Goal: Task Accomplishment & Management: Use online tool/utility

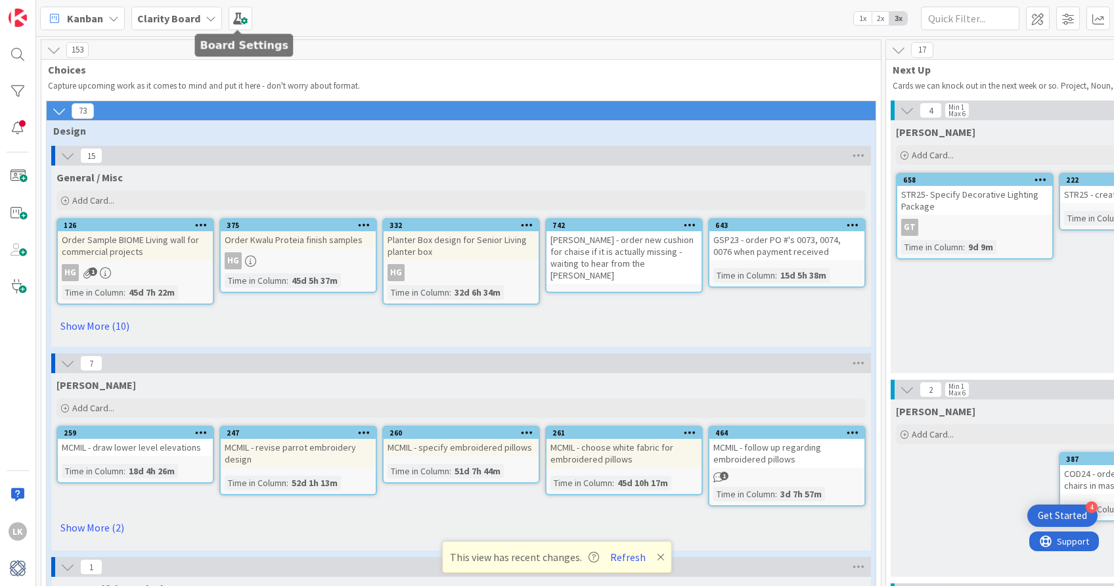
scroll to position [109, 654]
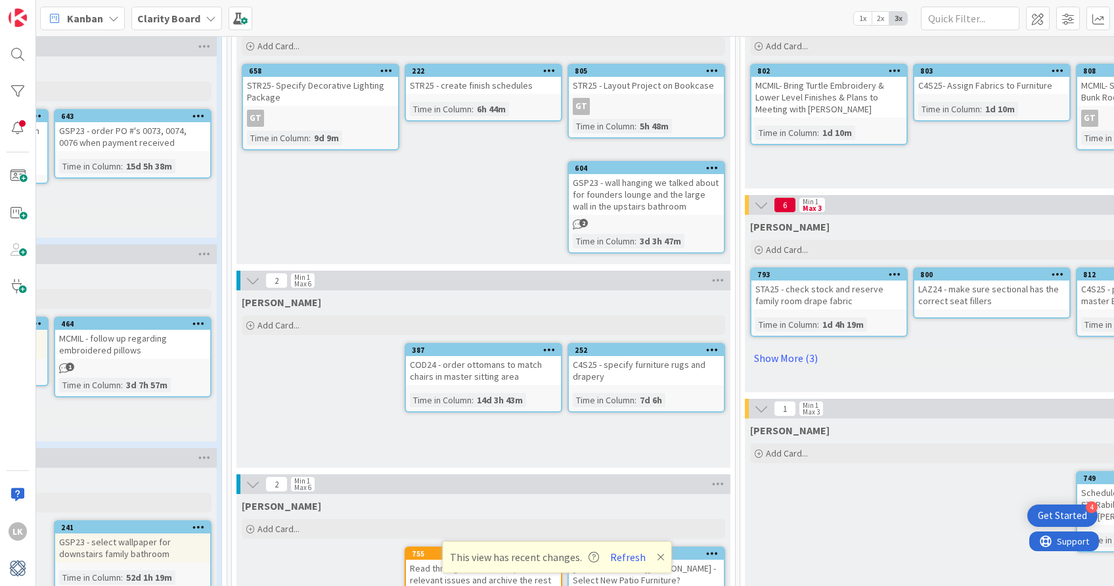
click at [206, 15] on icon at bounding box center [211, 18] width 11 height 11
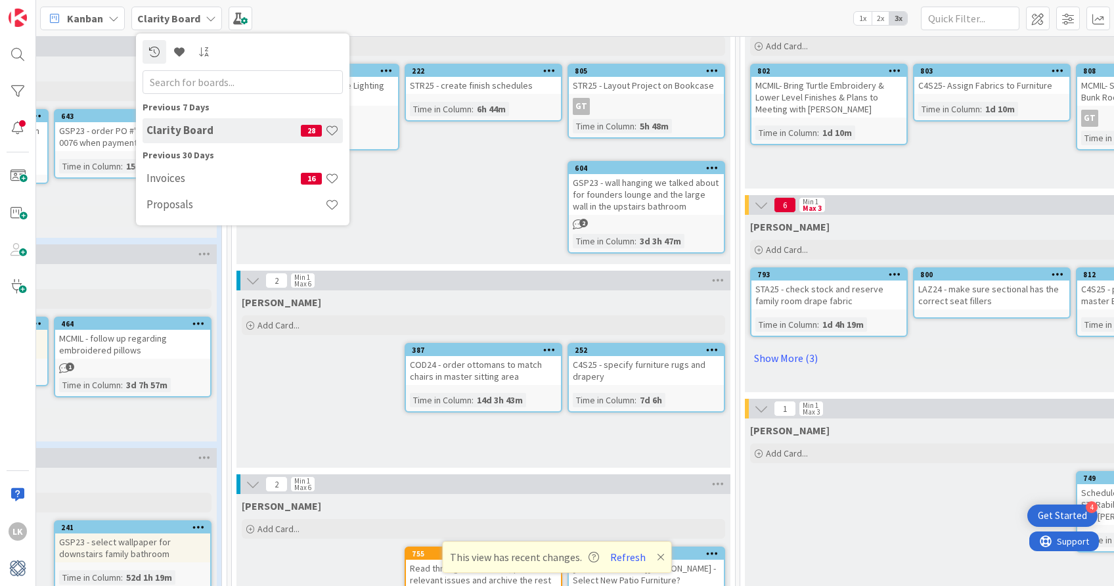
click at [315, 28] on div "Kanban Clarity Board Previous 7 Days Clarity Board 28 Previous 30 Days Invoices…" at bounding box center [575, 18] width 1078 height 36
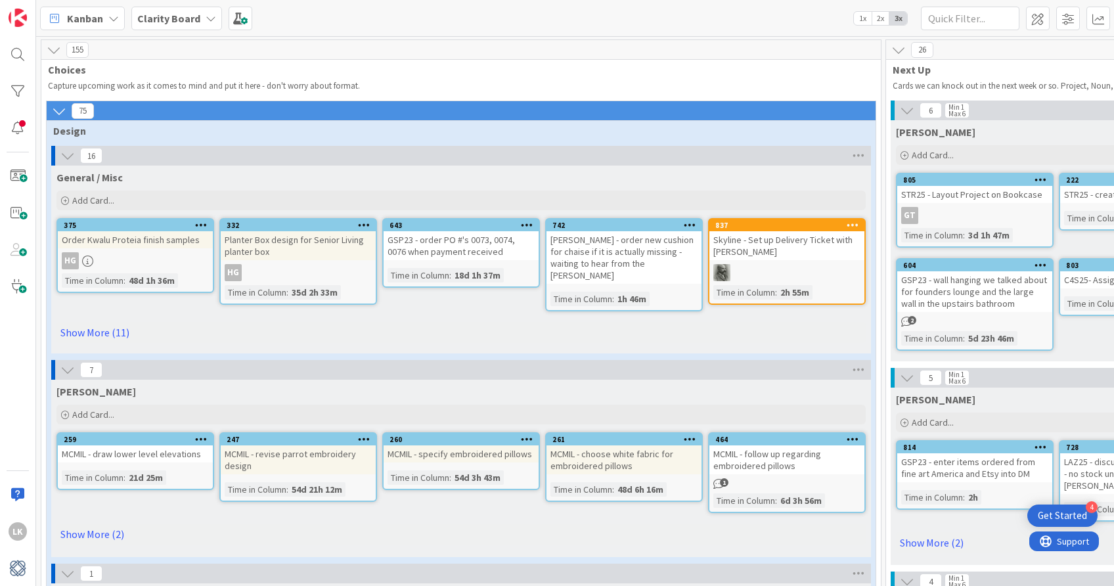
click at [209, 18] on icon at bounding box center [211, 18] width 11 height 11
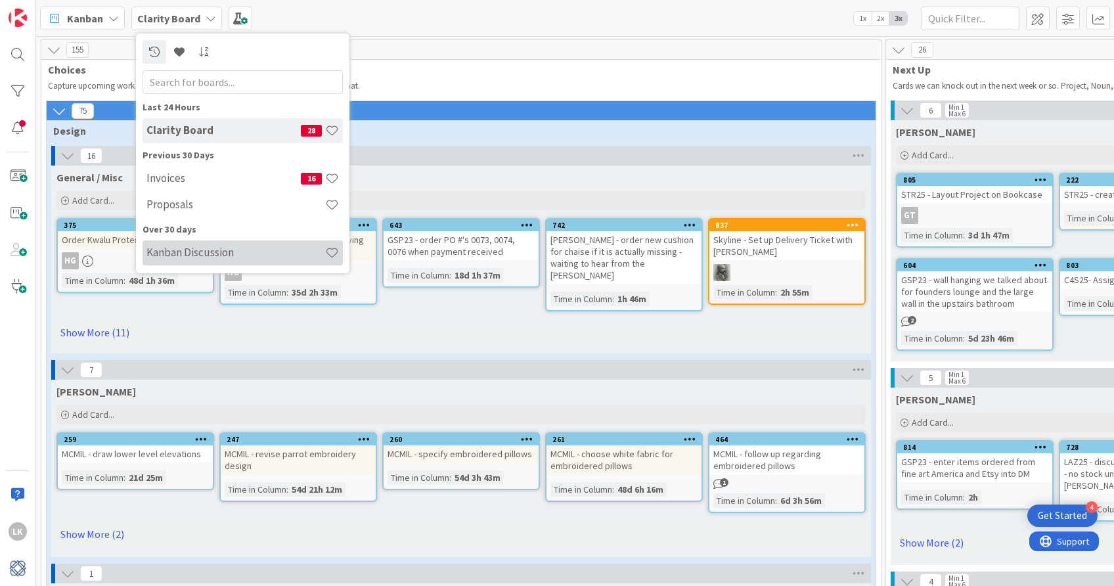
click at [189, 248] on h4 "Kanban Discussion" at bounding box center [236, 252] width 179 height 13
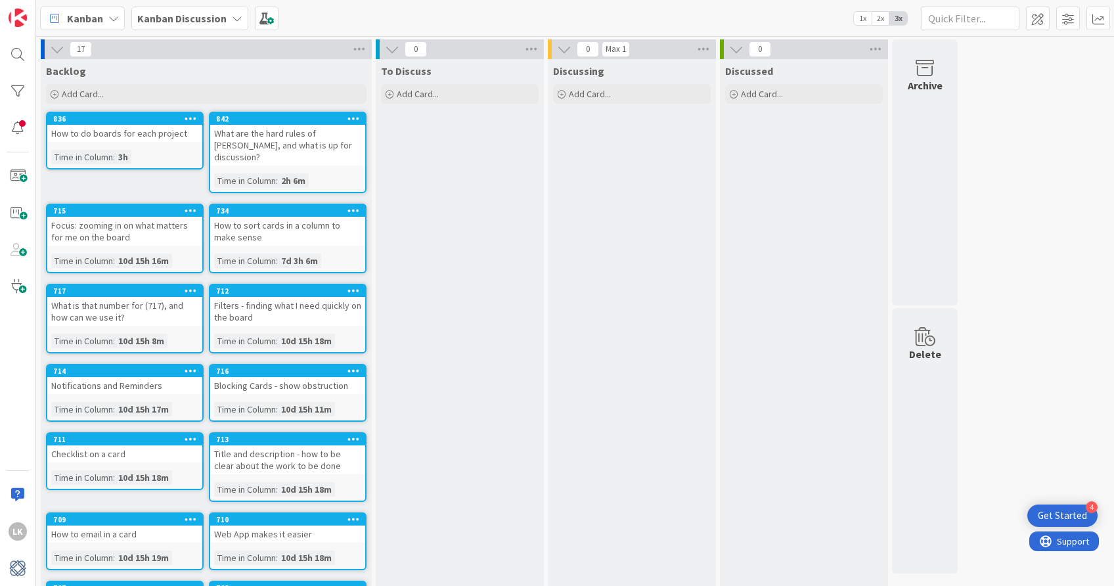
click at [191, 206] on icon at bounding box center [191, 210] width 12 height 9
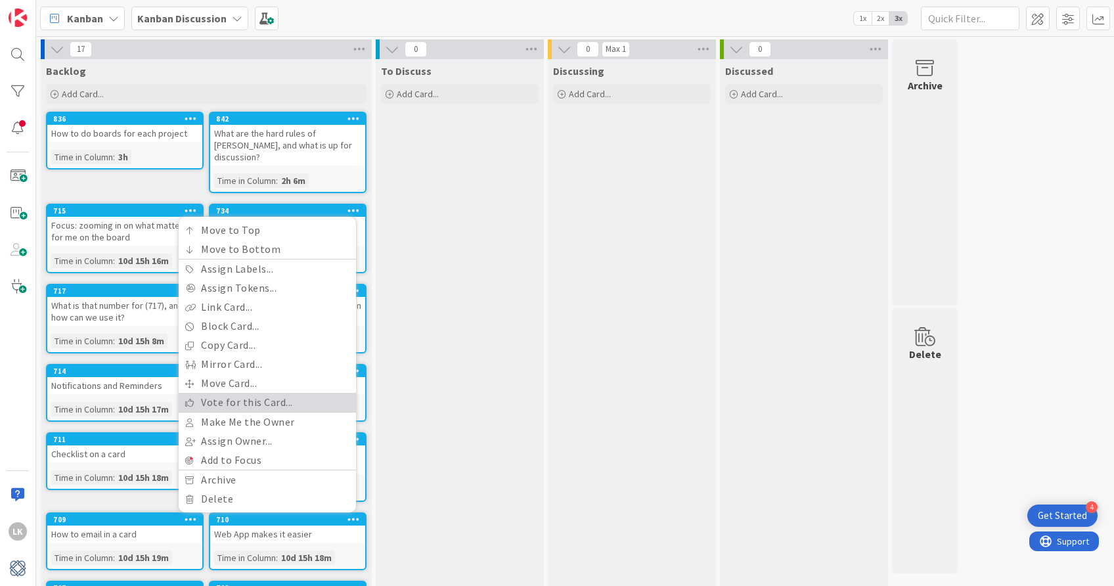
click at [231, 393] on link "Vote for this Card..." at bounding box center [267, 402] width 177 height 19
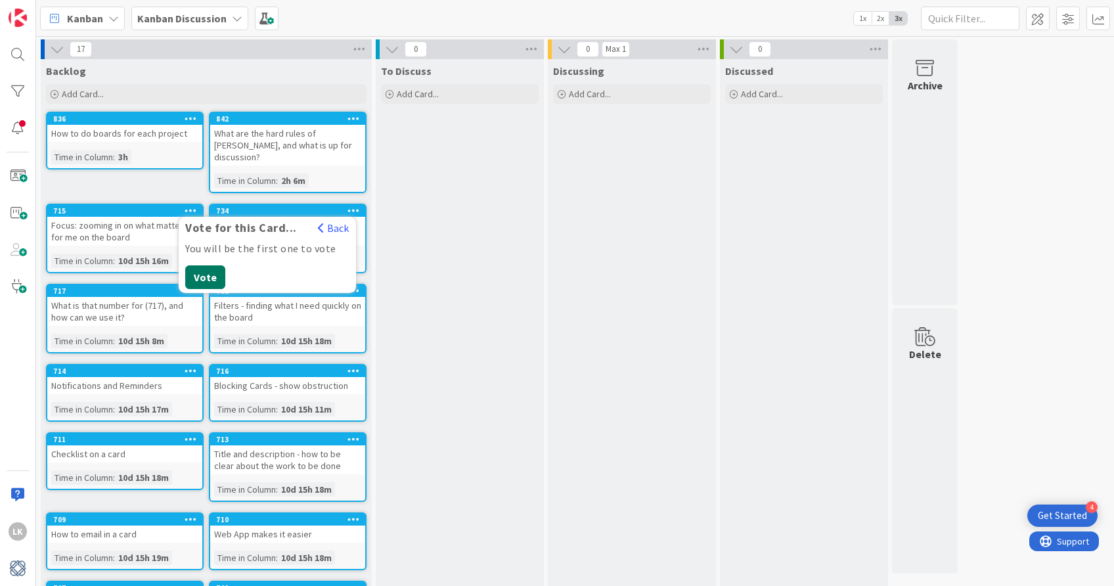
click at [212, 265] on button "Vote" at bounding box center [205, 277] width 40 height 24
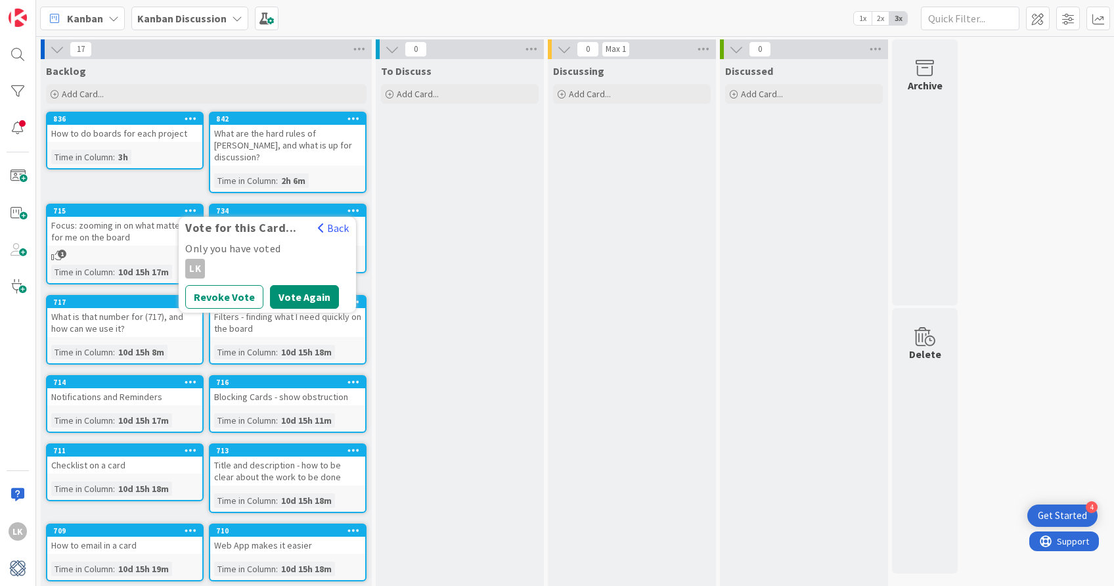
click at [424, 231] on div "To Discuss Add Card..." at bounding box center [460, 451] width 168 height 785
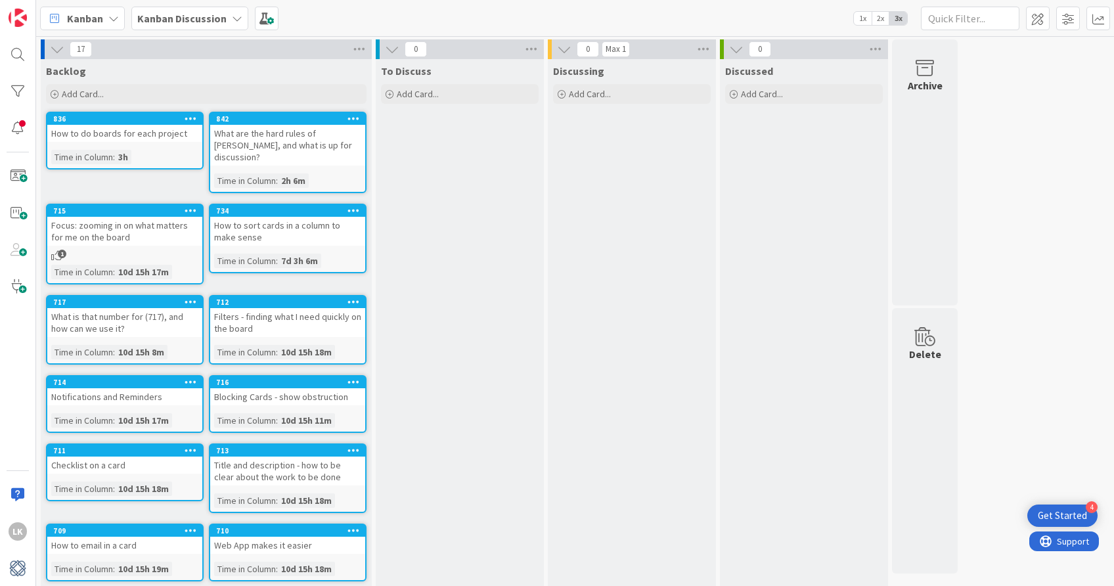
click at [354, 297] on icon at bounding box center [354, 301] width 12 height 9
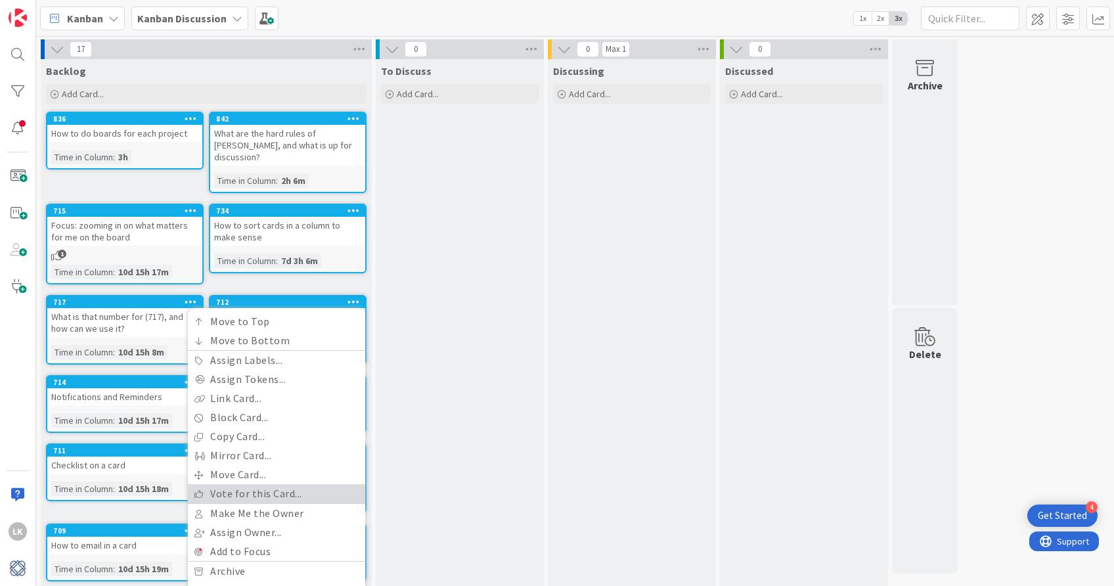
click at [319, 484] on link "Vote for this Card..." at bounding box center [276, 493] width 177 height 19
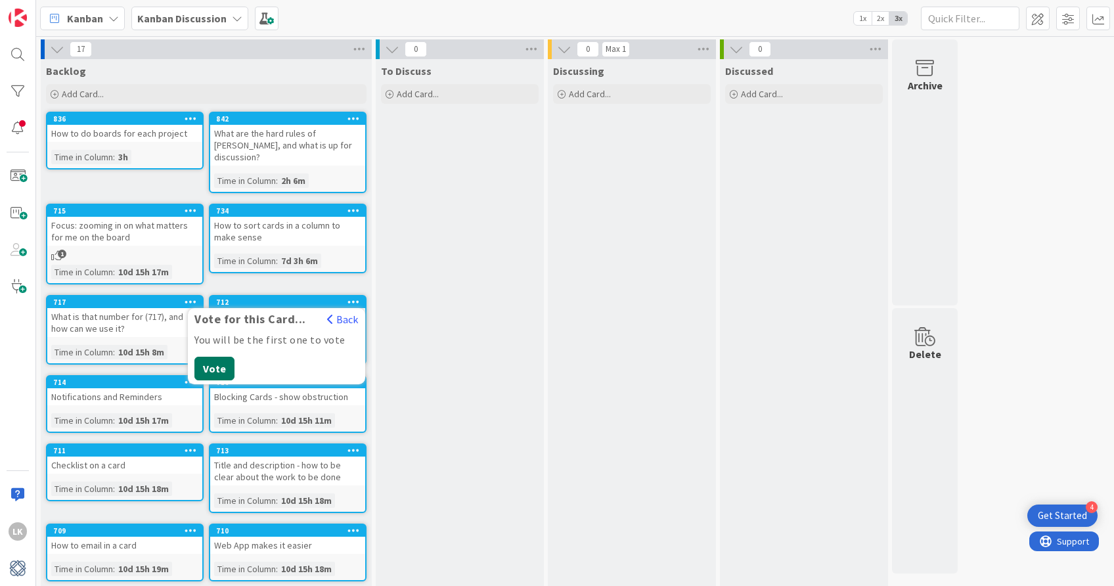
click at [211, 357] on button "Vote" at bounding box center [214, 369] width 40 height 24
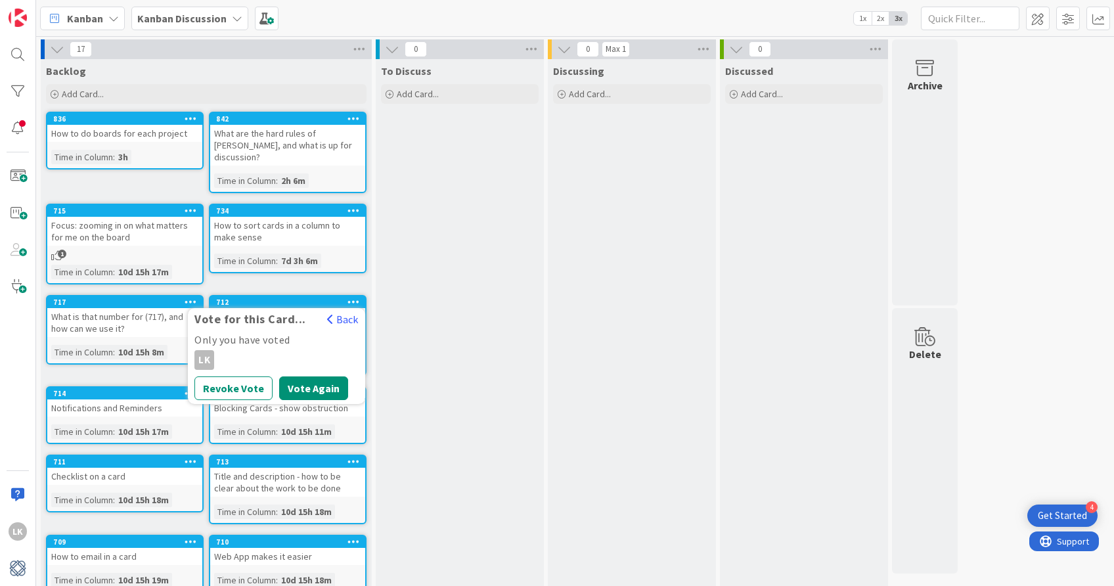
click at [469, 309] on div "To Discuss Add Card..." at bounding box center [460, 457] width 168 height 796
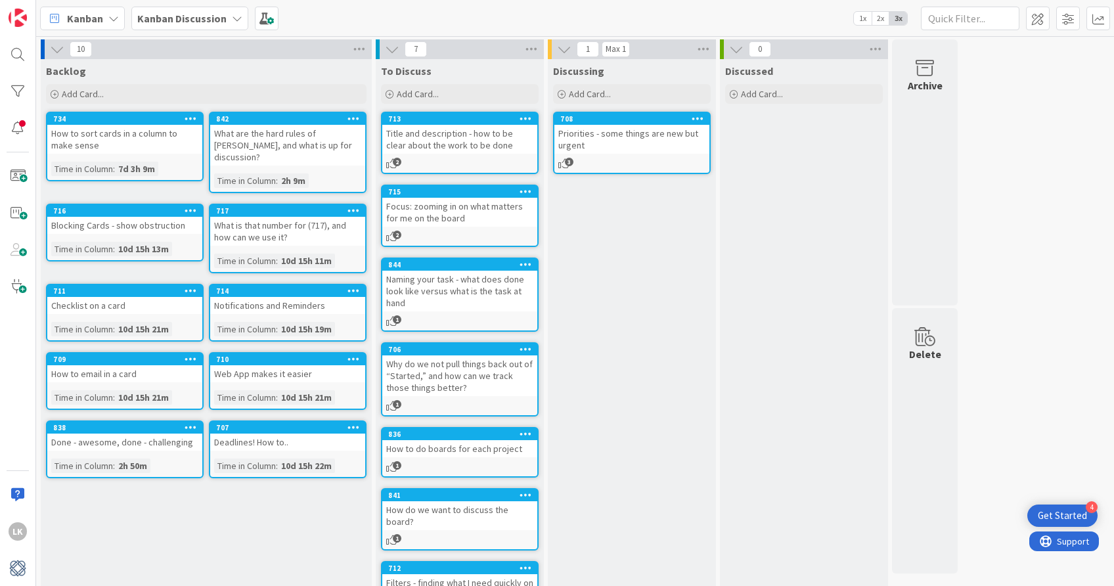
click at [232, 19] on icon at bounding box center [237, 18] width 11 height 11
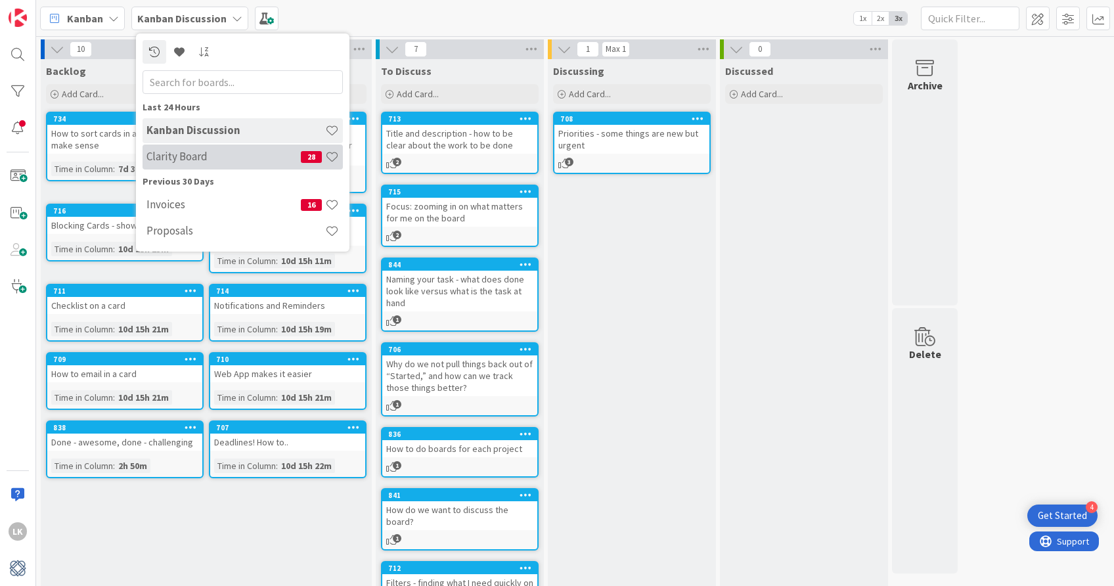
click at [210, 161] on h4 "Clarity Board" at bounding box center [224, 156] width 154 height 13
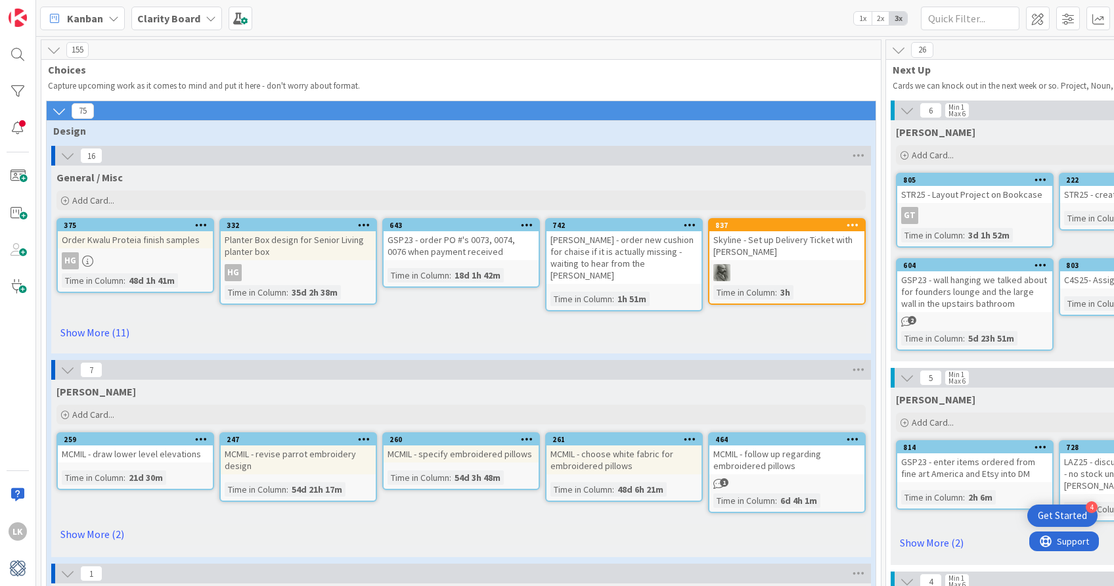
drag, startPoint x: 881, startPoint y: 62, endPoint x: 669, endPoint y: 73, distance: 211.8
click at [58, 47] on icon at bounding box center [54, 50] width 14 height 14
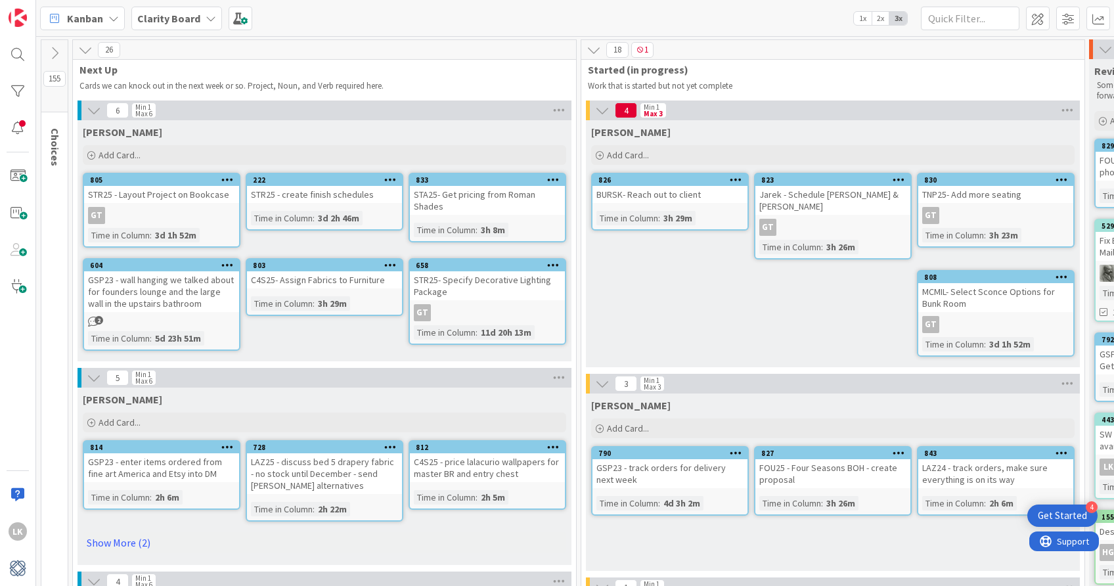
click at [58, 47] on icon at bounding box center [54, 53] width 14 height 14
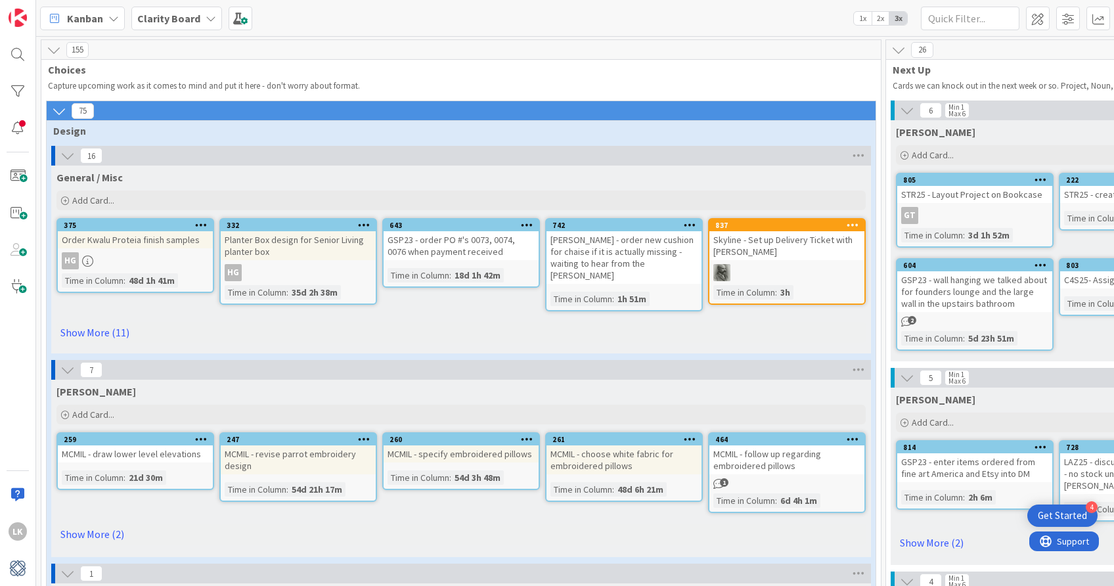
click at [58, 47] on icon at bounding box center [54, 50] width 14 height 14
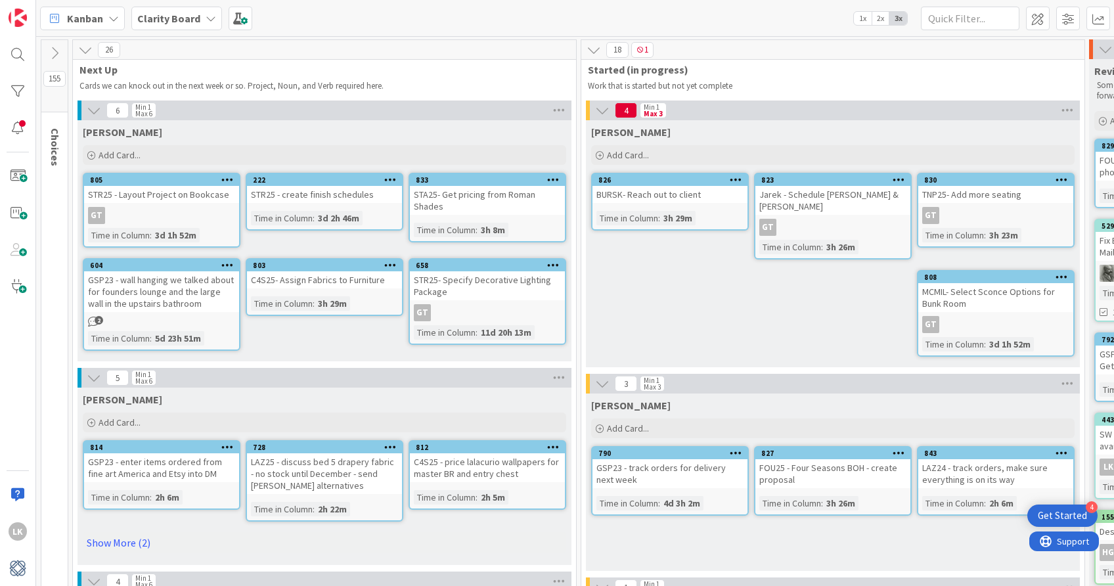
click at [58, 47] on icon at bounding box center [54, 53] width 14 height 14
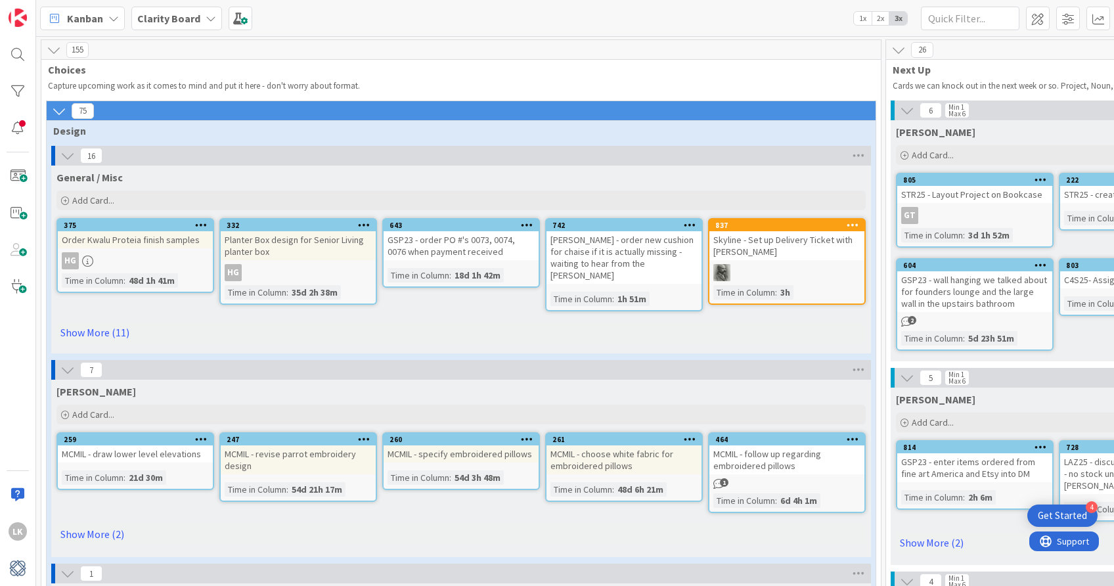
click at [55, 51] on icon at bounding box center [54, 50] width 14 height 14
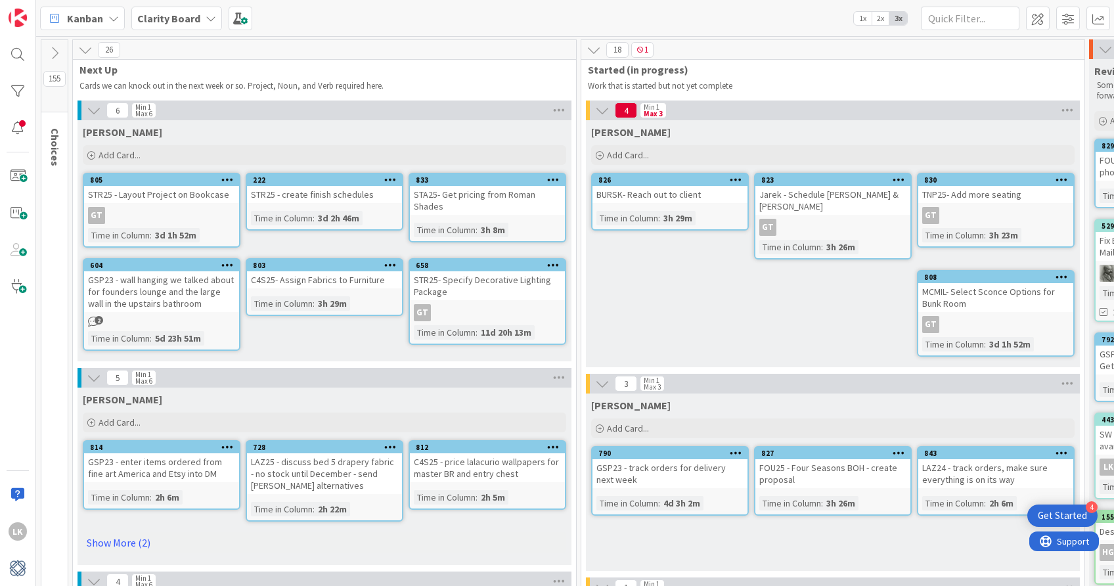
click at [55, 51] on icon at bounding box center [54, 53] width 14 height 14
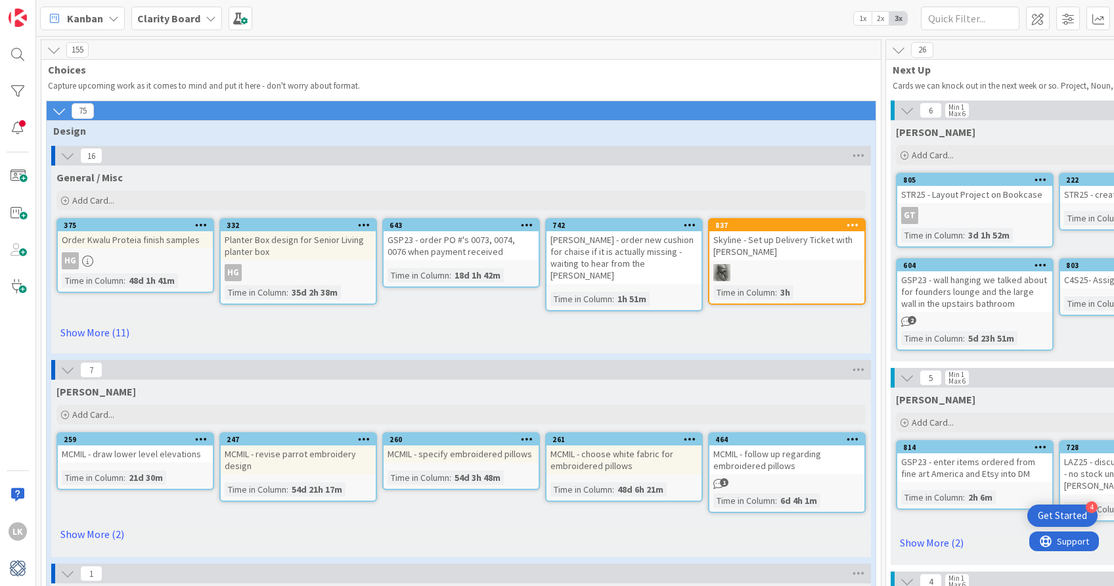
click at [55, 51] on icon at bounding box center [54, 50] width 14 height 14
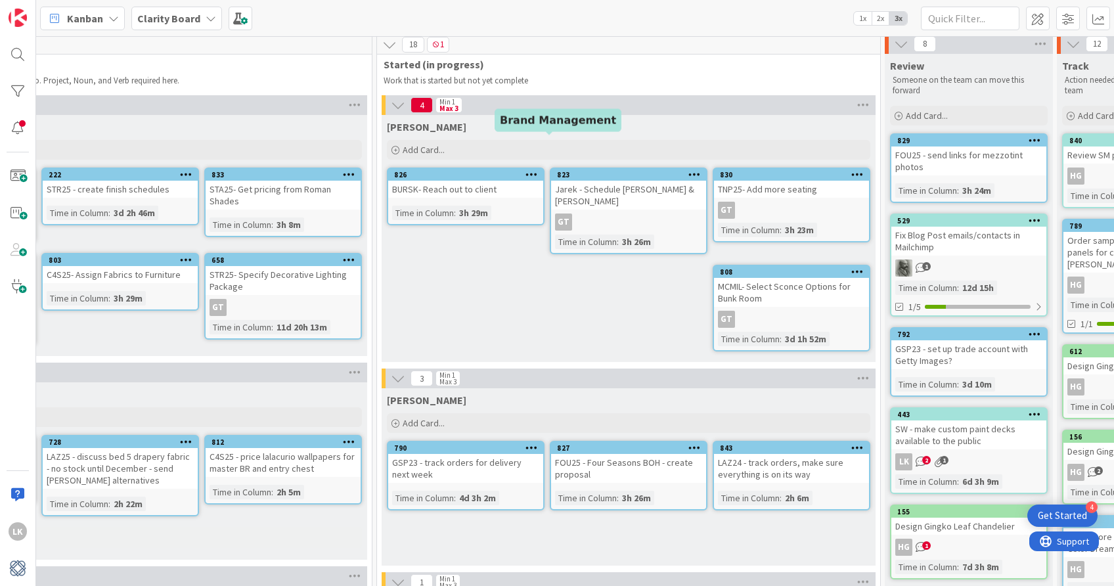
scroll to position [5, 0]
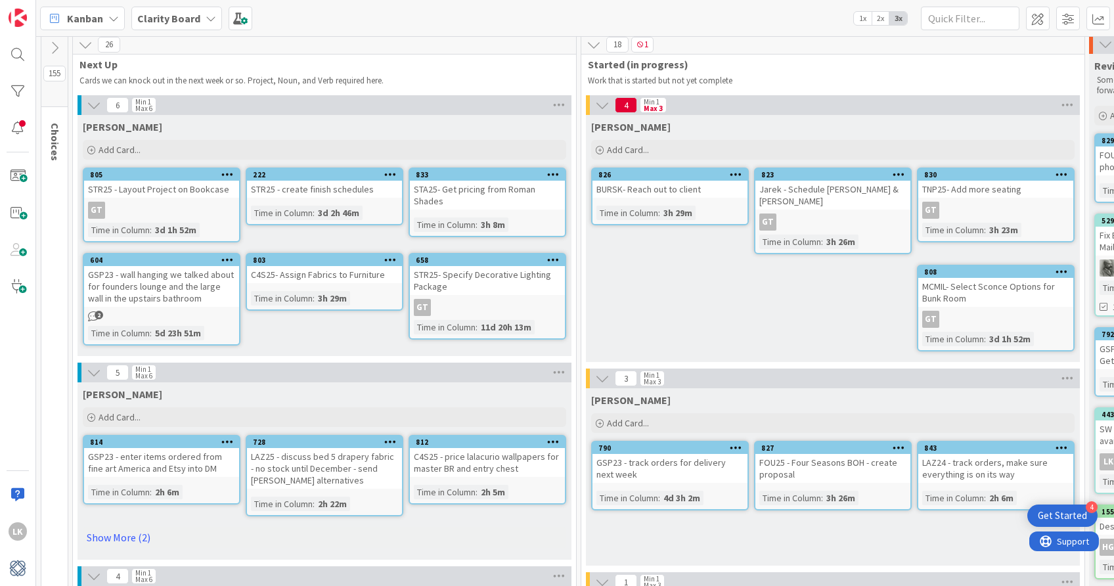
click at [147, 183] on div "STR25 - Layout Project on Bookcase" at bounding box center [161, 189] width 155 height 17
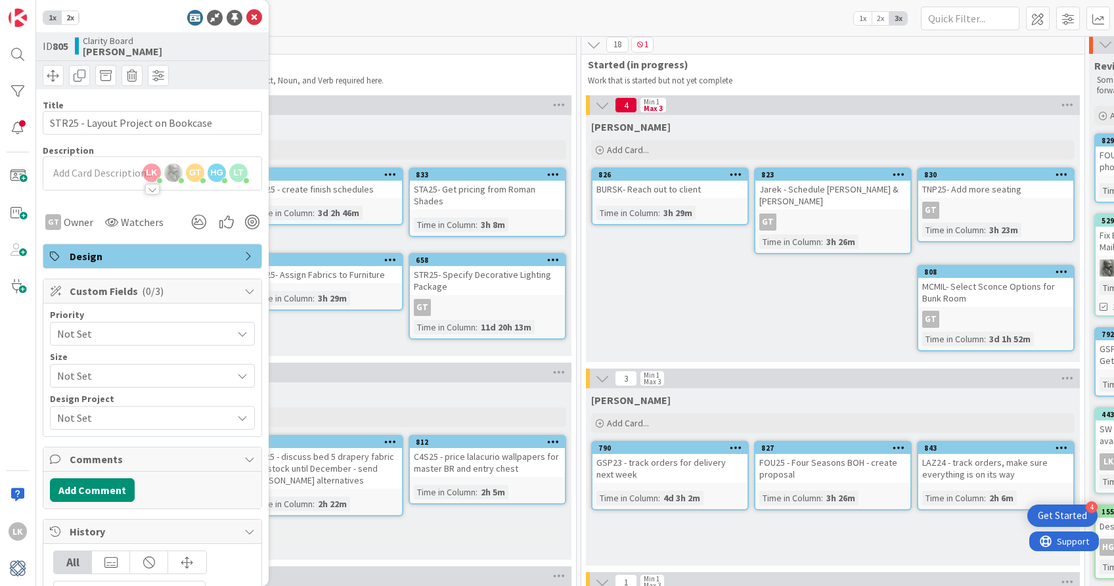
click at [248, 290] on icon at bounding box center [249, 291] width 11 height 11
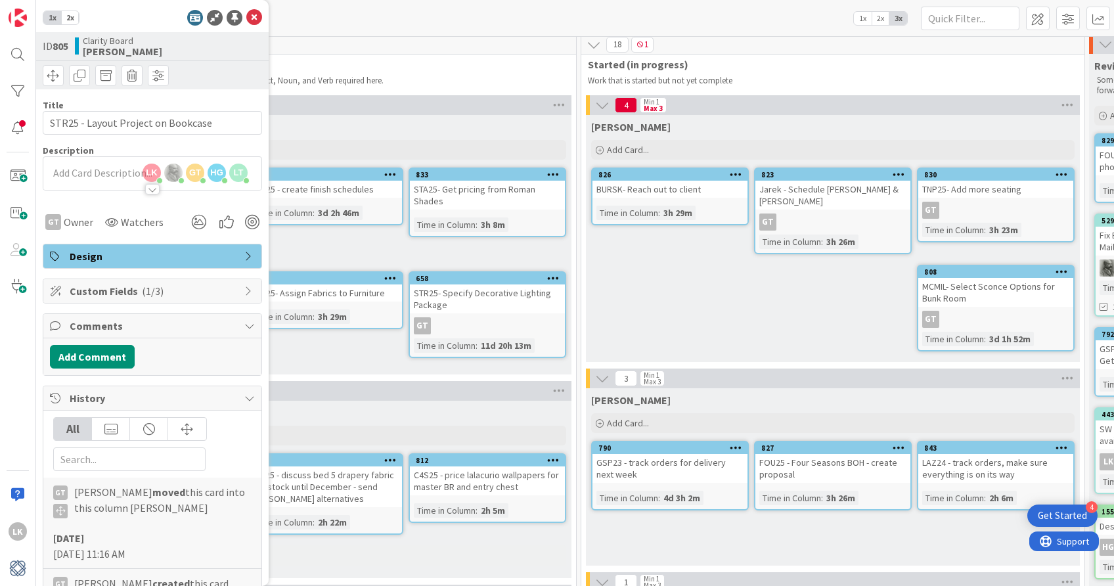
click at [249, 292] on icon at bounding box center [249, 291] width 11 height 11
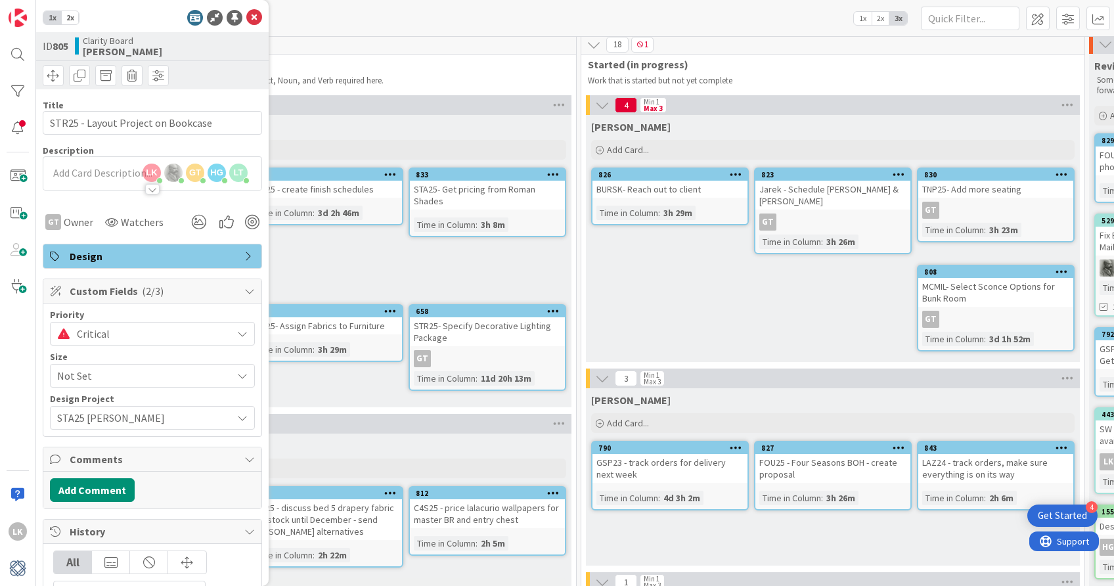
click at [243, 378] on icon at bounding box center [242, 376] width 11 height 11
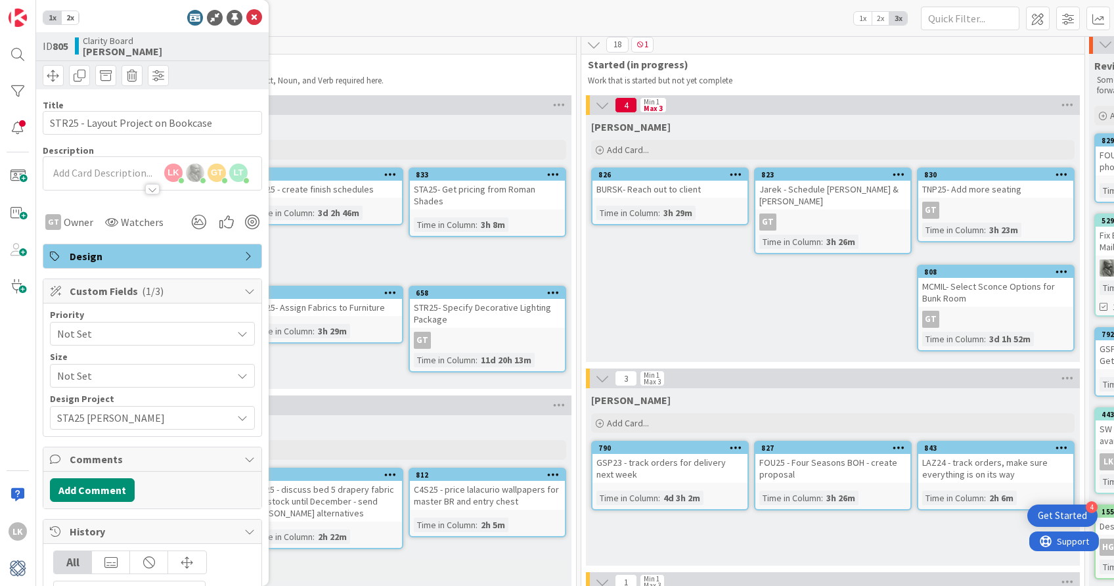
click at [411, 73] on div "Cards we can knock out in the next week or so. Project, Noun, and Verb required…" at bounding box center [320, 81] width 486 height 16
click at [256, 17] on icon at bounding box center [254, 18] width 16 height 16
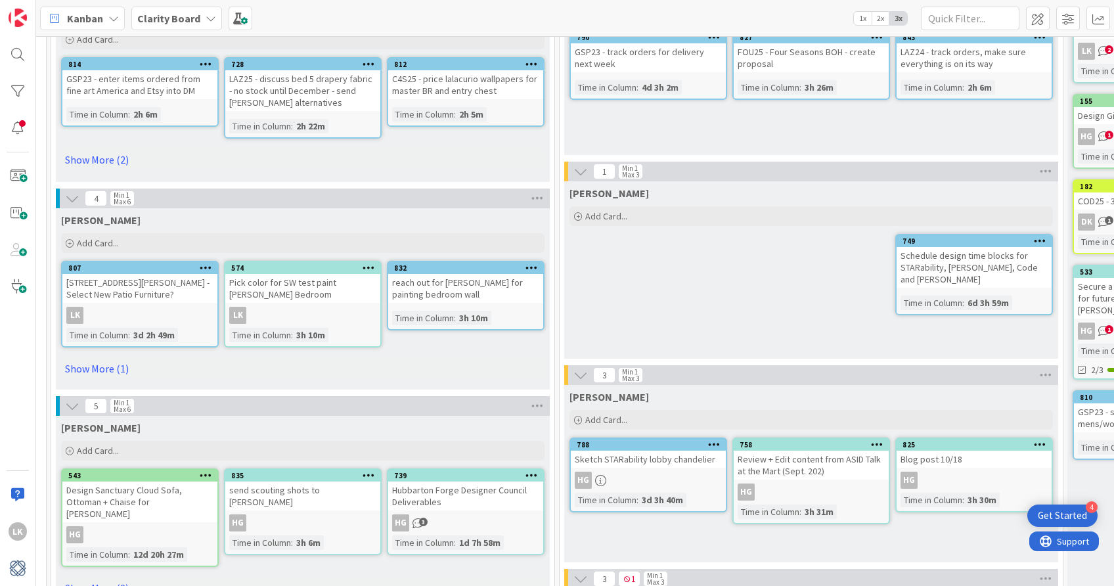
scroll to position [416, 0]
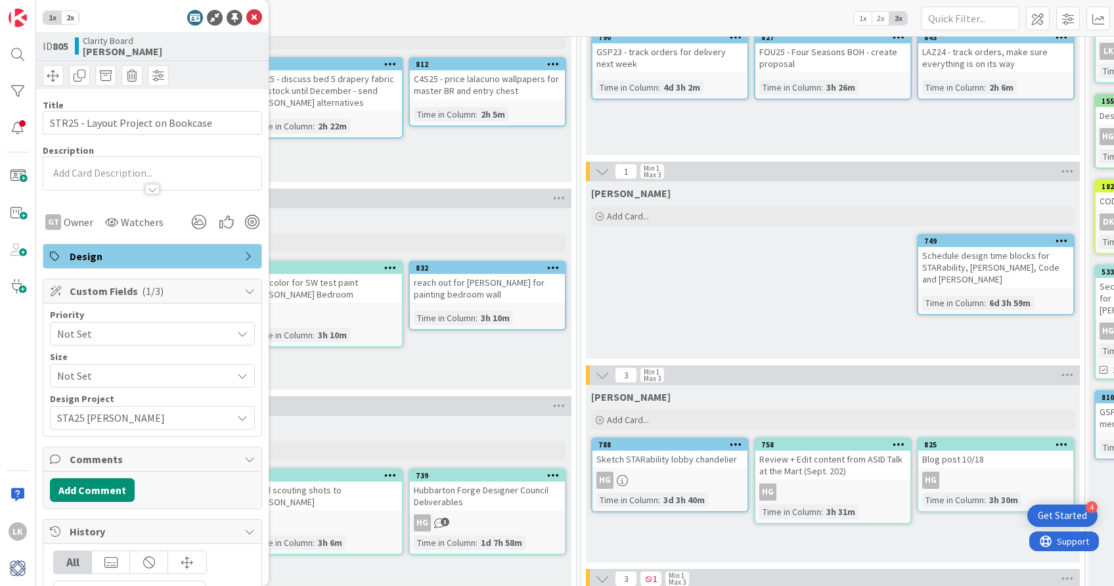
click at [323, 214] on div "[PERSON_NAME]" at bounding box center [325, 220] width 484 height 13
click at [357, 214] on div "[PERSON_NAME]" at bounding box center [325, 220] width 484 height 13
click at [256, 17] on icon at bounding box center [254, 18] width 16 height 16
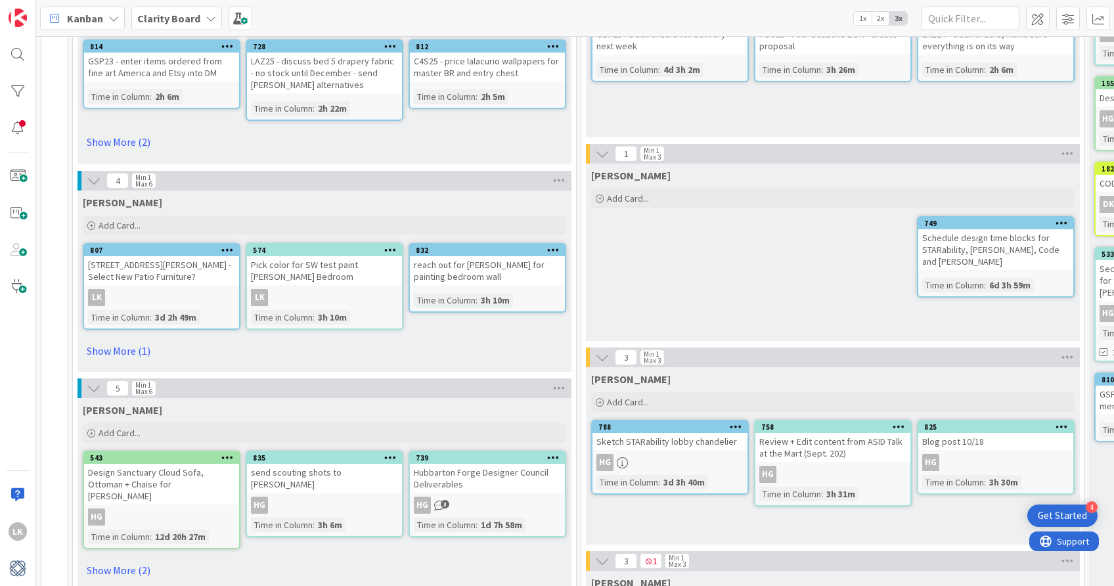
scroll to position [442, 0]
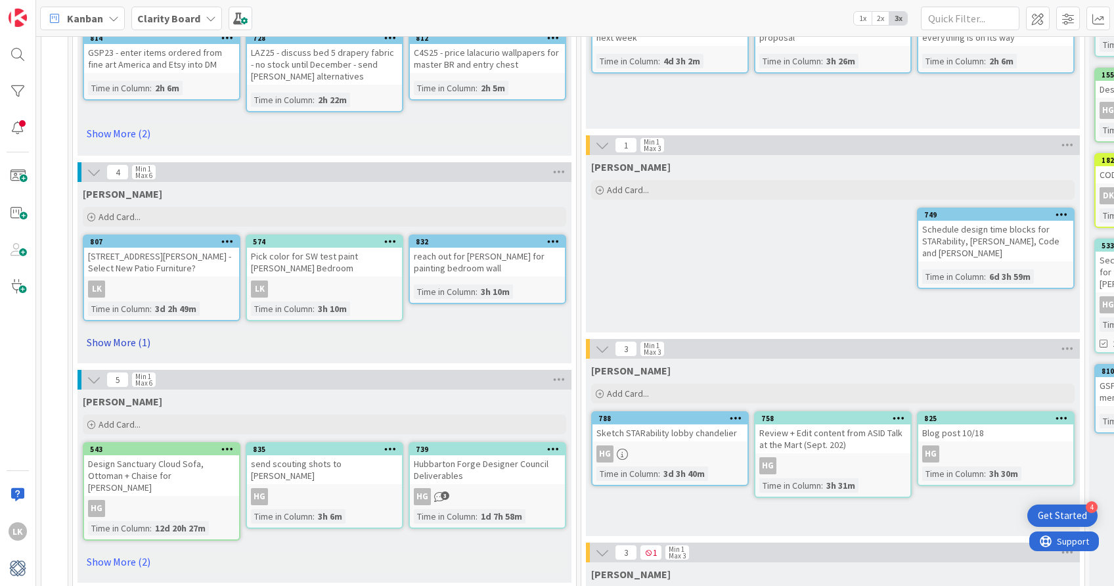
click at [124, 332] on link "Show More (1)" at bounding box center [325, 342] width 484 height 21
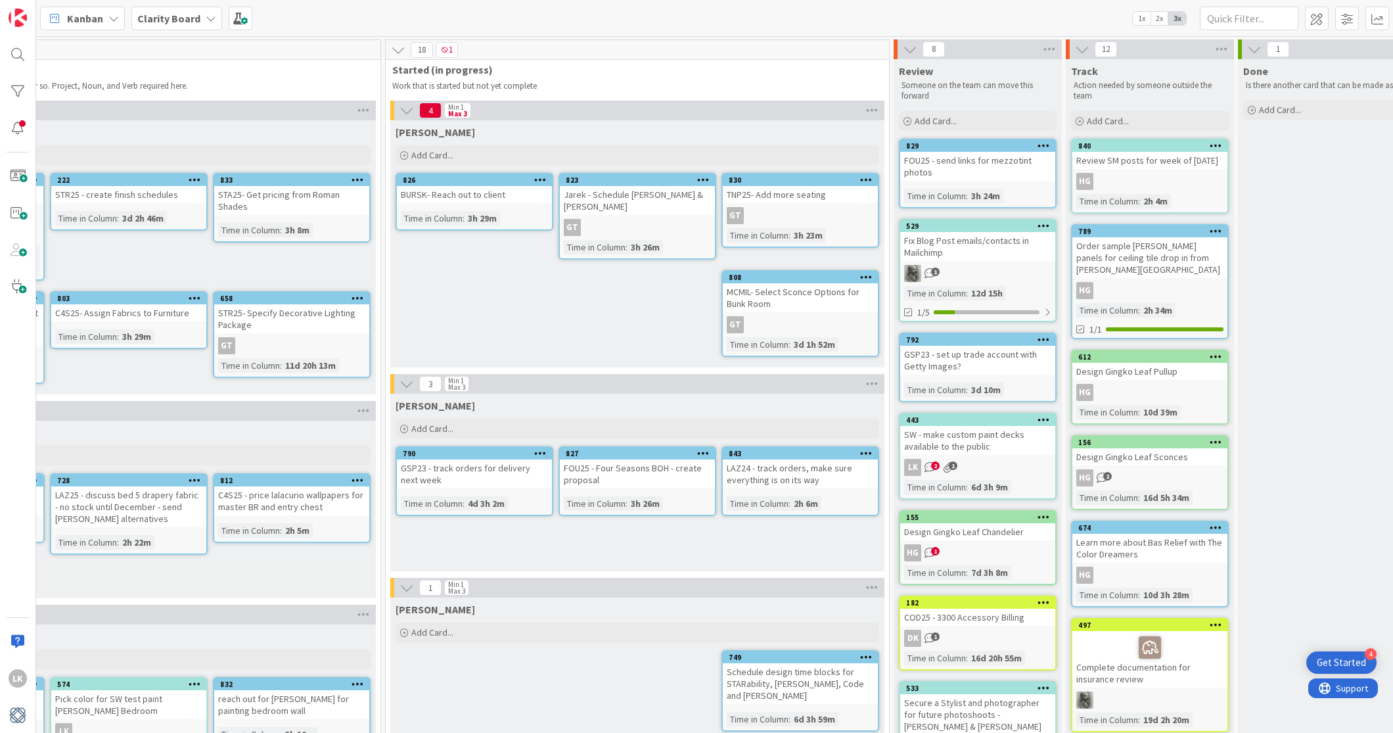
scroll to position [0, 198]
click at [206, 20] on icon at bounding box center [211, 18] width 11 height 11
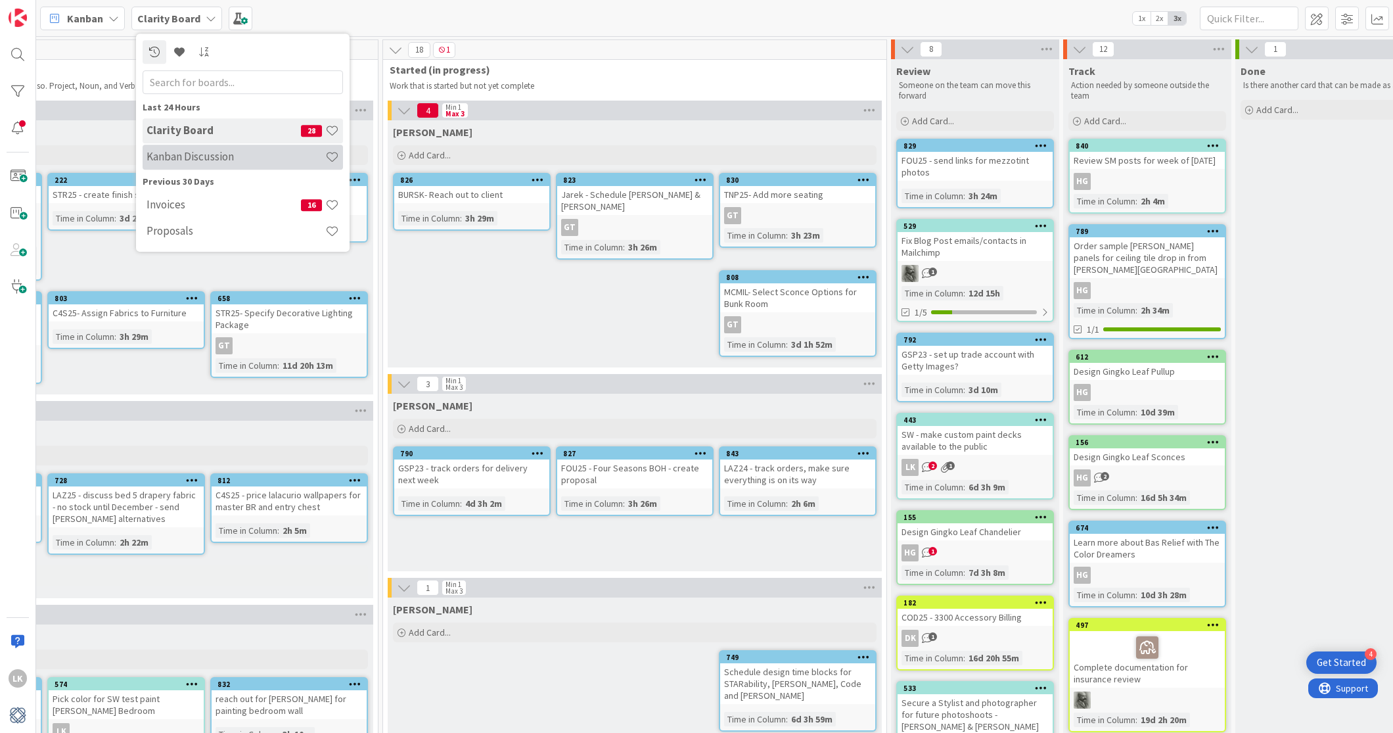
click at [194, 156] on h4 "Kanban Discussion" at bounding box center [236, 156] width 179 height 13
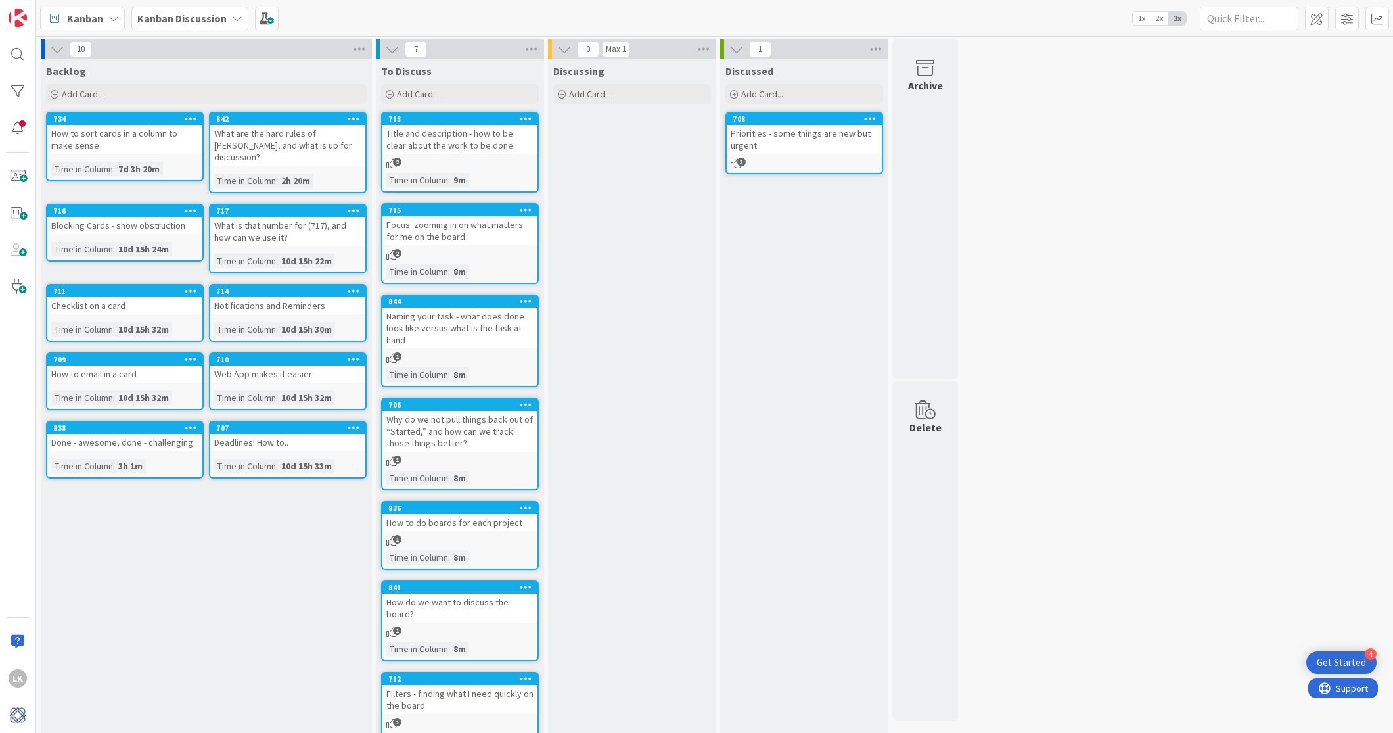
click at [232, 18] on icon at bounding box center [237, 18] width 11 height 11
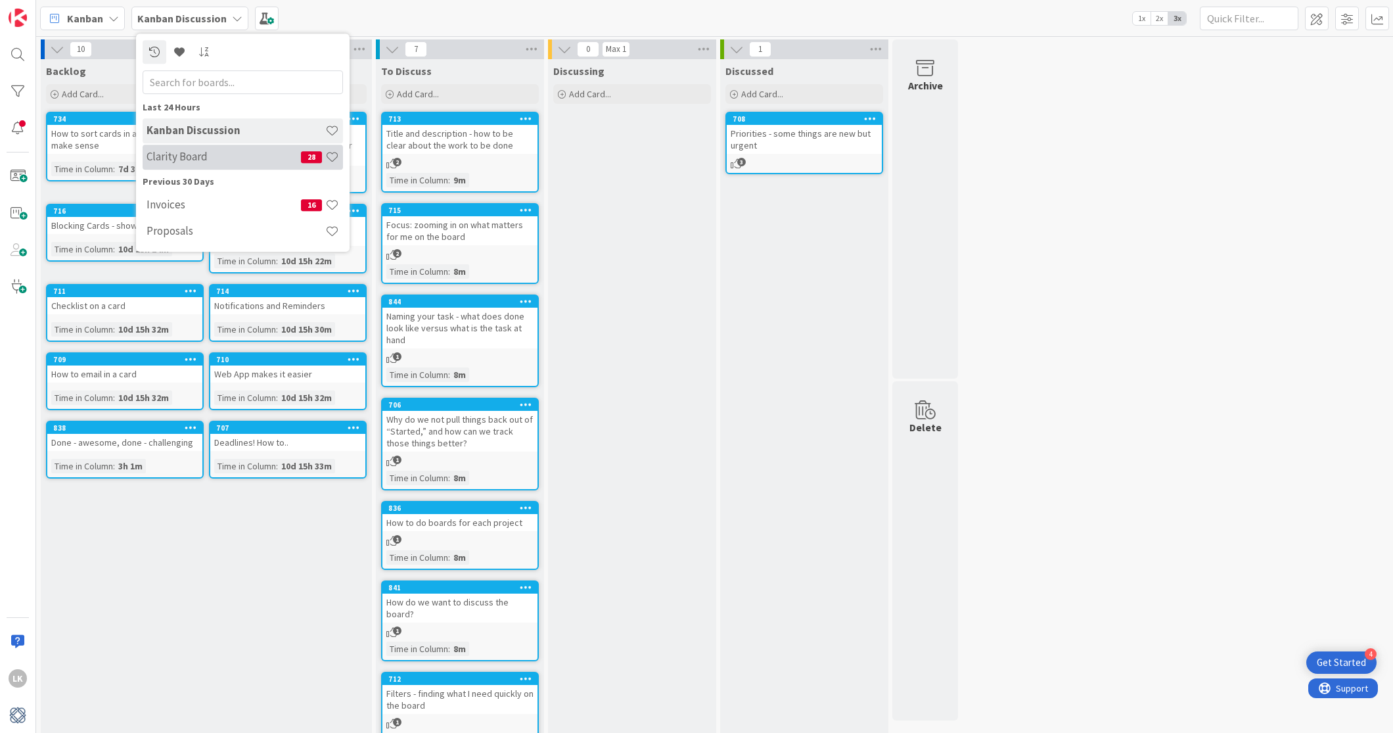
click at [225, 160] on h4 "Clarity Board" at bounding box center [224, 156] width 154 height 13
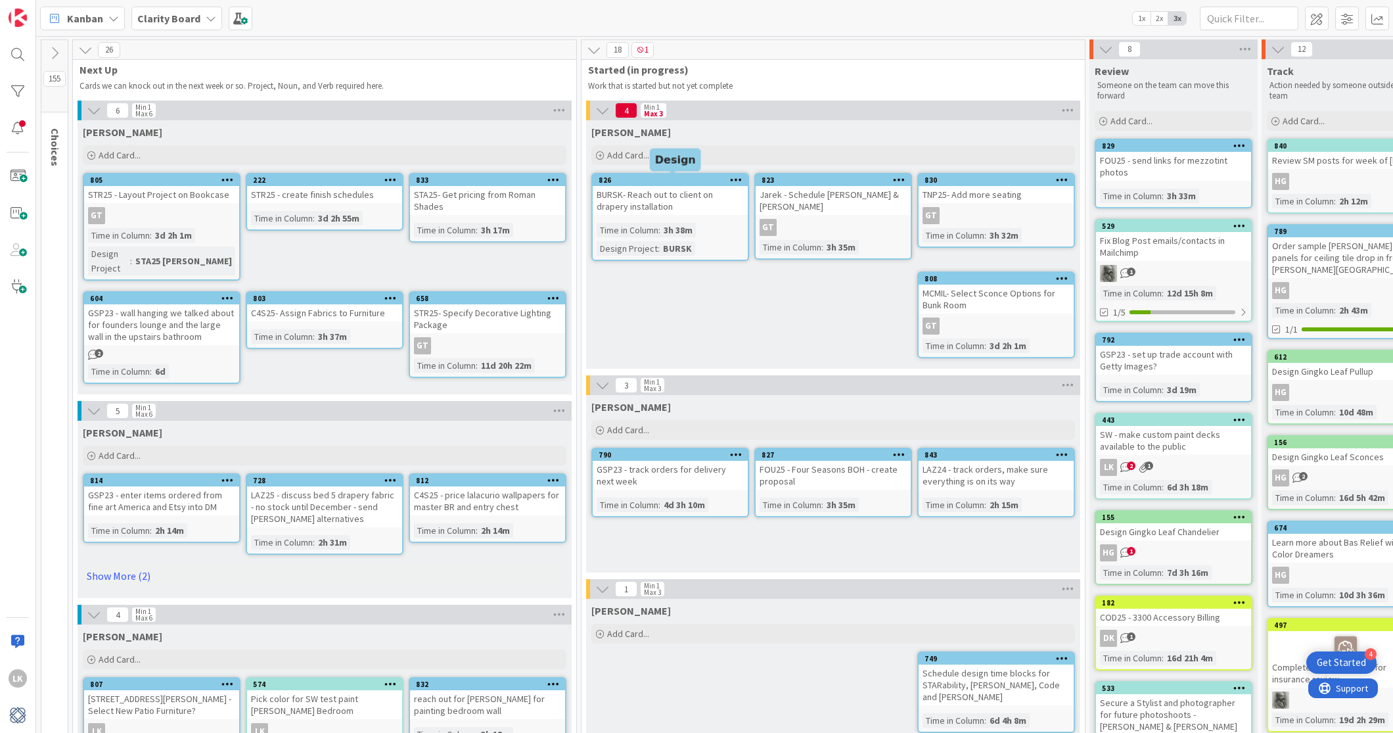
click at [674, 181] on div "826" at bounding box center [672, 179] width 149 height 9
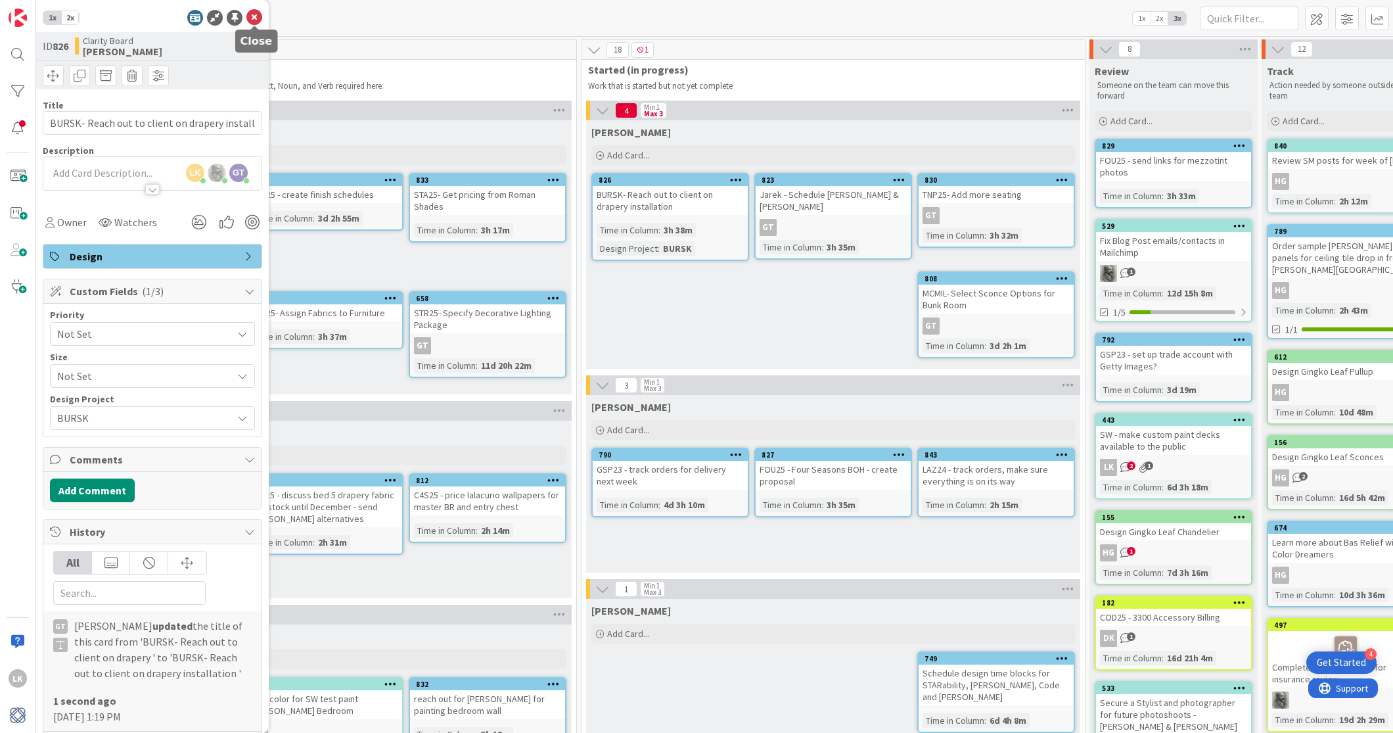
click at [251, 18] on icon at bounding box center [254, 18] width 16 height 16
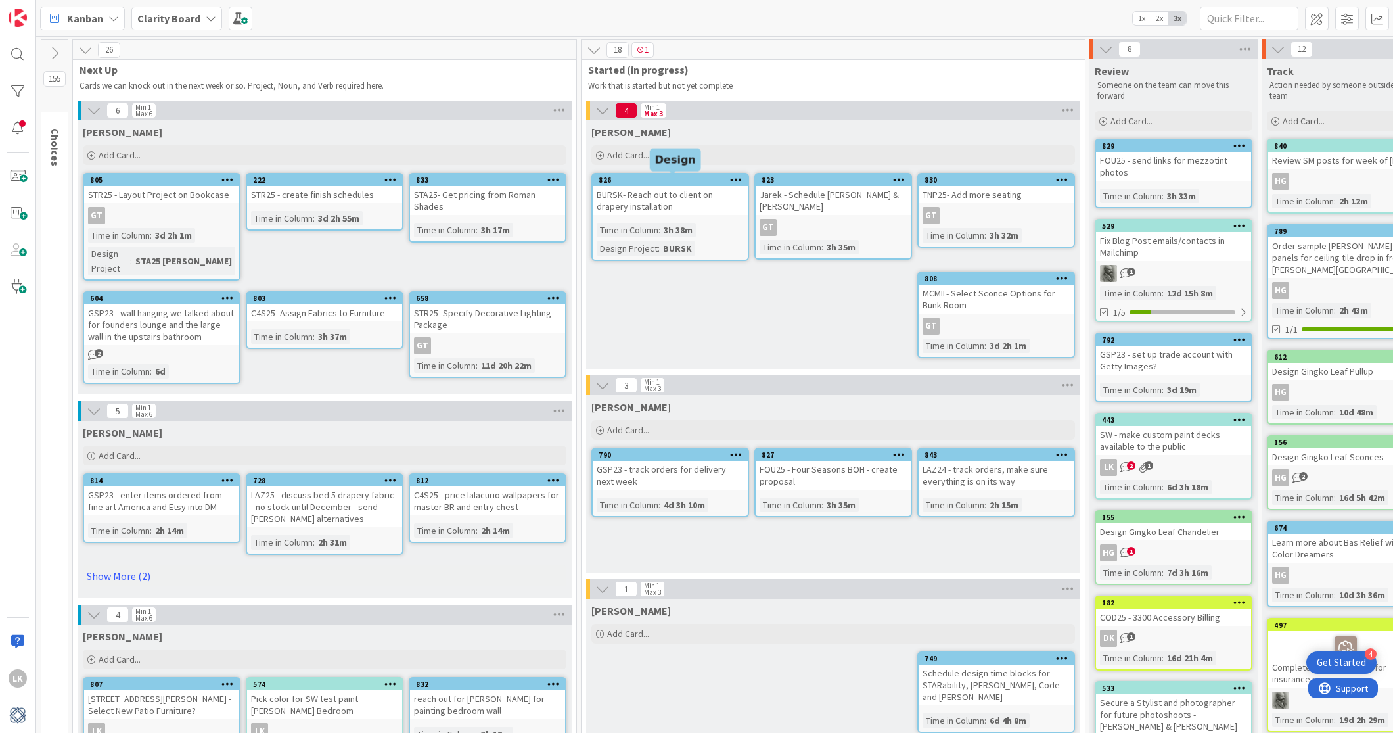
click at [675, 183] on div "826" at bounding box center [672, 179] width 149 height 9
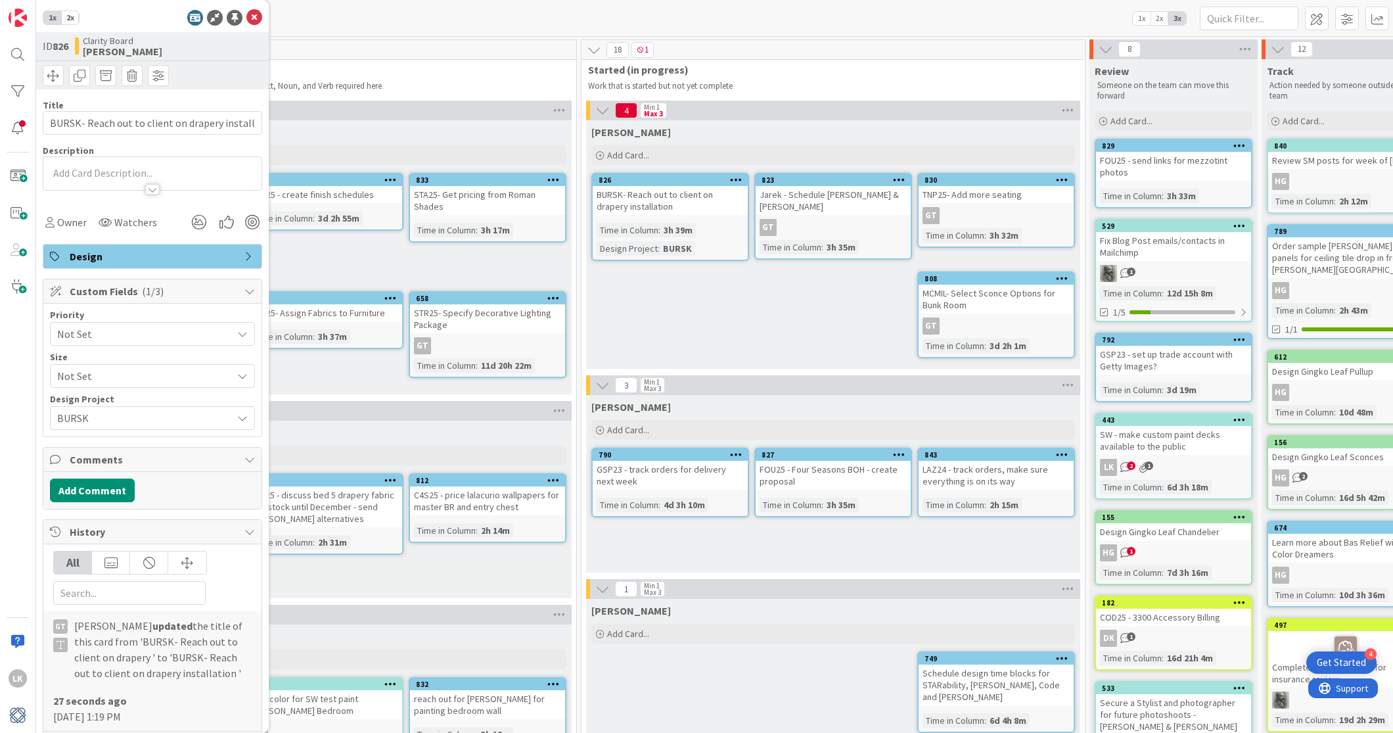
click at [148, 192] on div at bounding box center [152, 189] width 14 height 11
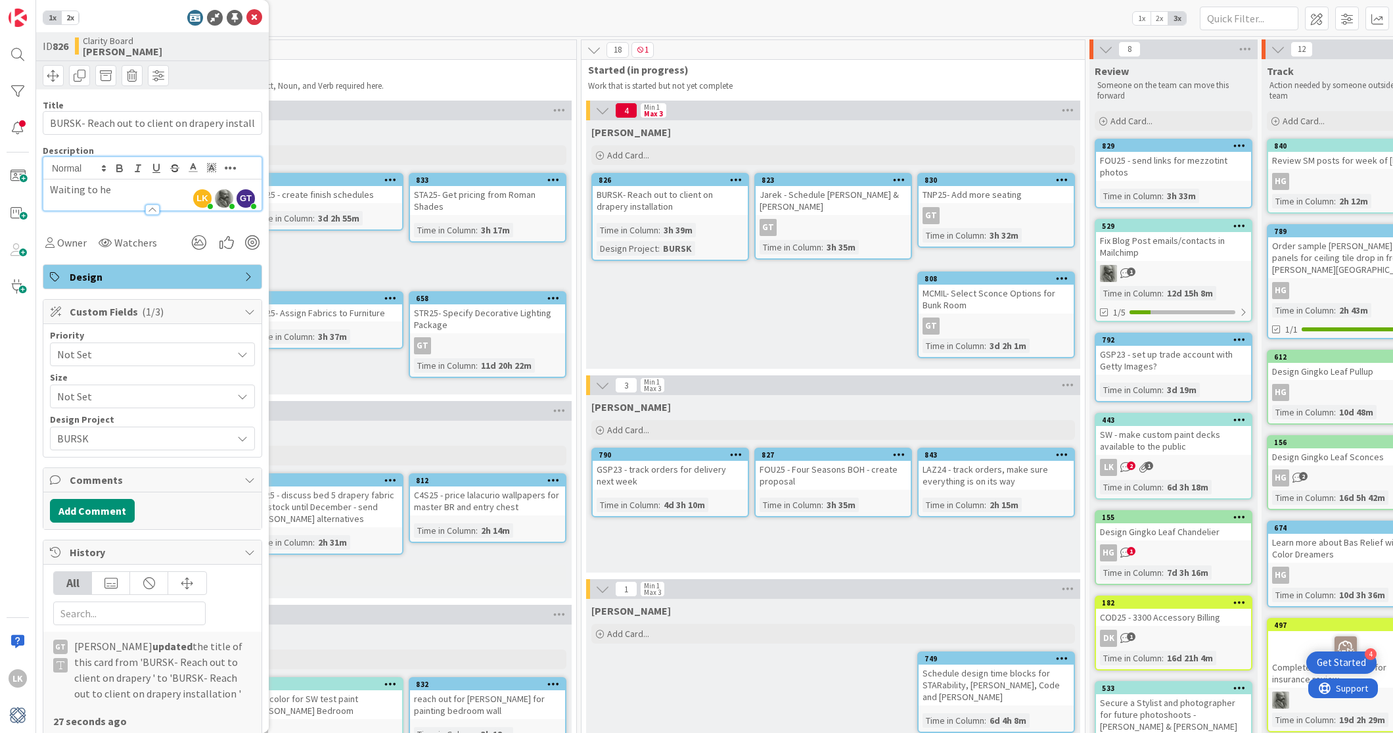
scroll to position [2, 0]
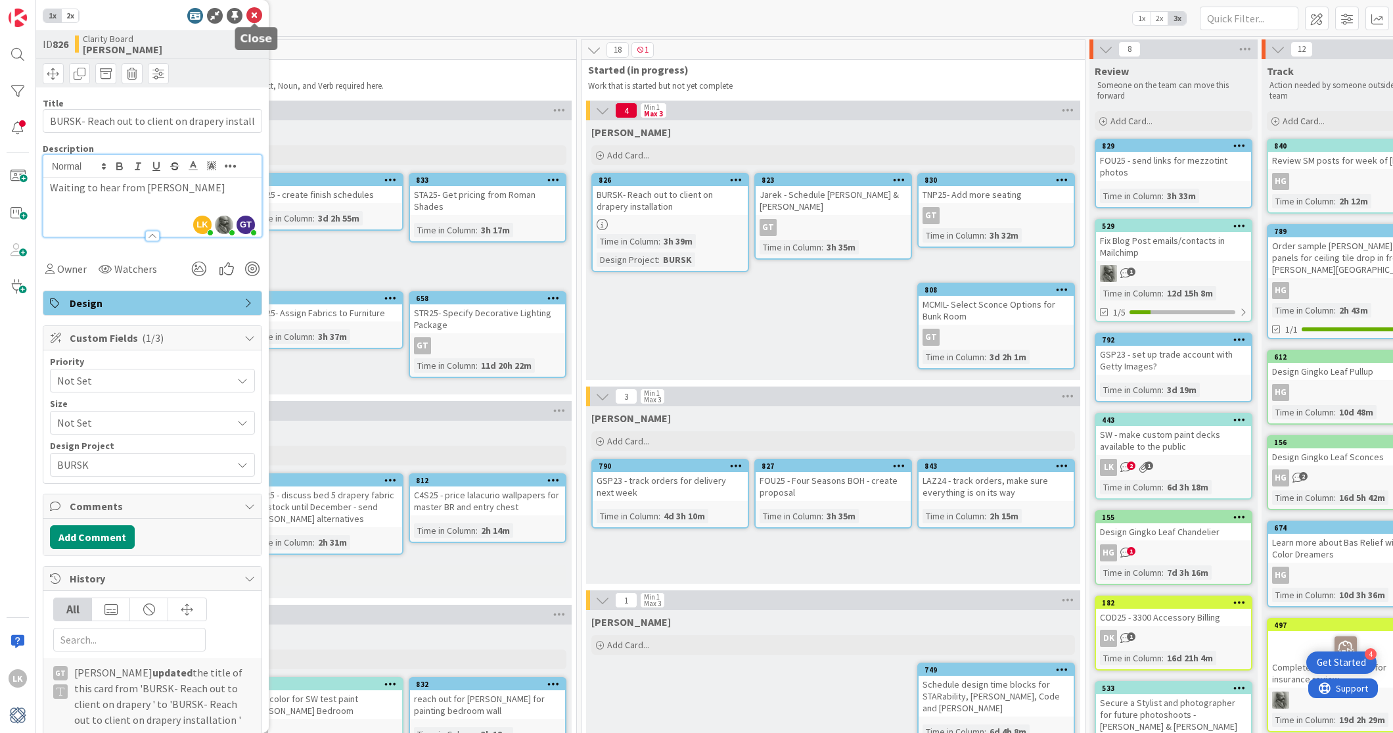
click at [256, 15] on icon at bounding box center [254, 16] width 16 height 16
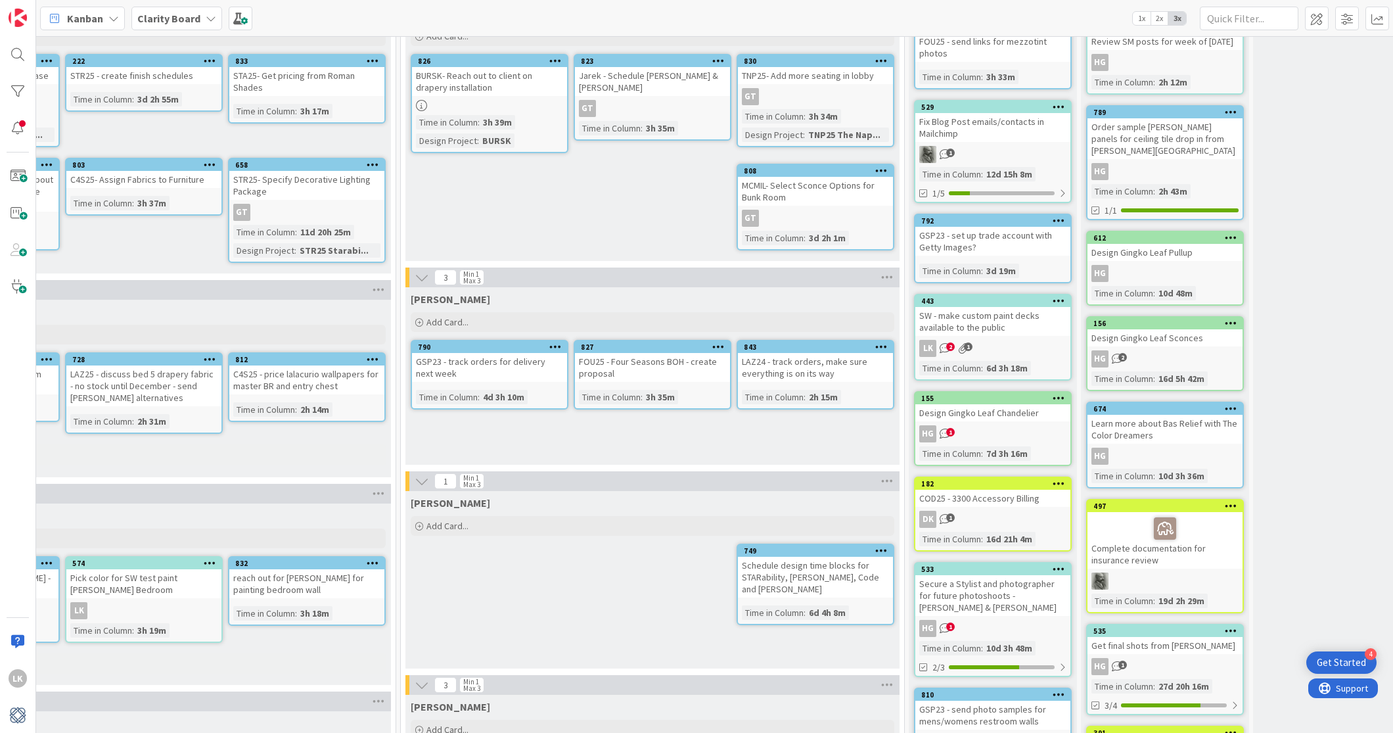
scroll to position [0, 181]
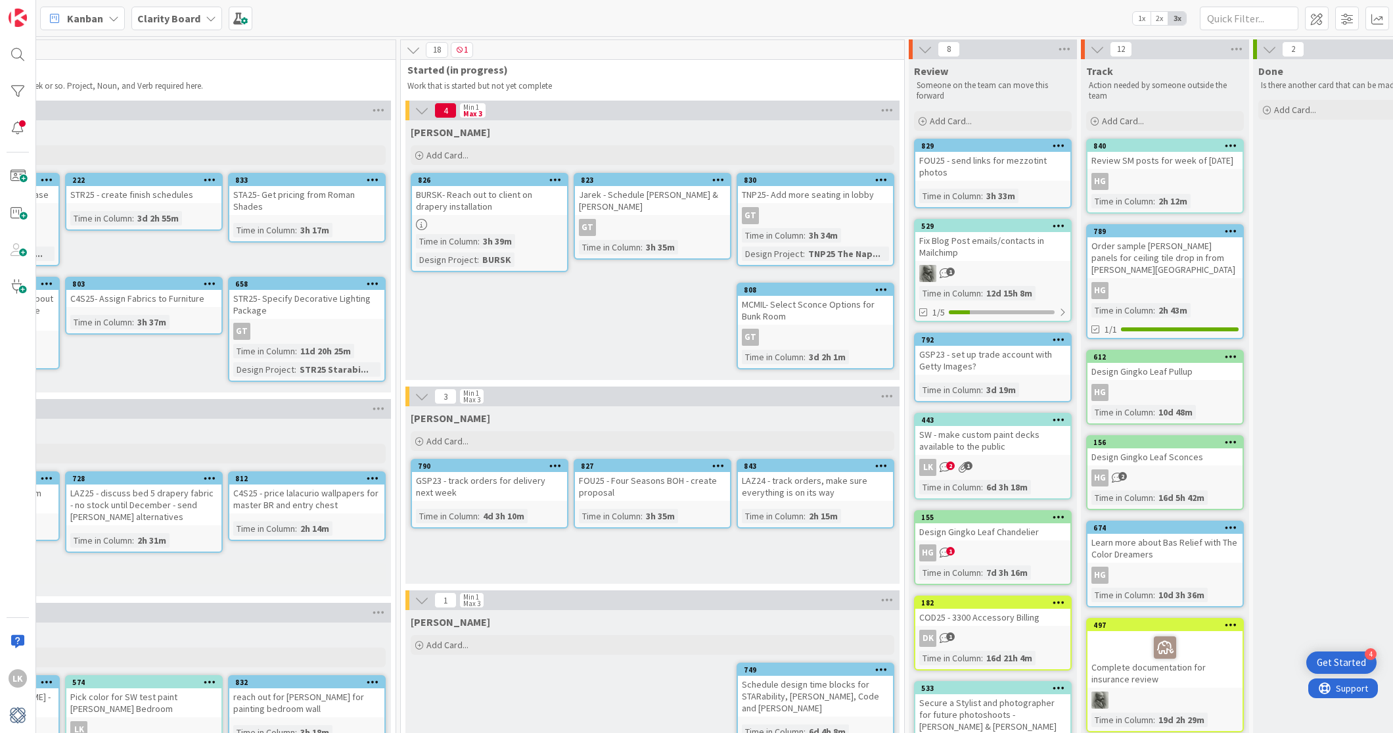
click at [206, 19] on icon at bounding box center [211, 18] width 11 height 11
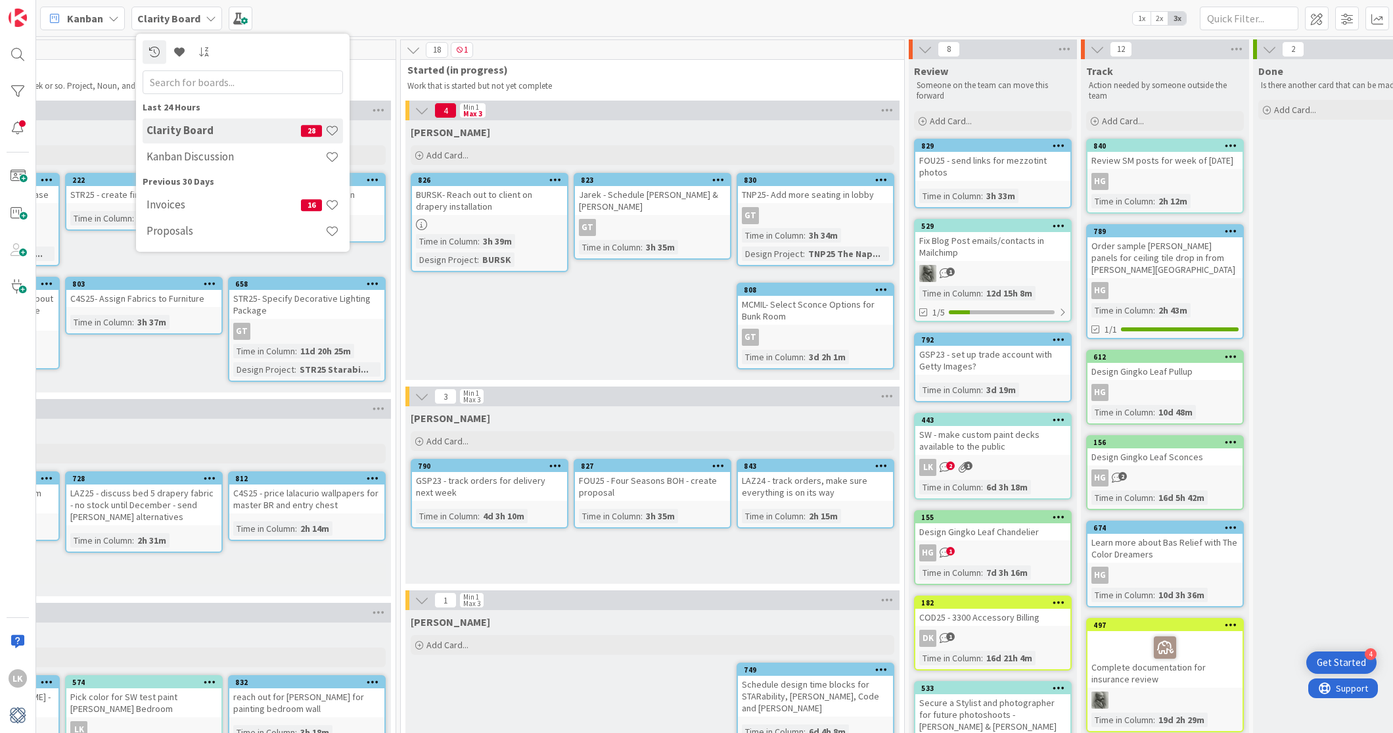
click at [524, 18] on div "Kanban Clarity Board Last 24 Hours Clarity Board 28 Kanban Discussion Previous …" at bounding box center [714, 18] width 1357 height 36
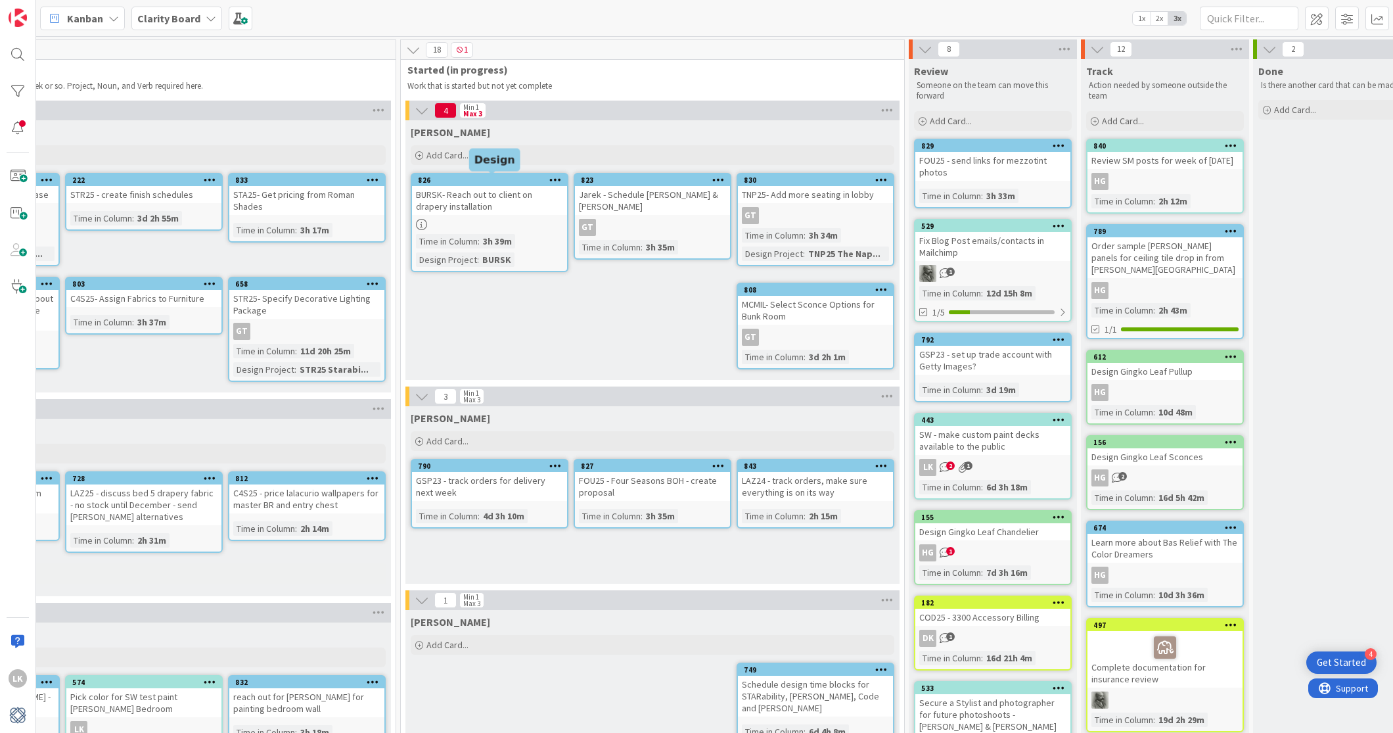
click at [501, 183] on div "826" at bounding box center [492, 179] width 149 height 9
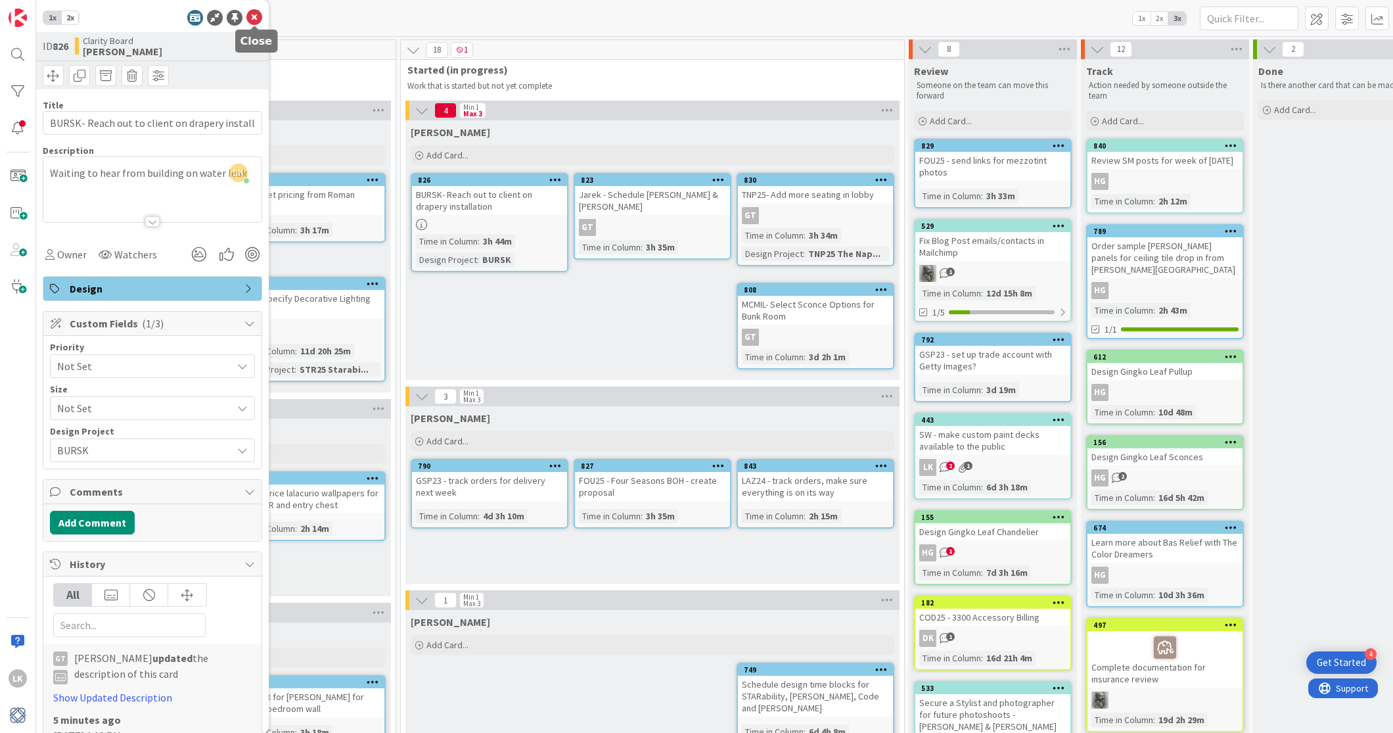
click at [252, 16] on icon at bounding box center [254, 18] width 16 height 16
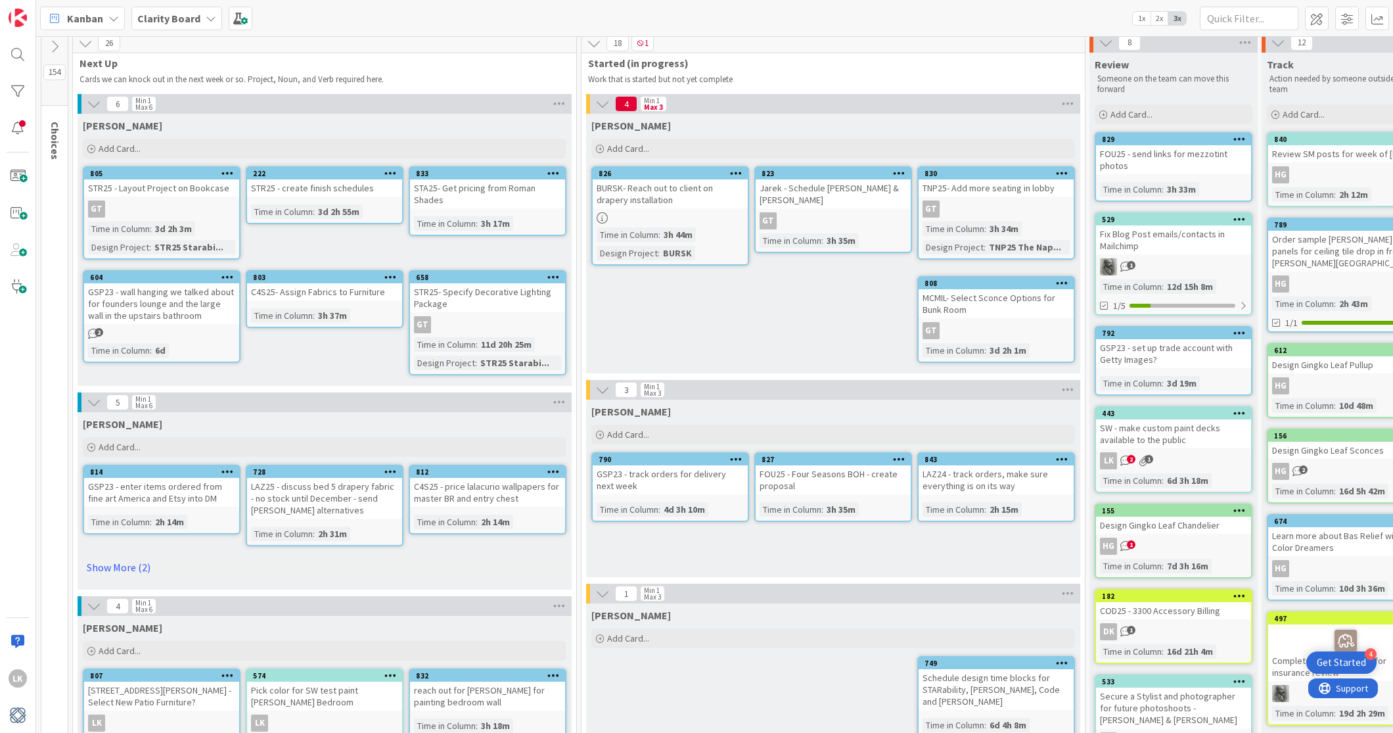
scroll to position [11, 0]
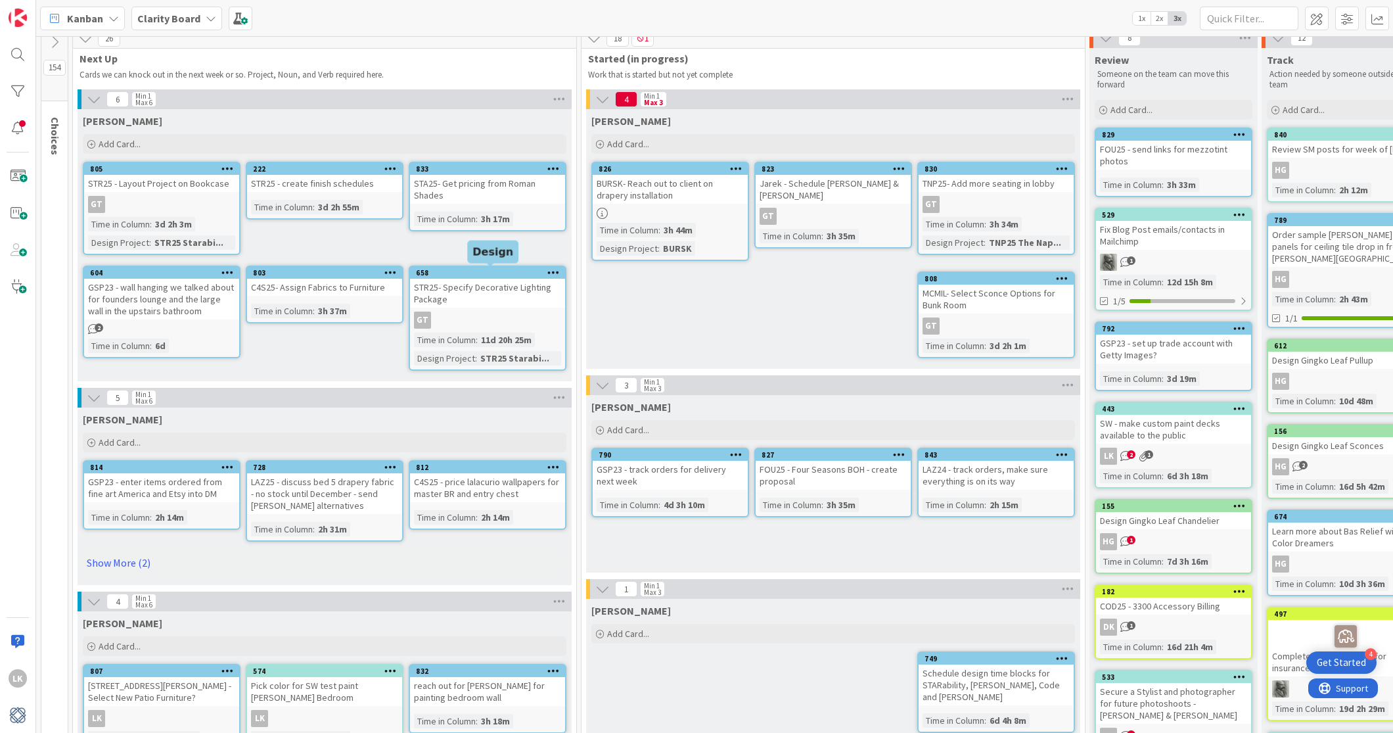
click at [447, 273] on div "658" at bounding box center [490, 272] width 149 height 9
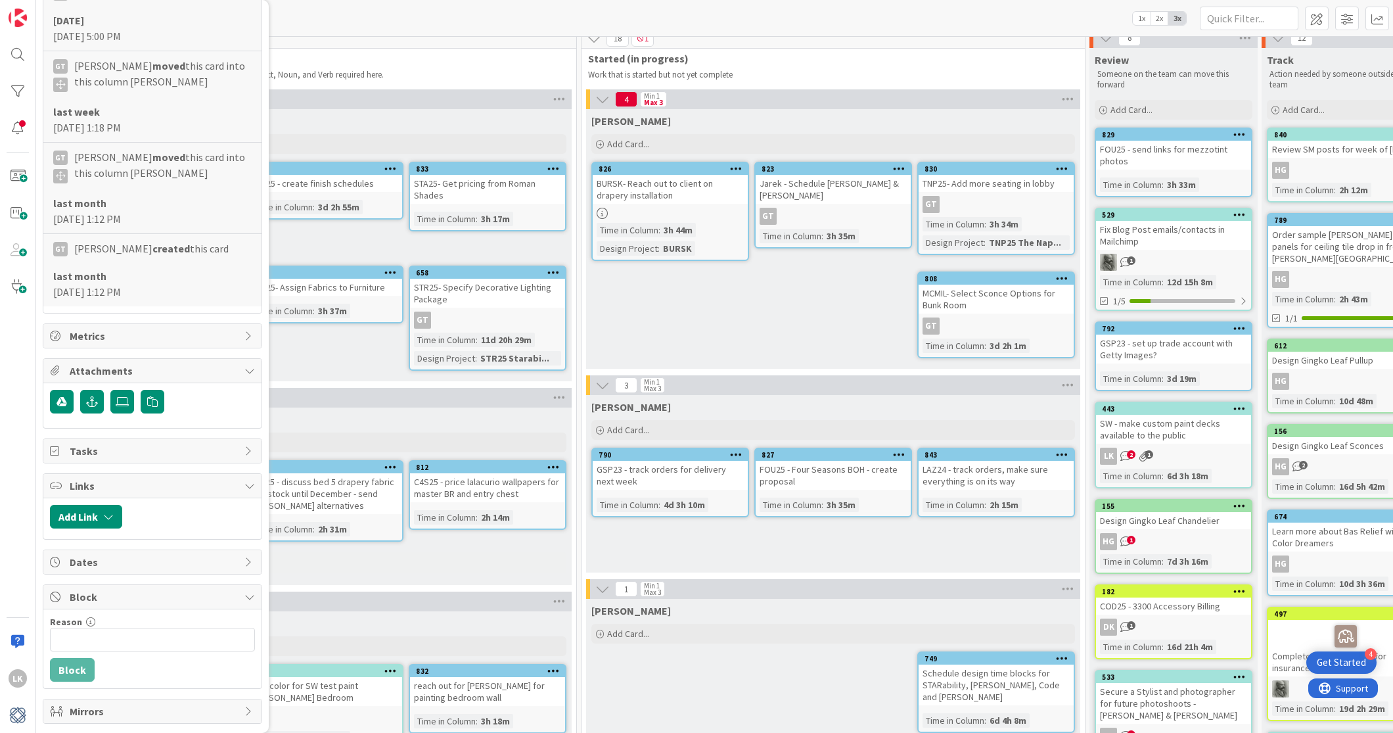
scroll to position [763, 0]
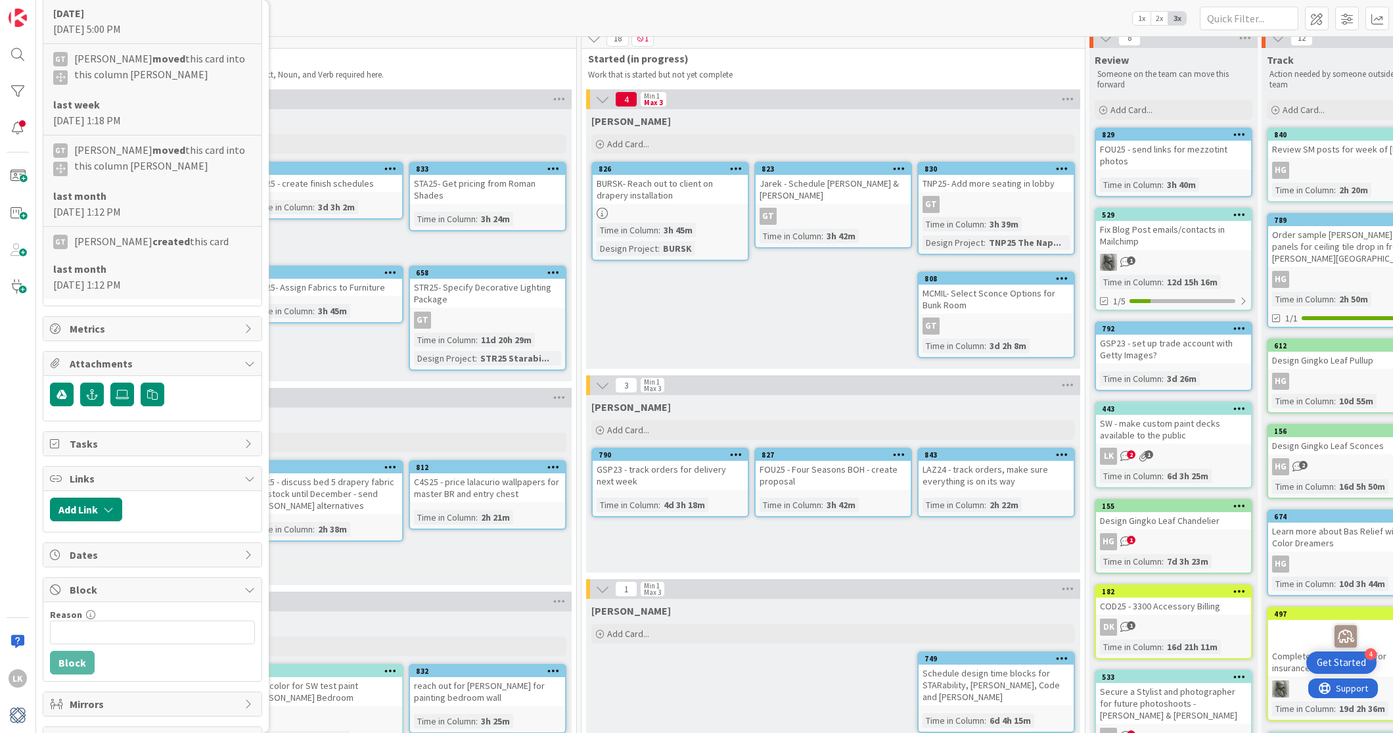
click at [246, 438] on icon at bounding box center [249, 443] width 11 height 11
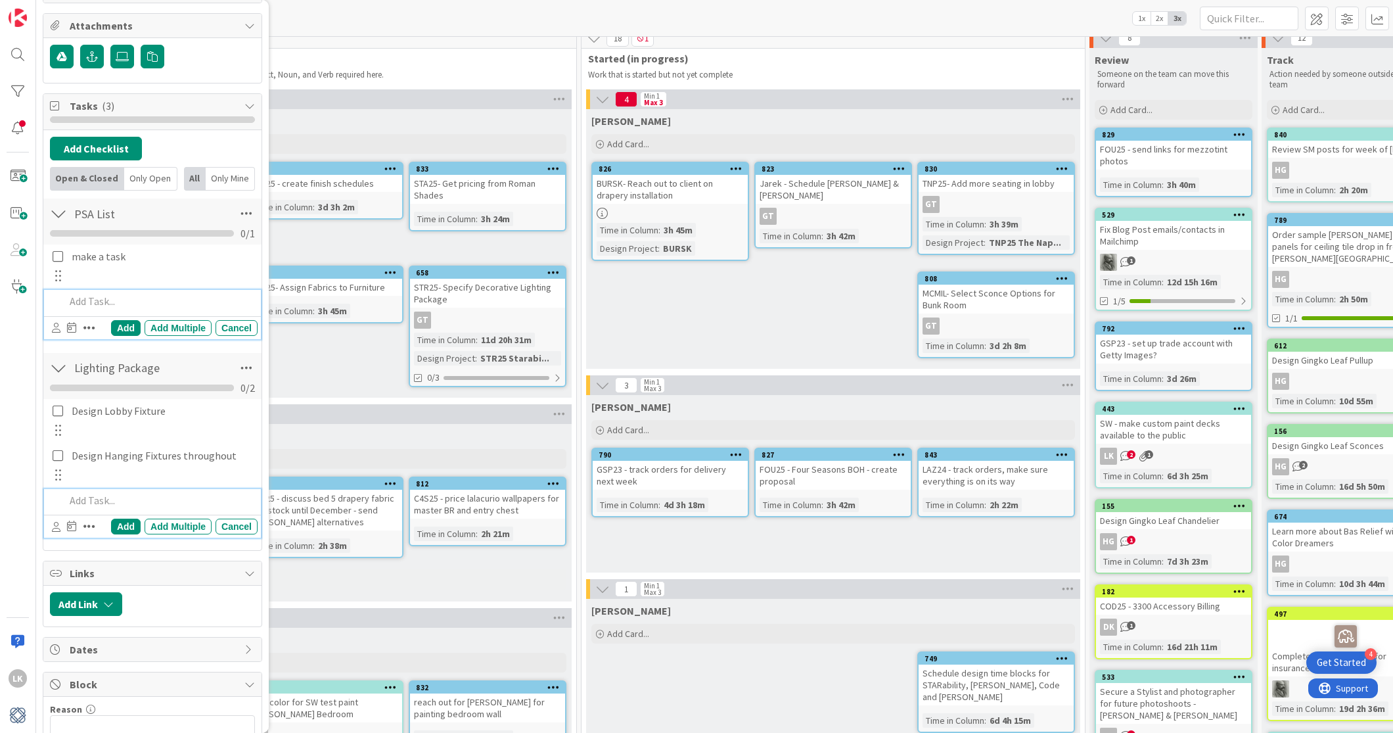
scroll to position [1144, 0]
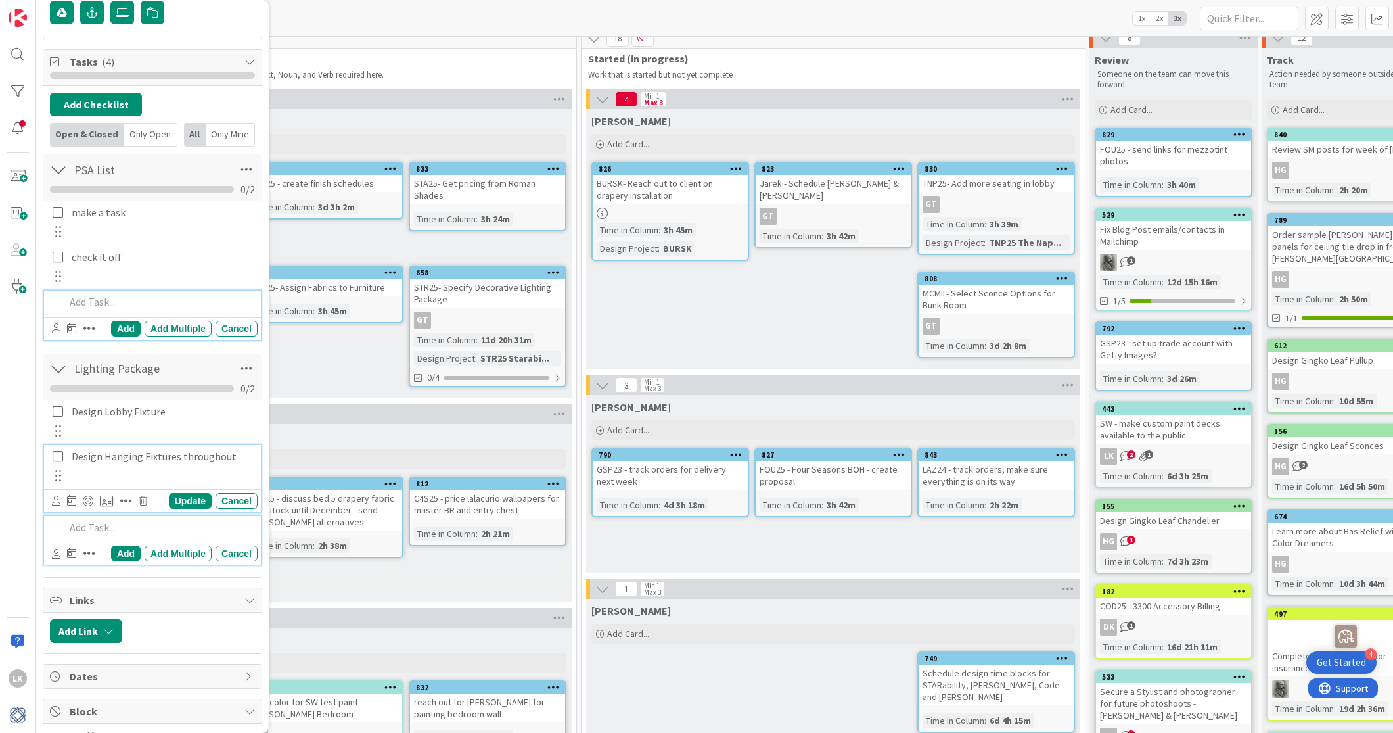
click at [139, 445] on div "Design Hanging Fixtures throughout" at bounding box center [161, 456] width 191 height 23
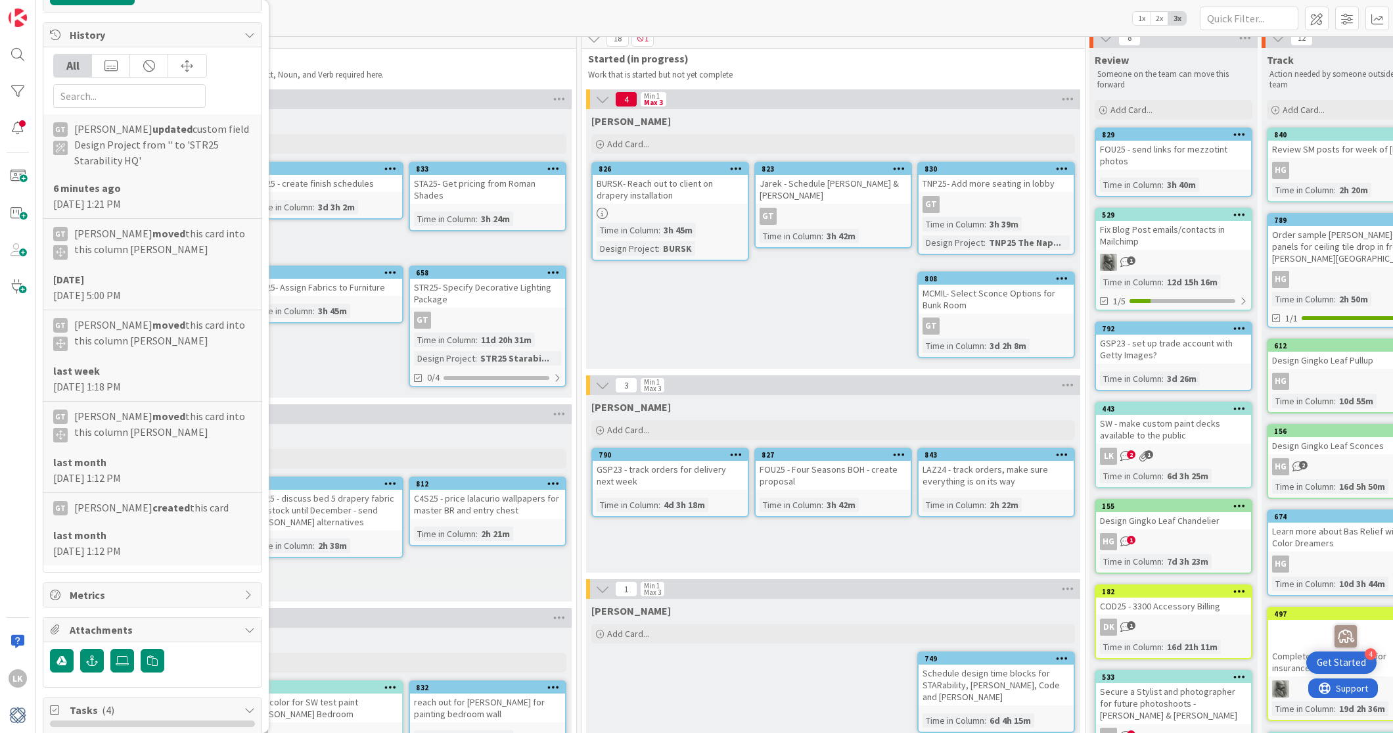
scroll to position [0, 0]
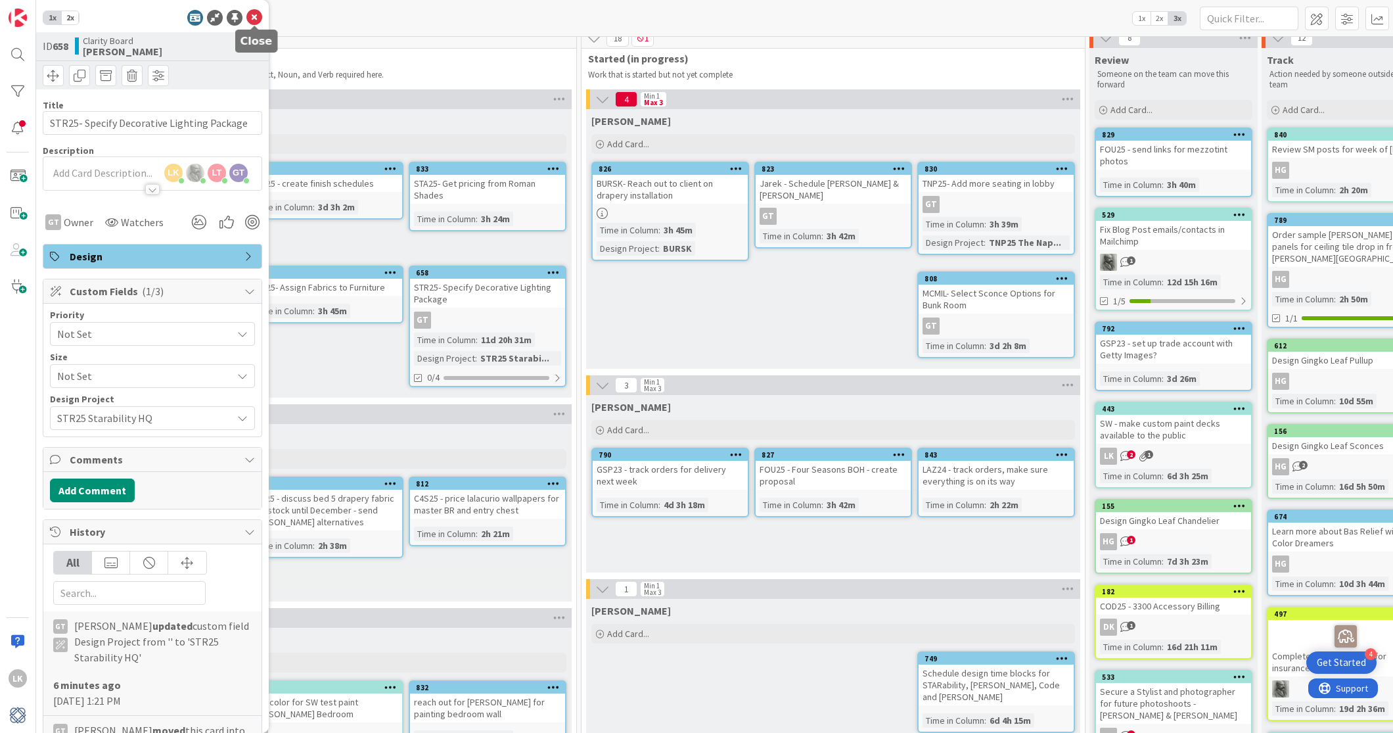
click at [259, 14] on icon at bounding box center [254, 18] width 16 height 16
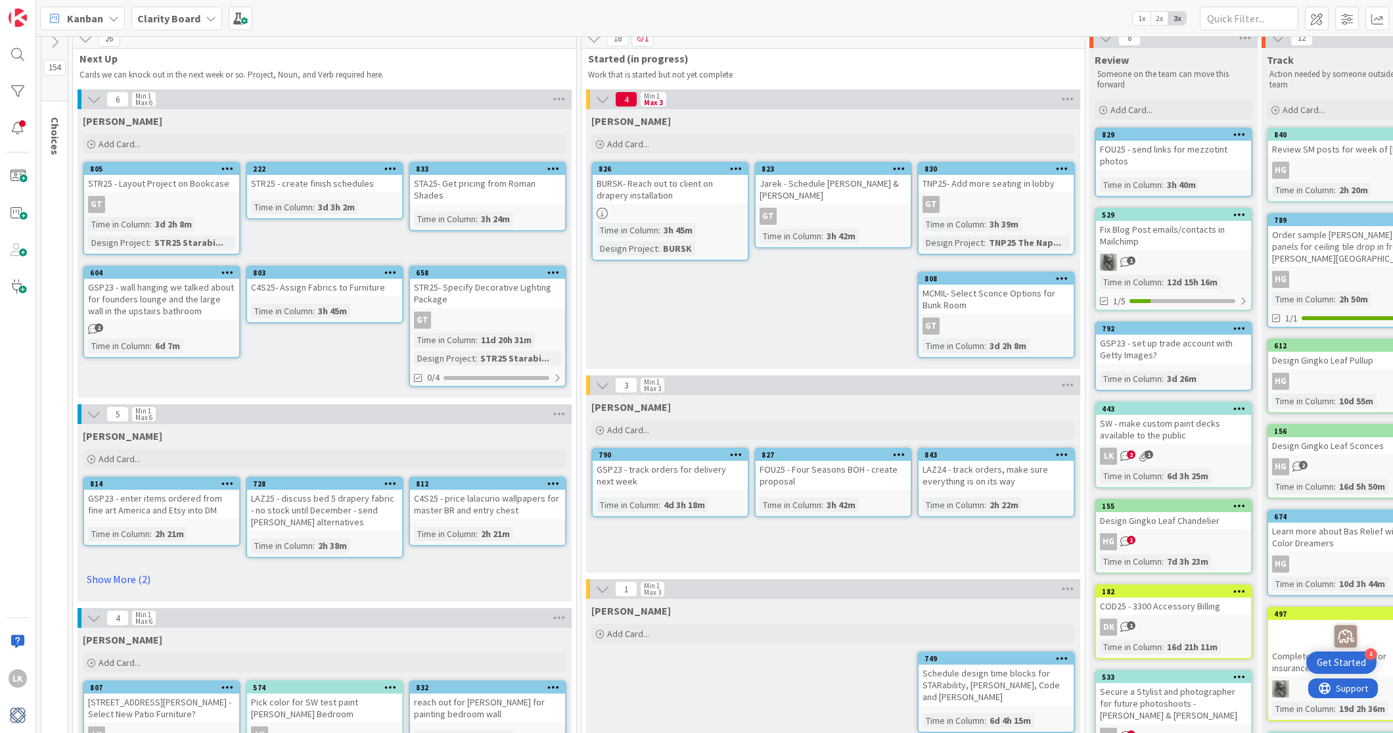
click at [209, 18] on icon at bounding box center [211, 18] width 11 height 11
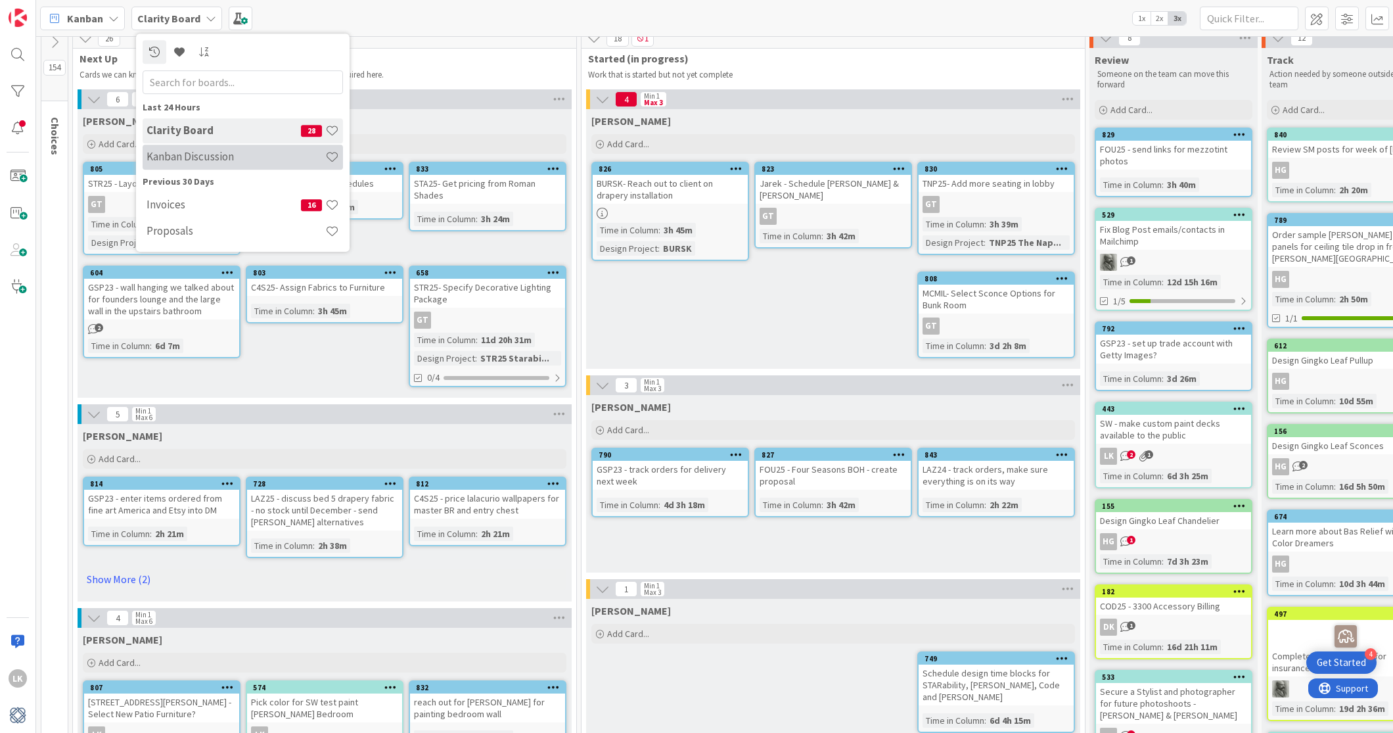
click at [206, 158] on h4 "Kanban Discussion" at bounding box center [236, 156] width 179 height 13
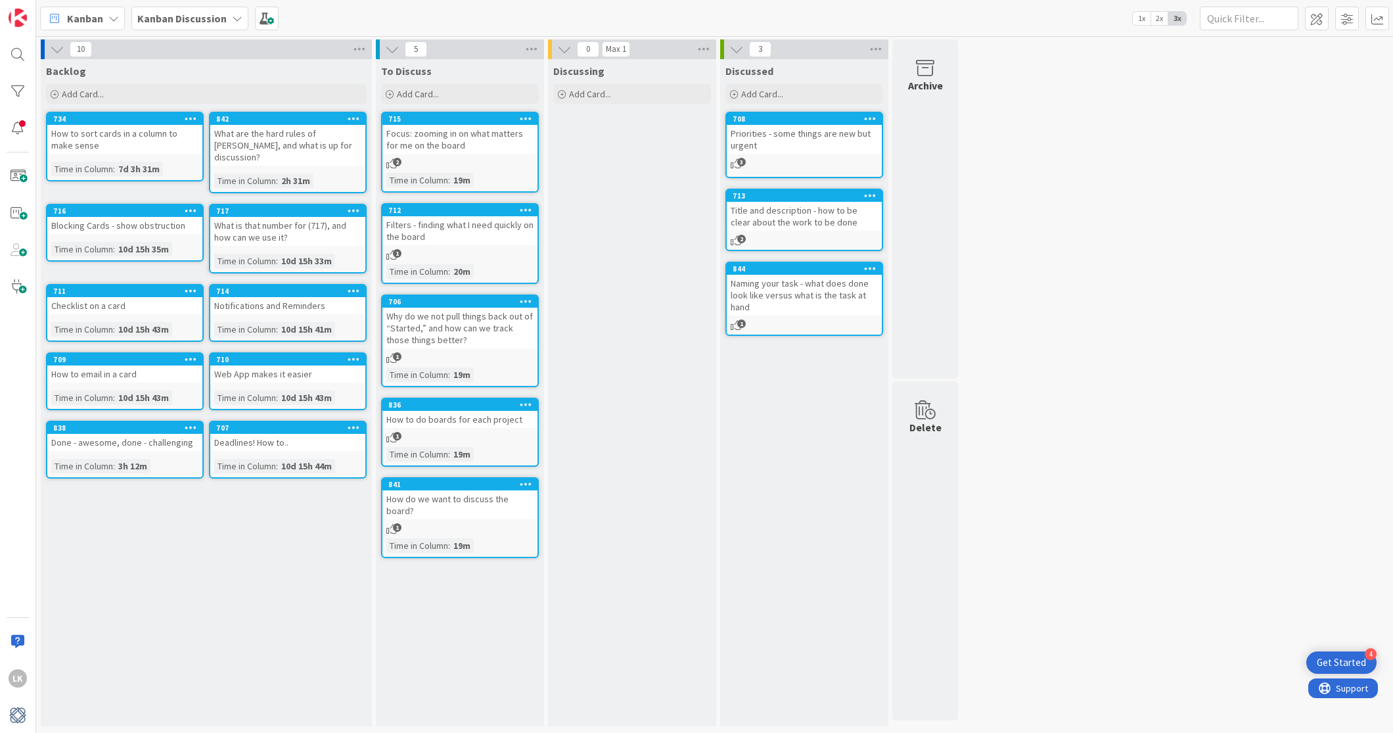
click at [232, 16] on icon at bounding box center [237, 18] width 11 height 11
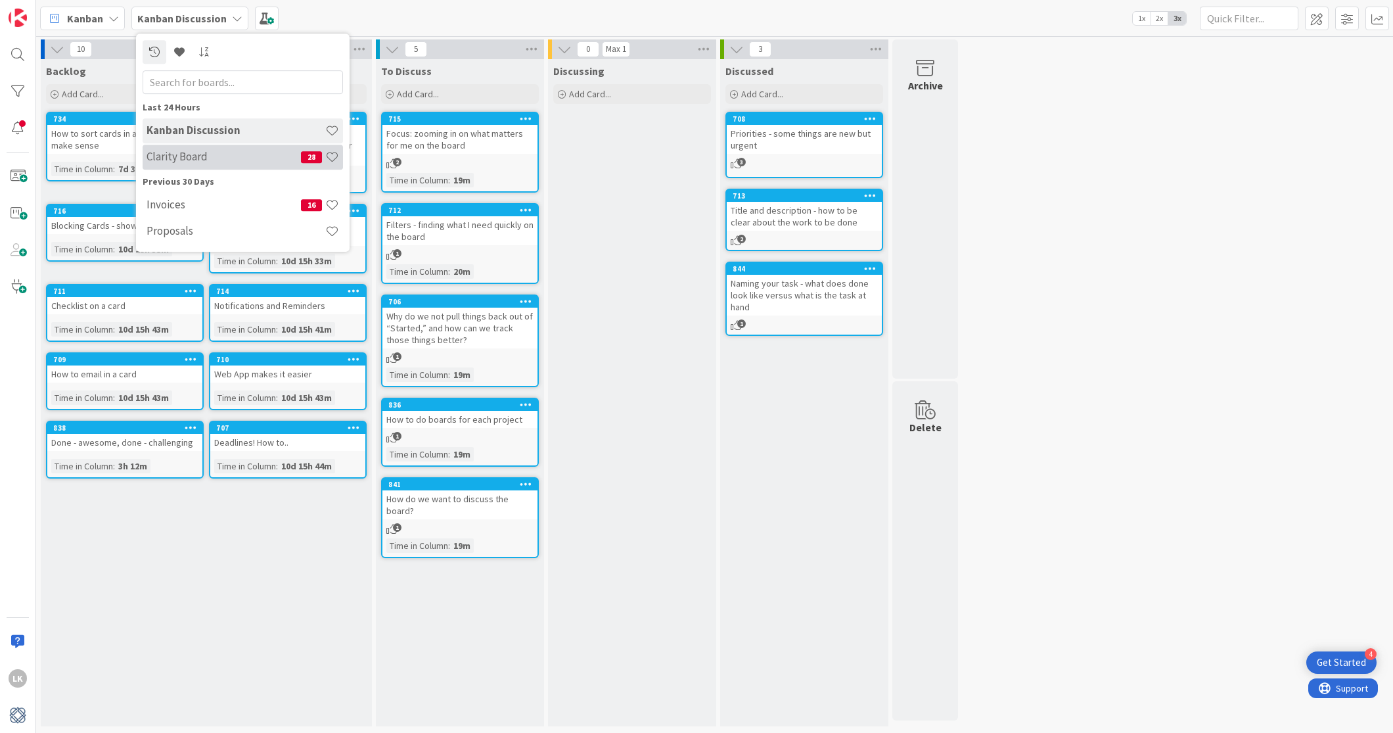
click at [215, 162] on h4 "Clarity Board" at bounding box center [224, 156] width 154 height 13
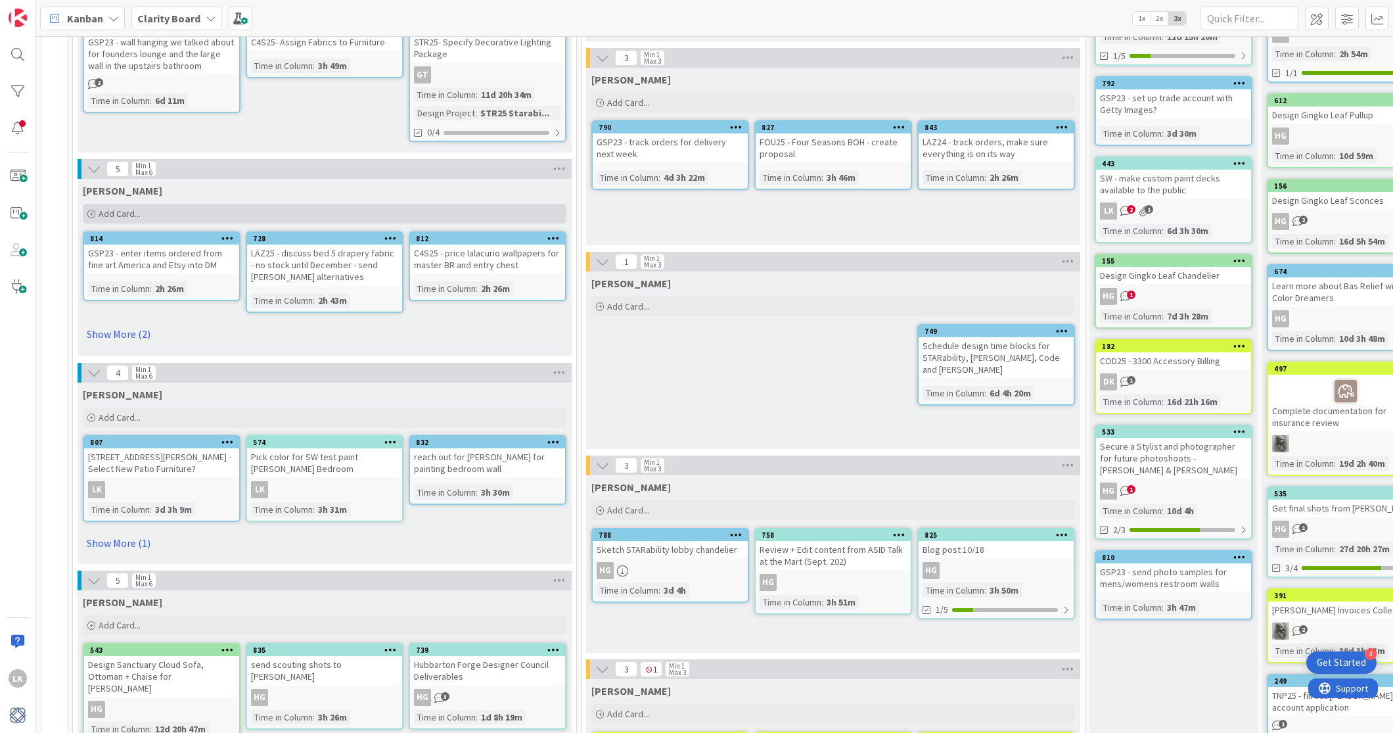
scroll to position [261, 0]
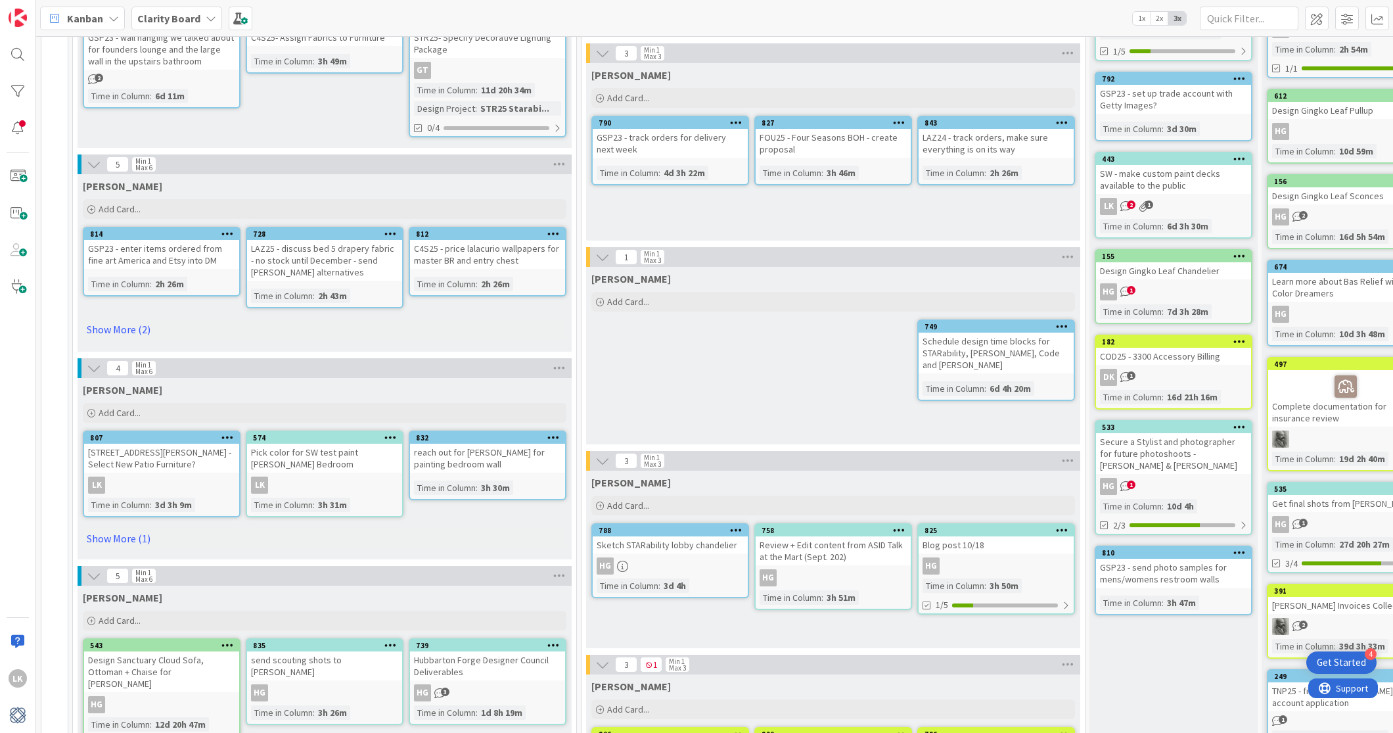
click at [550, 432] on icon at bounding box center [553, 436] width 12 height 9
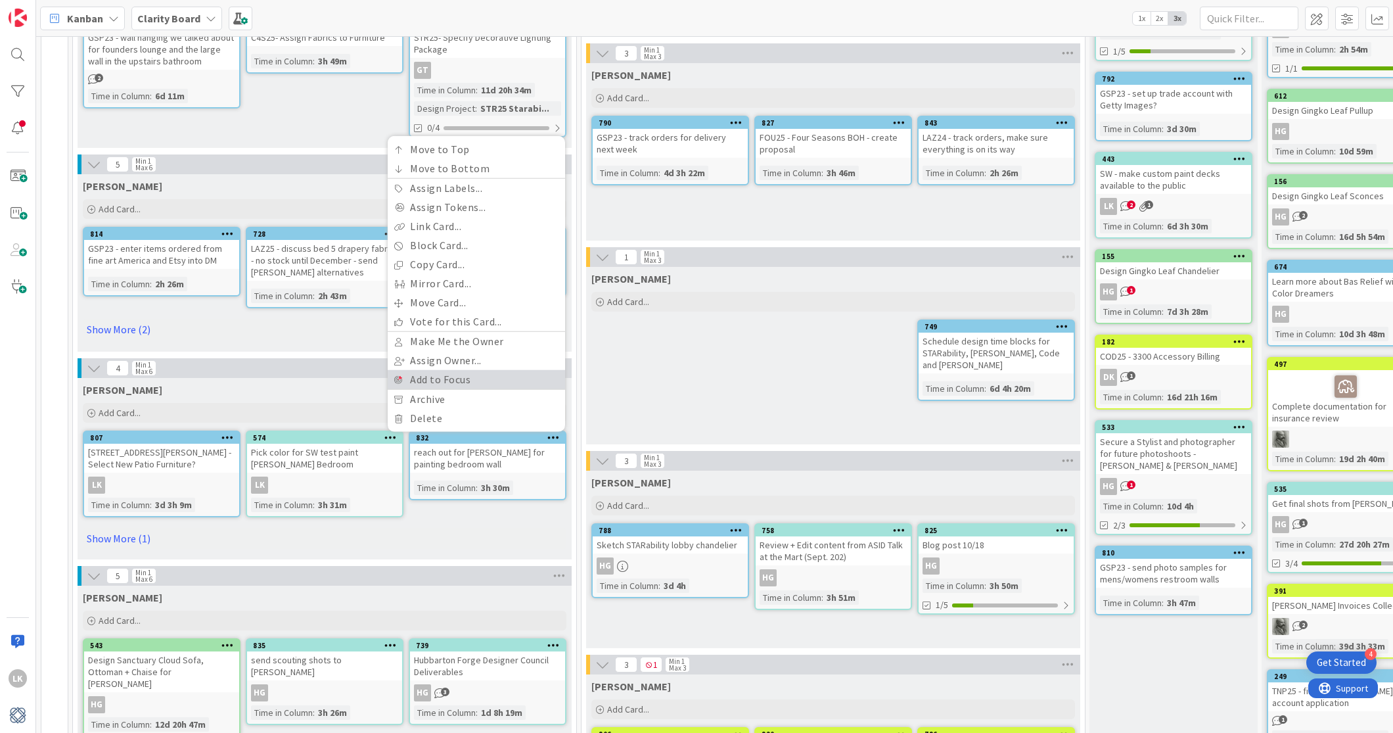
click at [510, 373] on link "Add to Focus" at bounding box center [476, 379] width 177 height 19
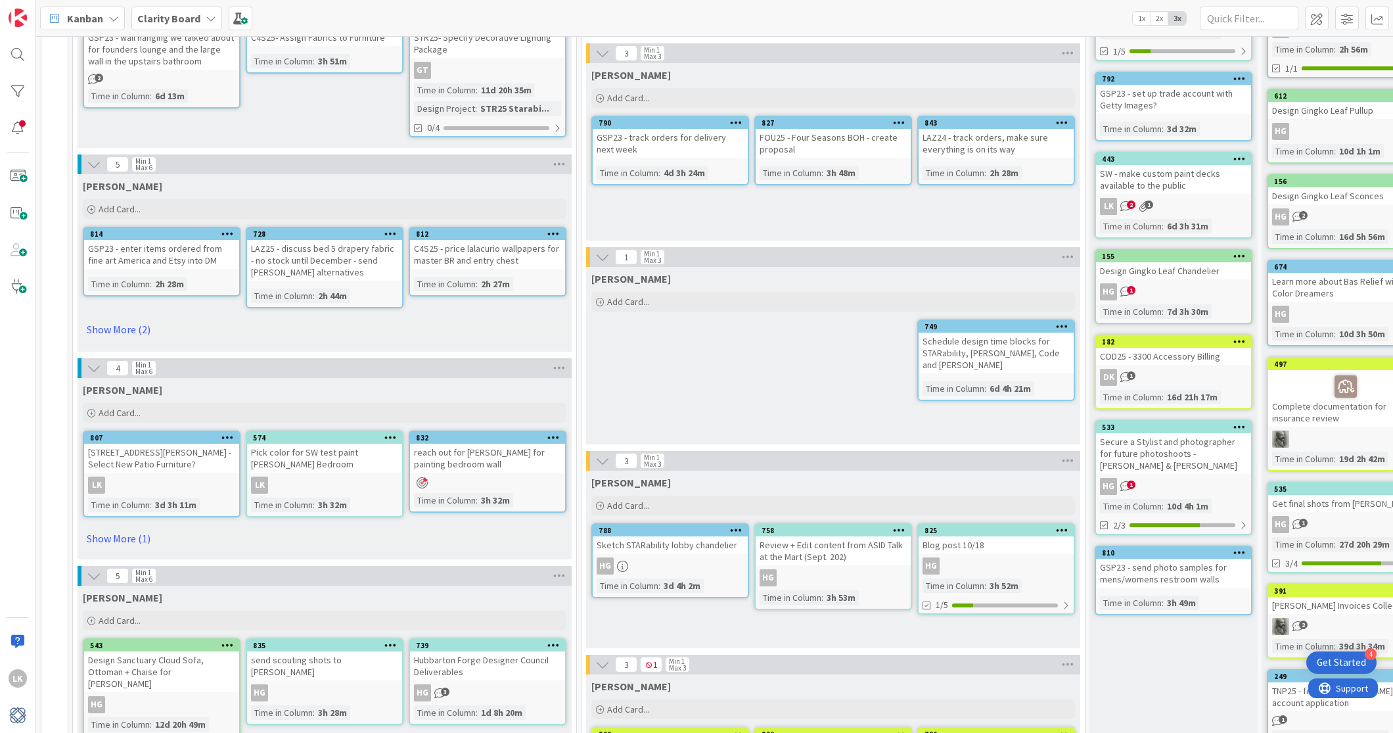
click at [508, 451] on div "reach out for Jose for painting bedroom wall" at bounding box center [487, 457] width 155 height 29
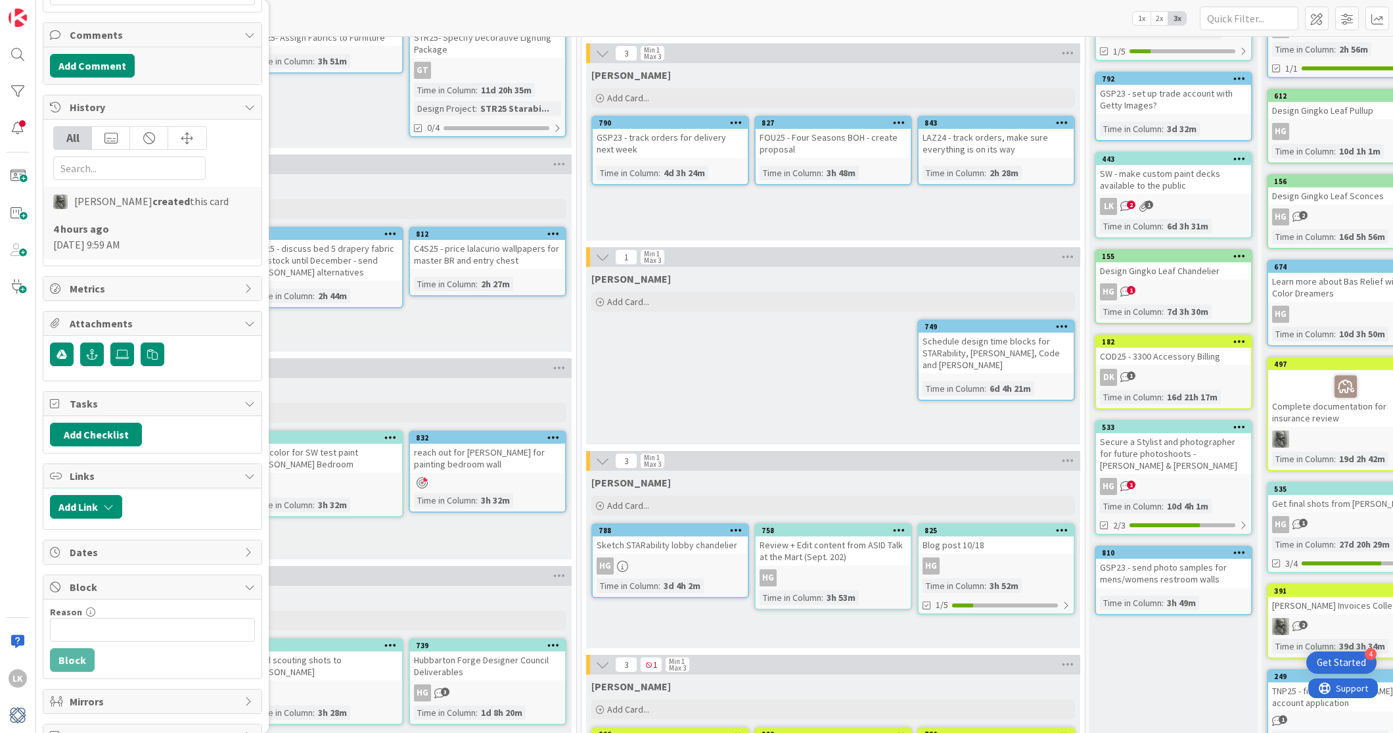
scroll to position [438, 0]
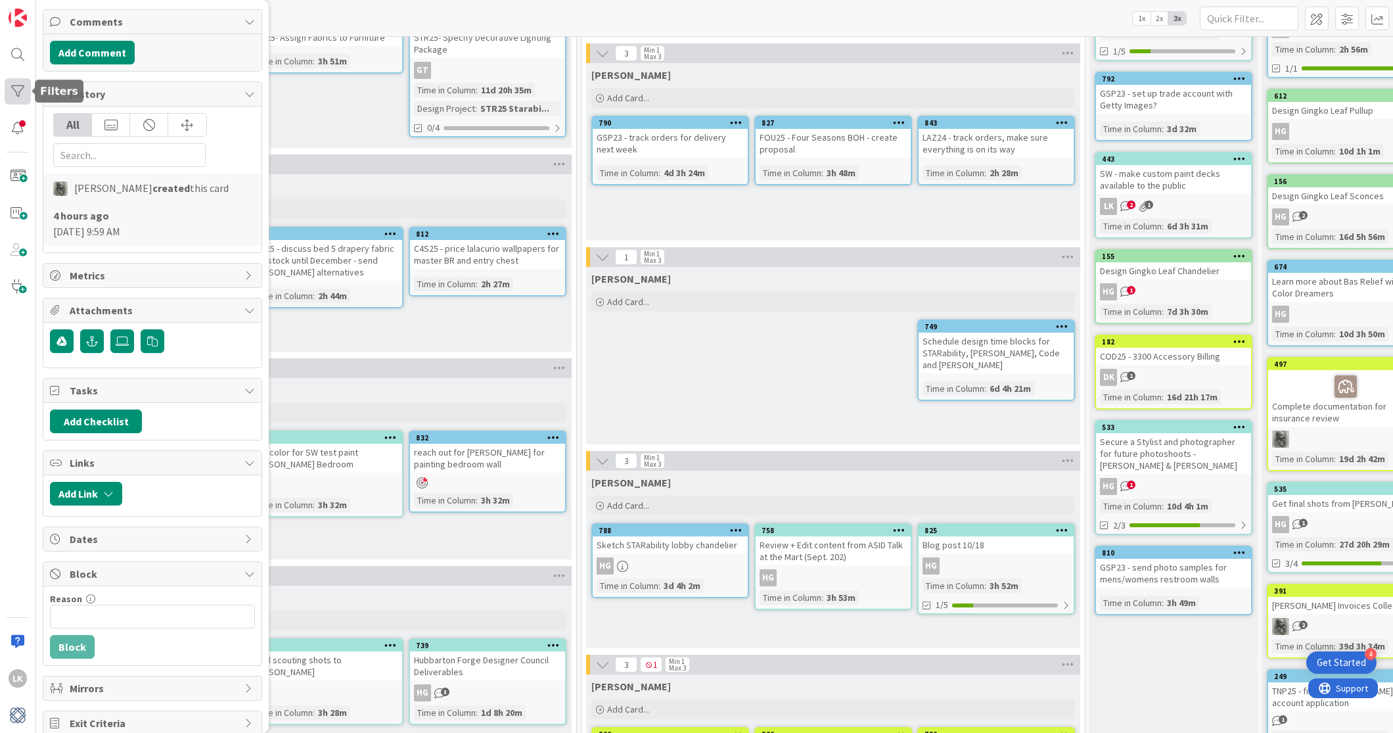
click at [14, 89] on div at bounding box center [18, 91] width 26 height 26
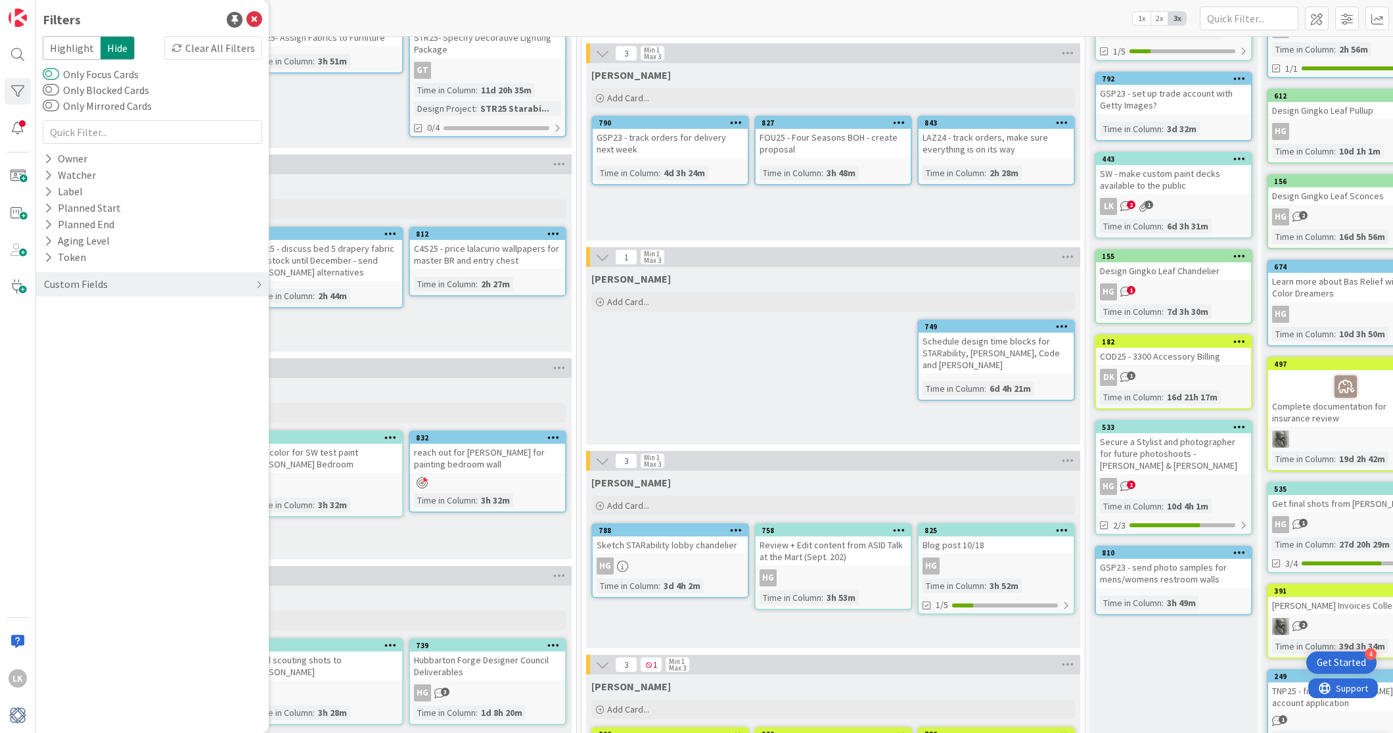
click at [49, 72] on button "Only Focus Cards" at bounding box center [51, 74] width 16 height 13
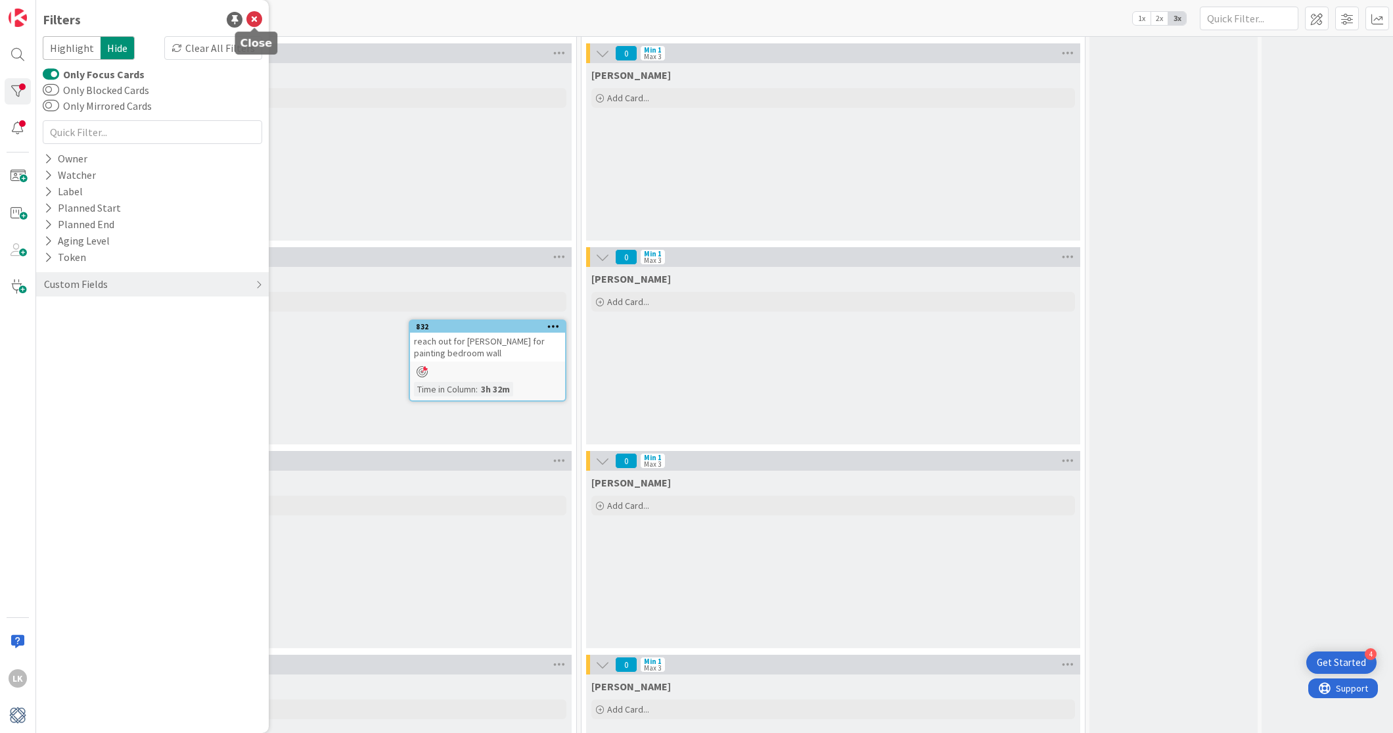
click at [250, 18] on icon at bounding box center [254, 20] width 16 height 16
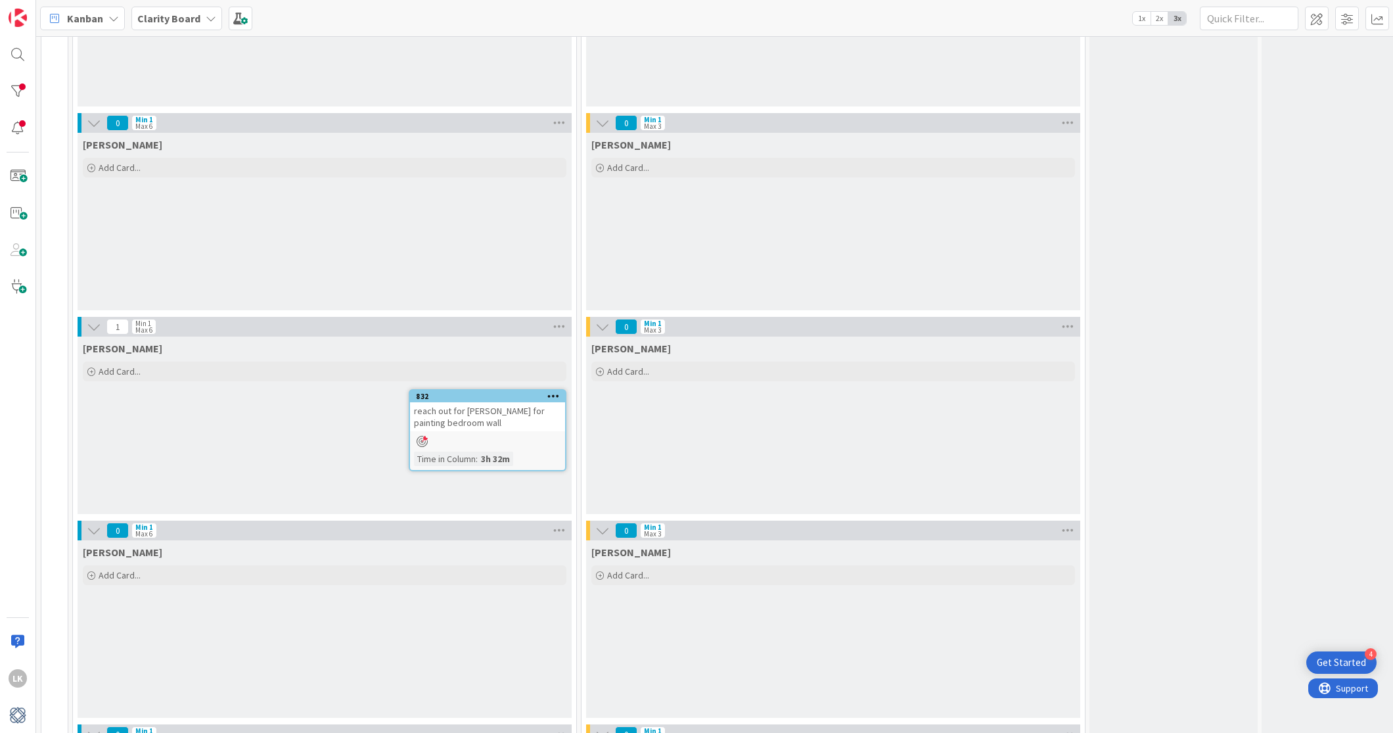
scroll to position [196, 0]
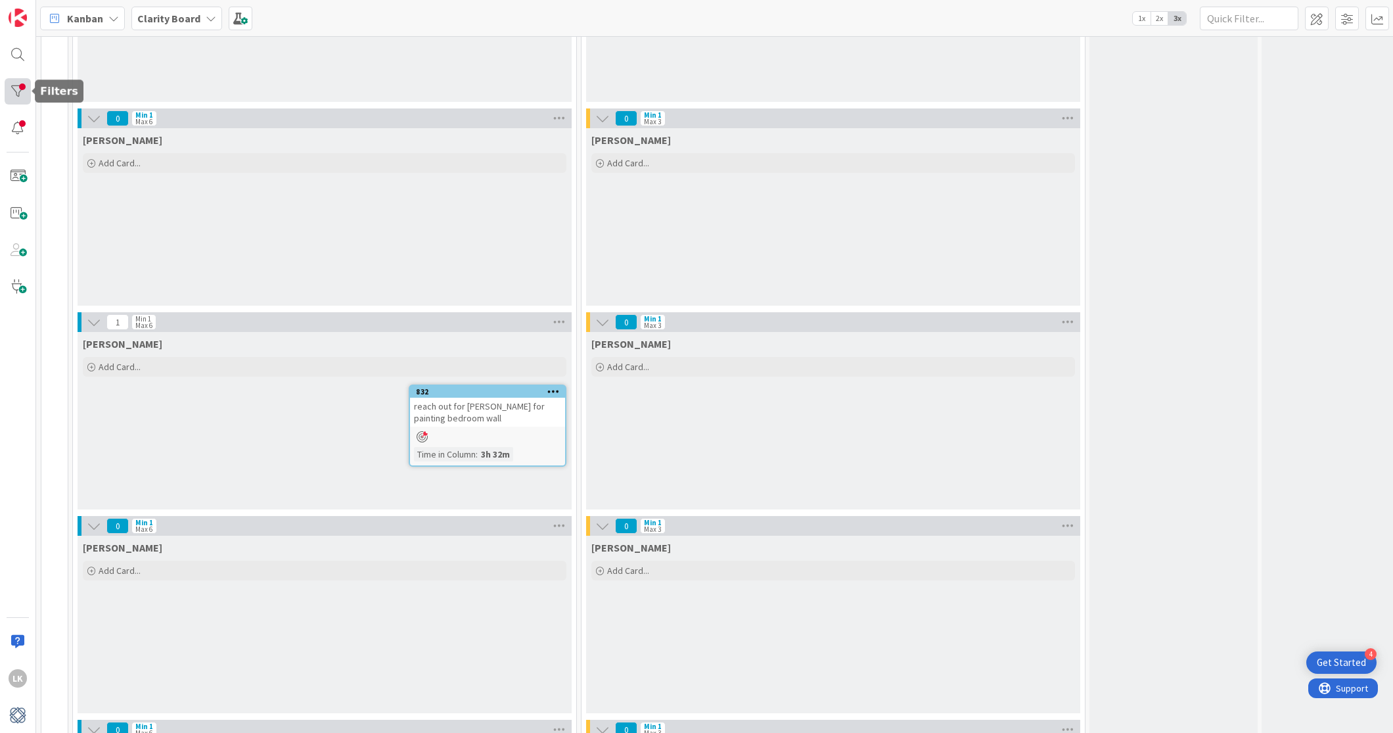
click at [26, 85] on div at bounding box center [18, 91] width 26 height 26
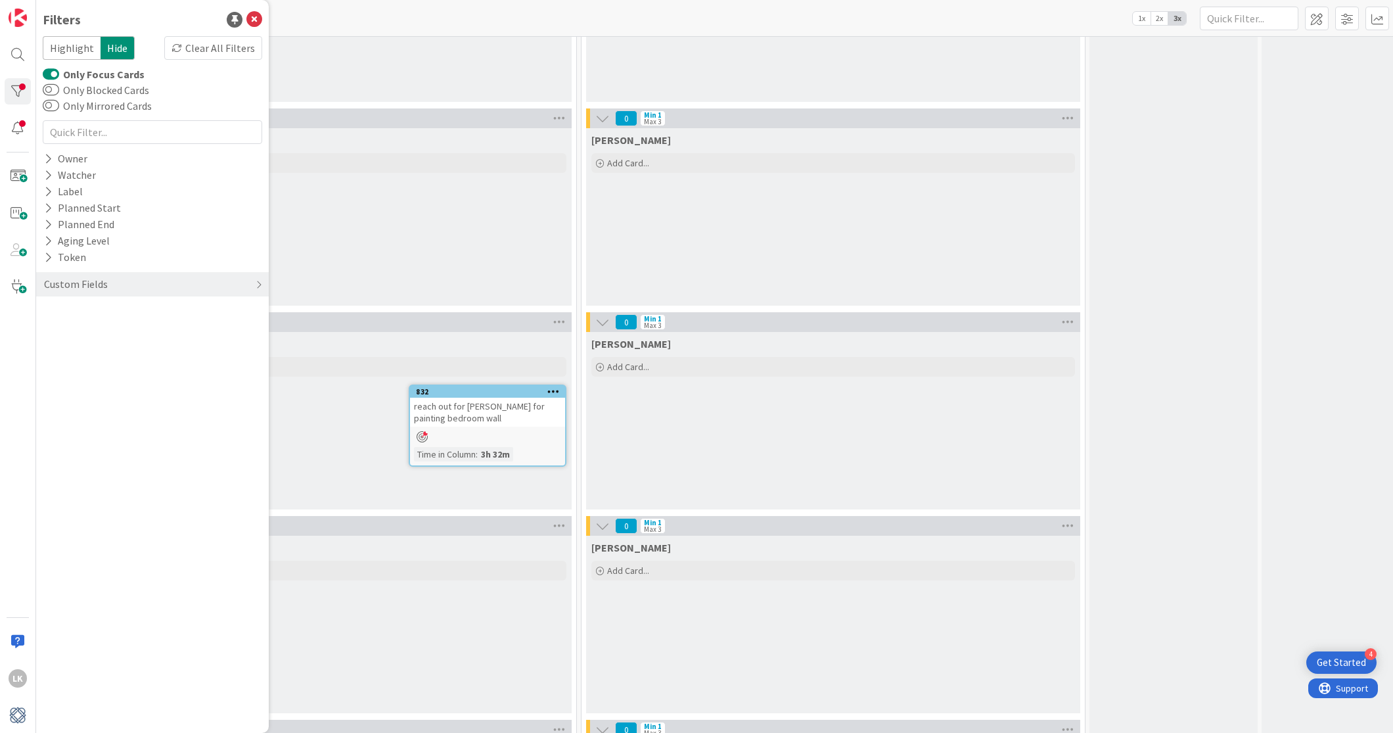
click at [51, 72] on button "Only Focus Cards" at bounding box center [51, 74] width 16 height 13
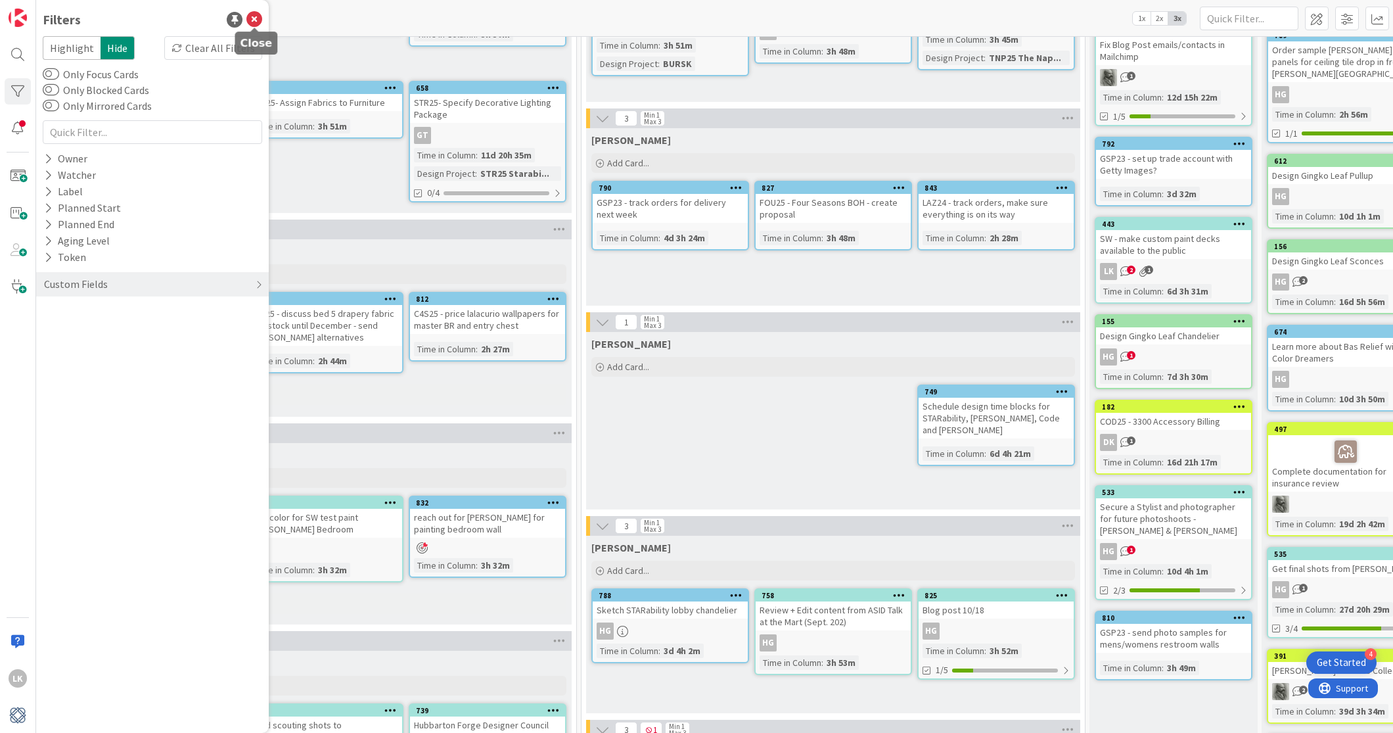
click at [254, 13] on icon at bounding box center [254, 20] width 16 height 16
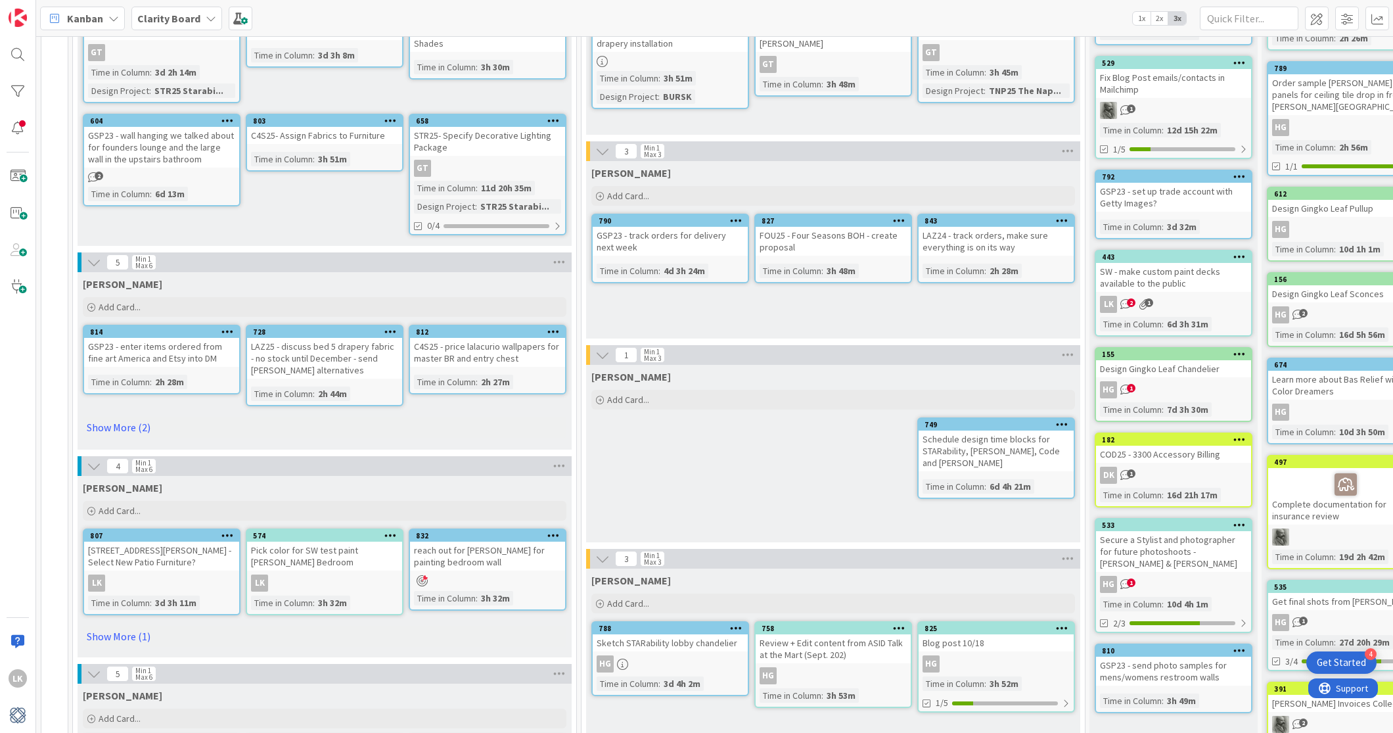
scroll to position [194, 0]
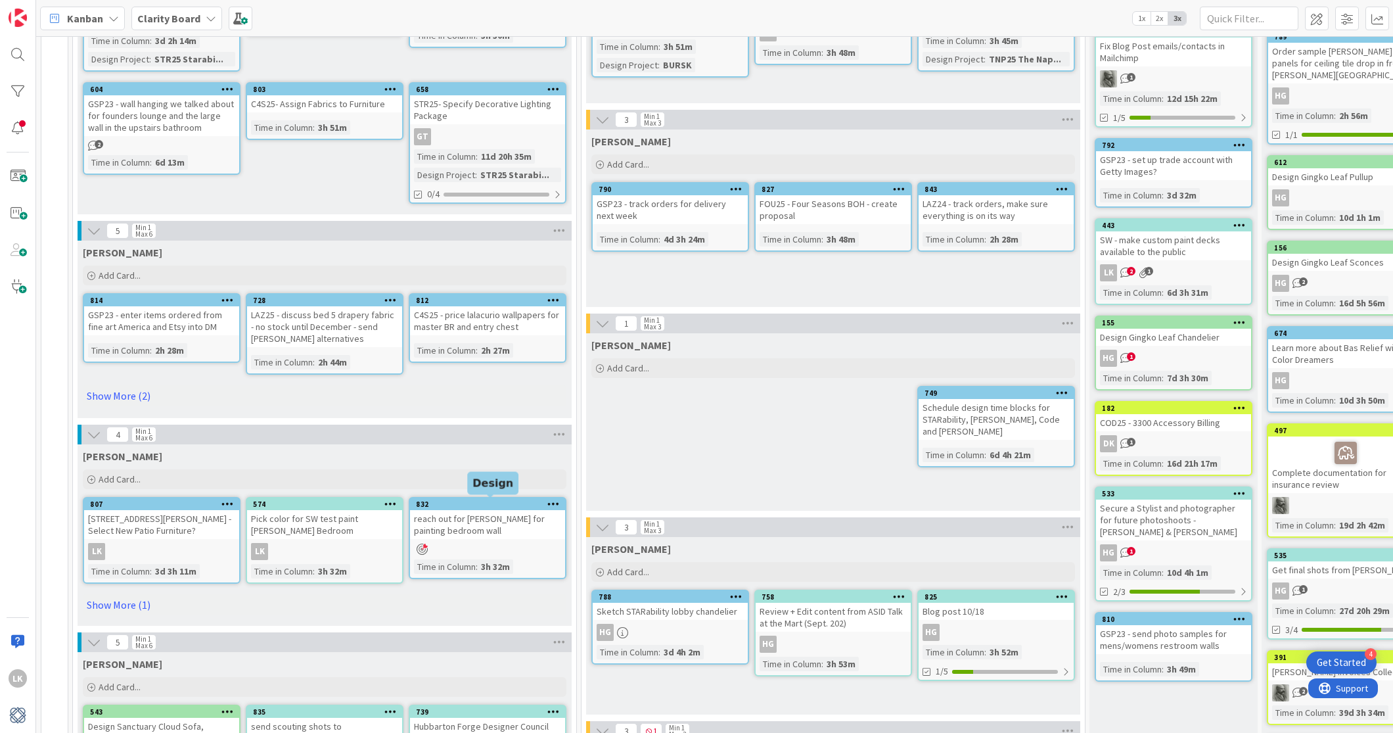
click at [462, 504] on div "832" at bounding box center [490, 503] width 149 height 9
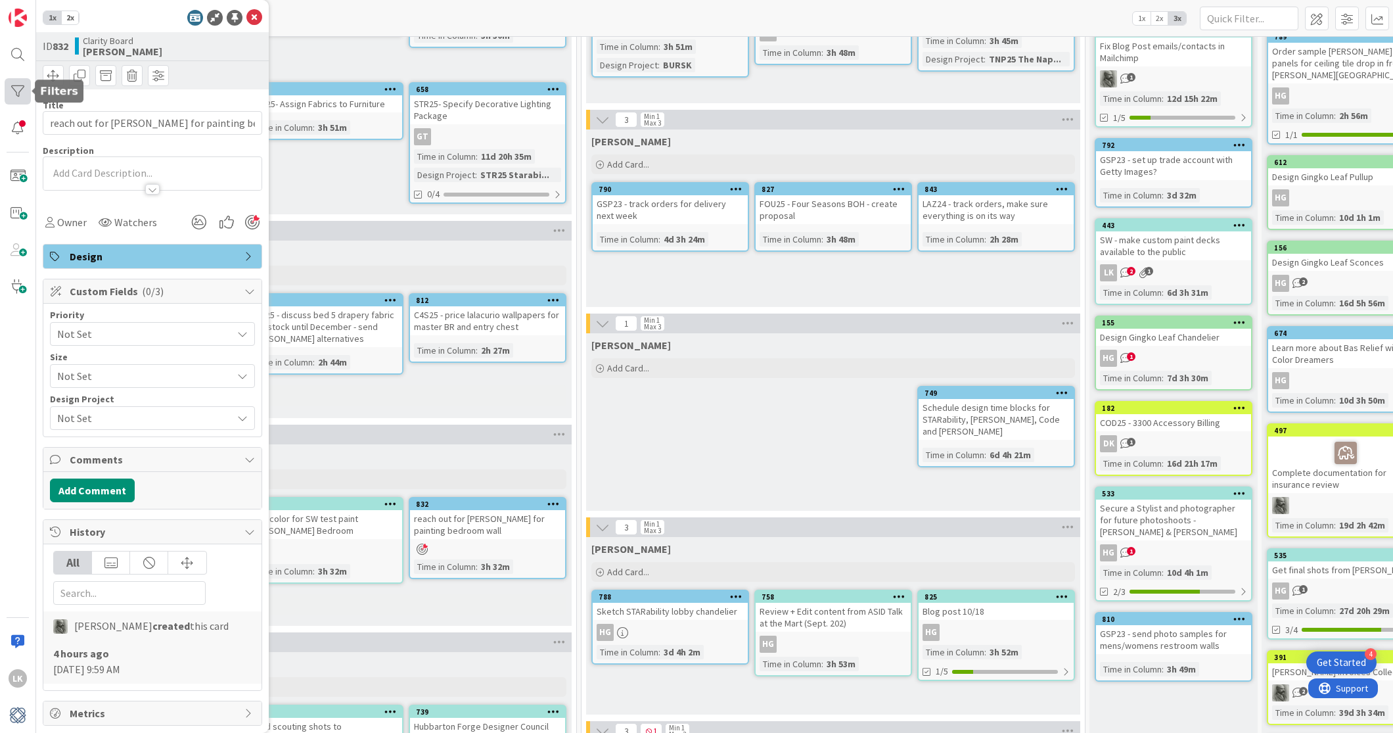
click at [22, 85] on div at bounding box center [18, 91] width 26 height 26
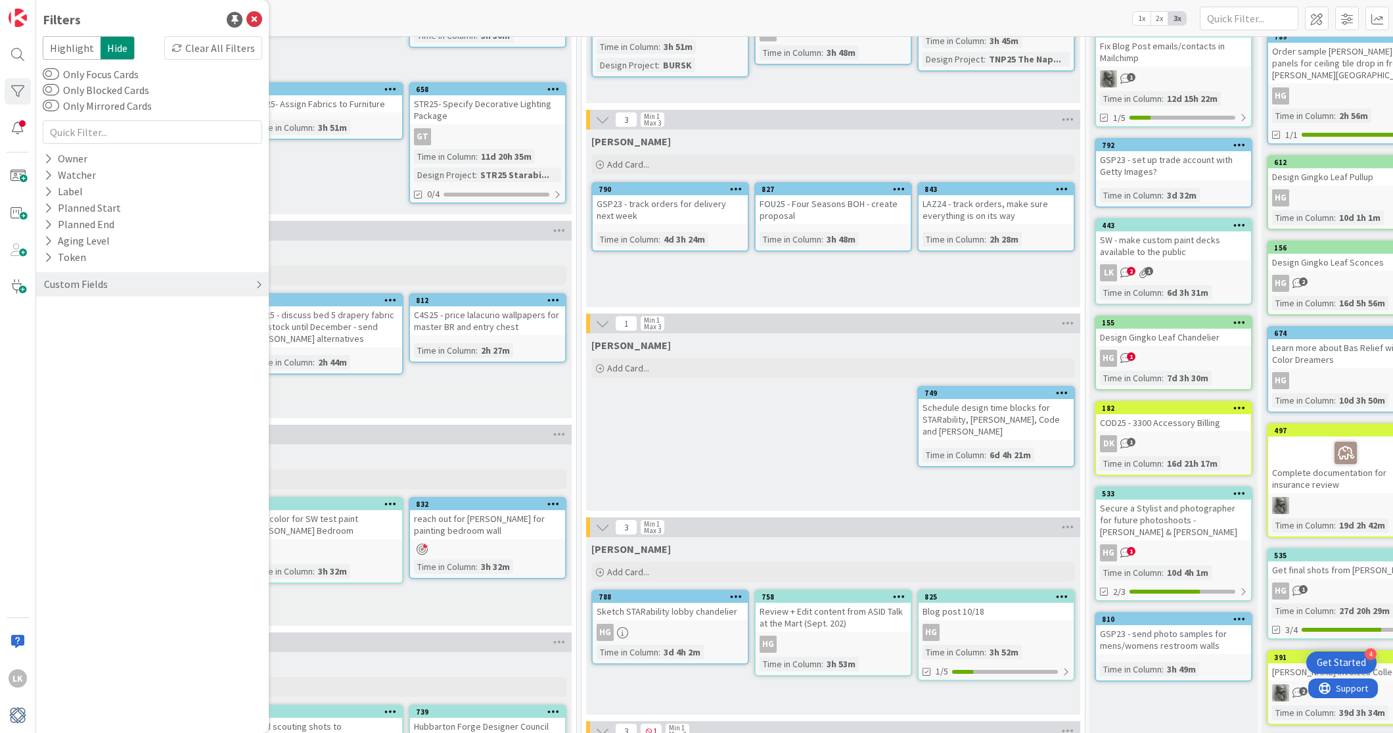
click at [79, 281] on div "Custom Fields" at bounding box center [76, 284] width 66 height 16
click at [77, 310] on button "Priority" at bounding box center [68, 311] width 51 height 16
click at [72, 417] on button "Size" at bounding box center [60, 419] width 35 height 16
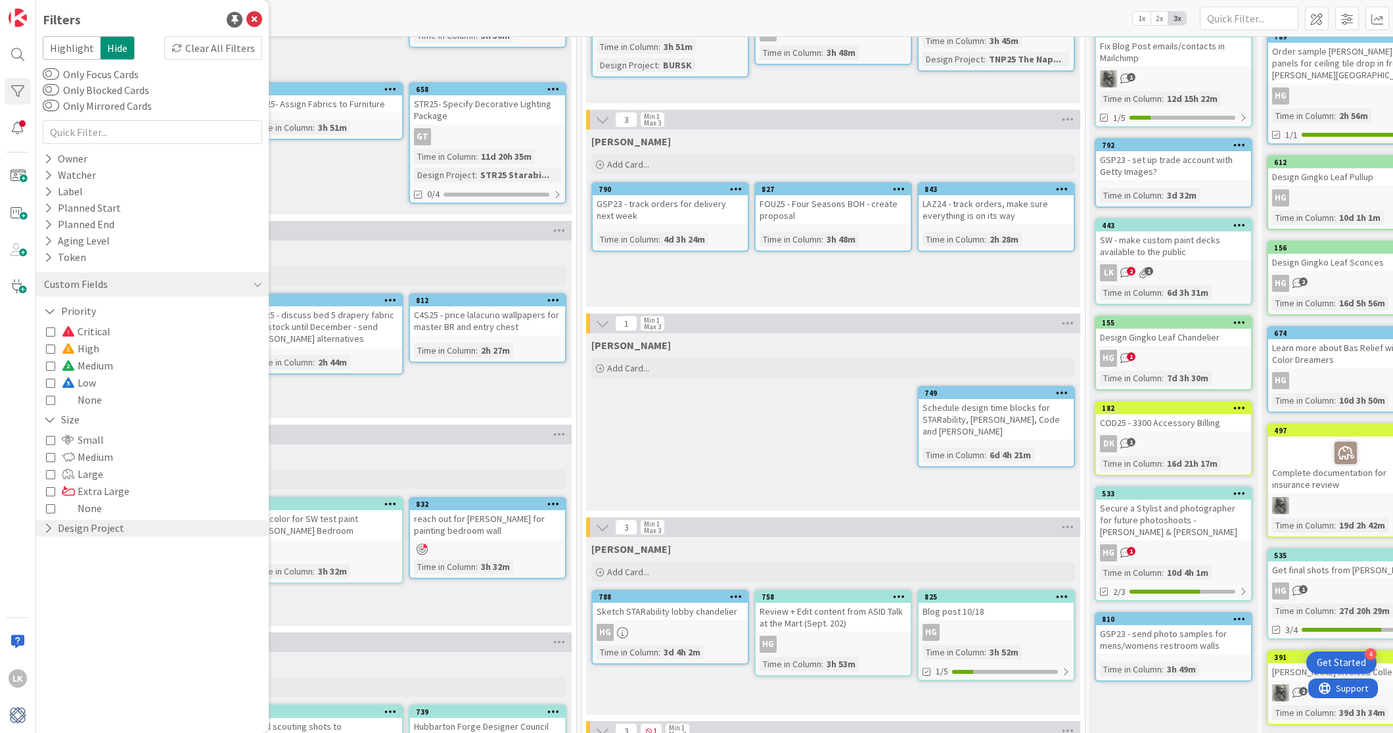
click at [82, 530] on button "Design Project" at bounding box center [84, 528] width 83 height 16
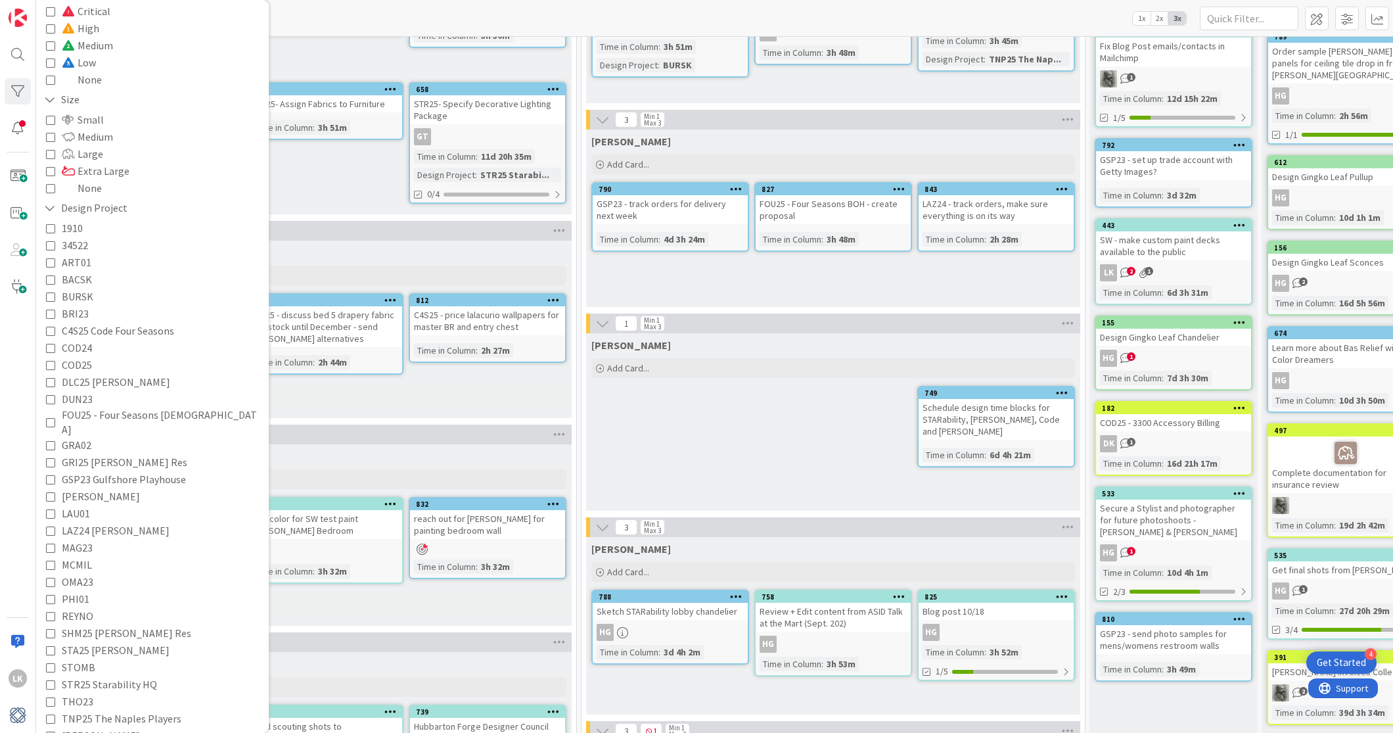
scroll to position [366, 0]
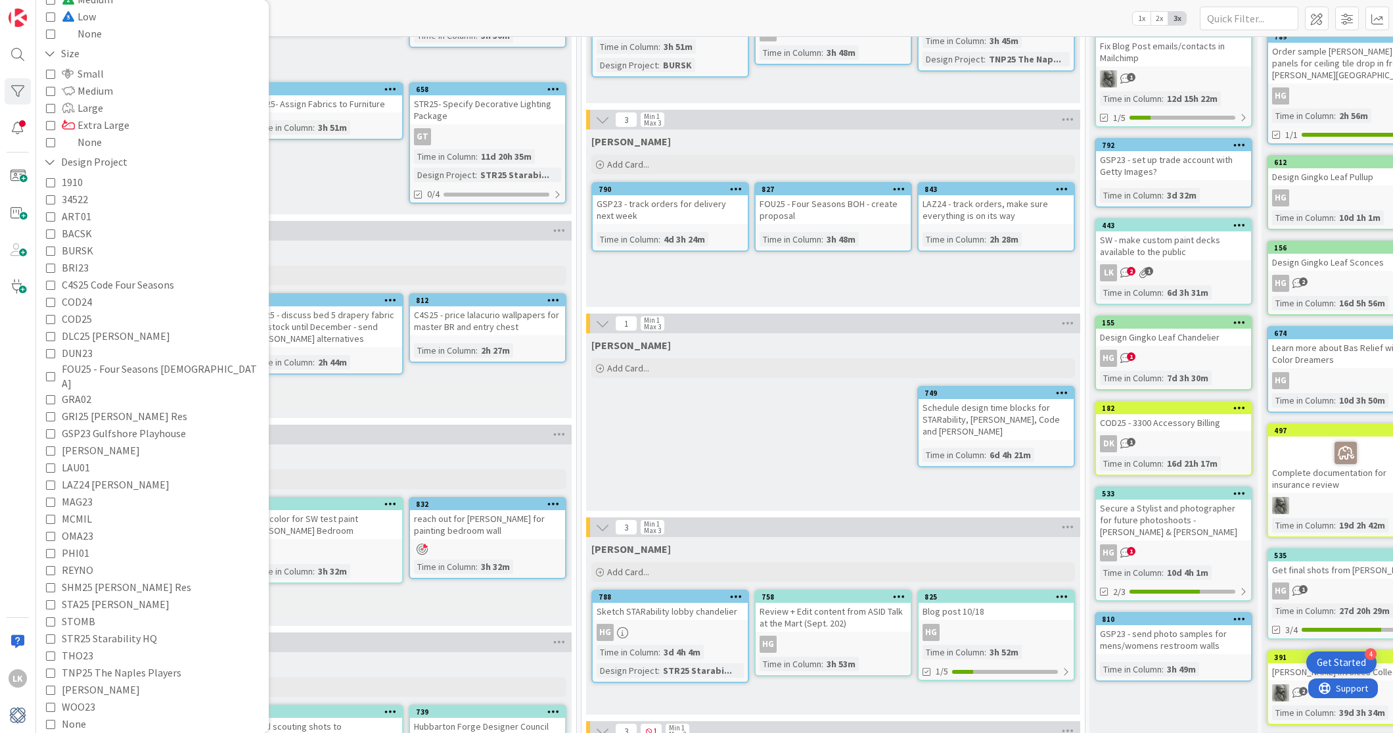
click at [309, 46] on div "Gina Add Card... 833 STA25- Get pricing from Roman Shades Time in Column : 3h 3…" at bounding box center [325, 70] width 494 height 288
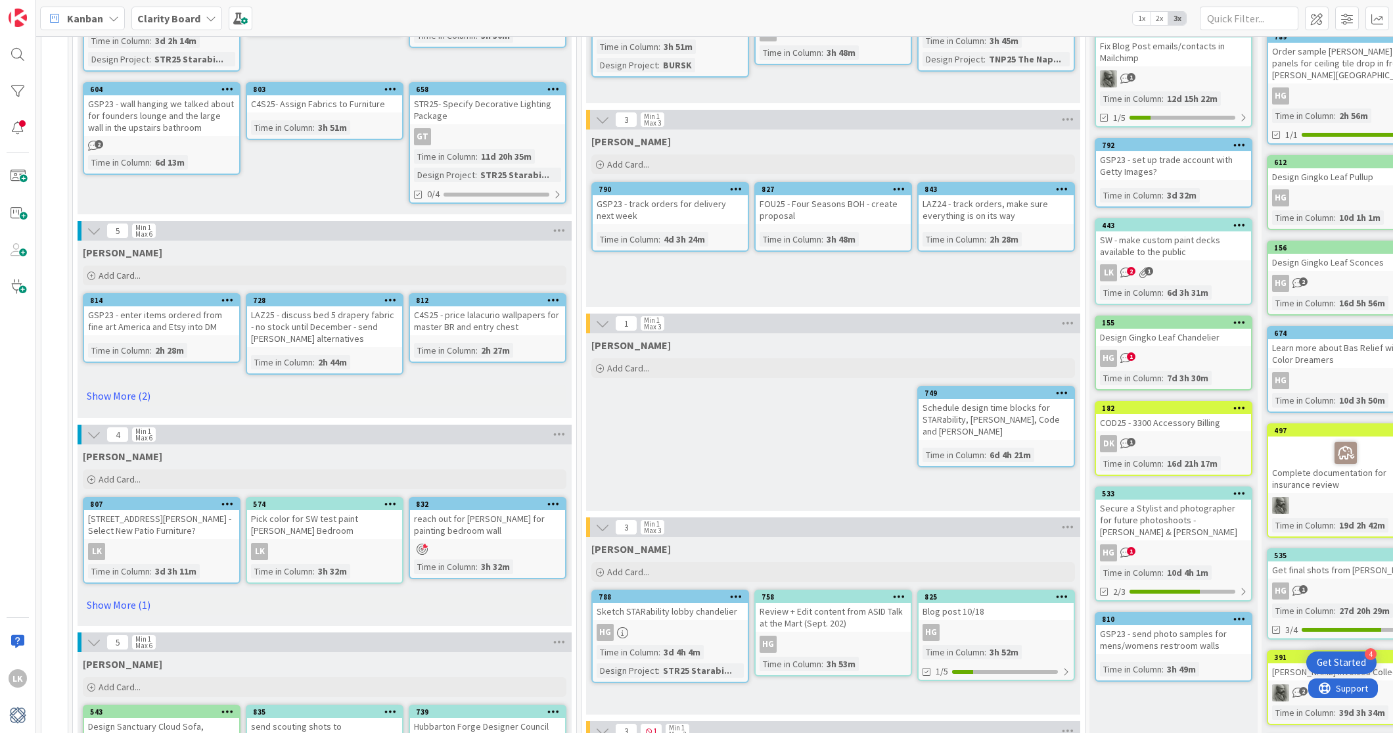
scroll to position [0, 0]
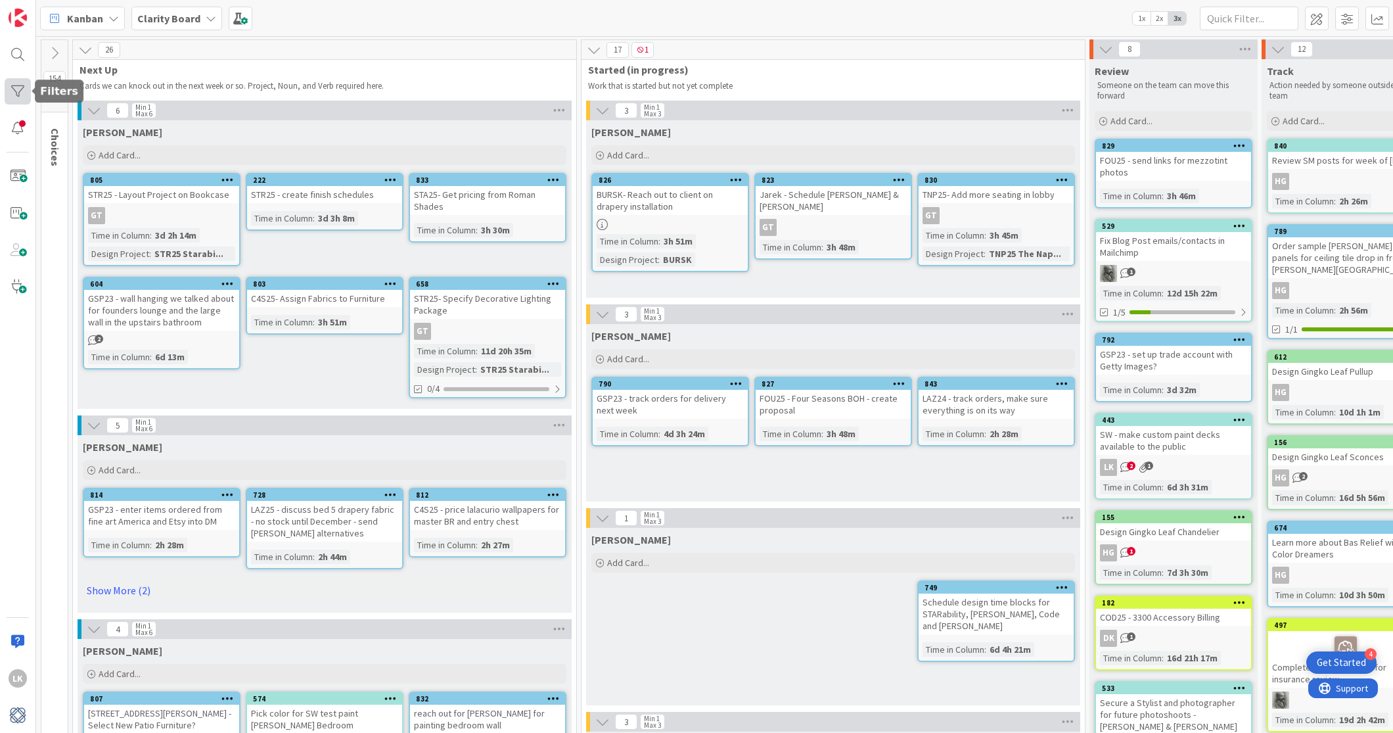
click at [13, 95] on div at bounding box center [18, 91] width 26 height 26
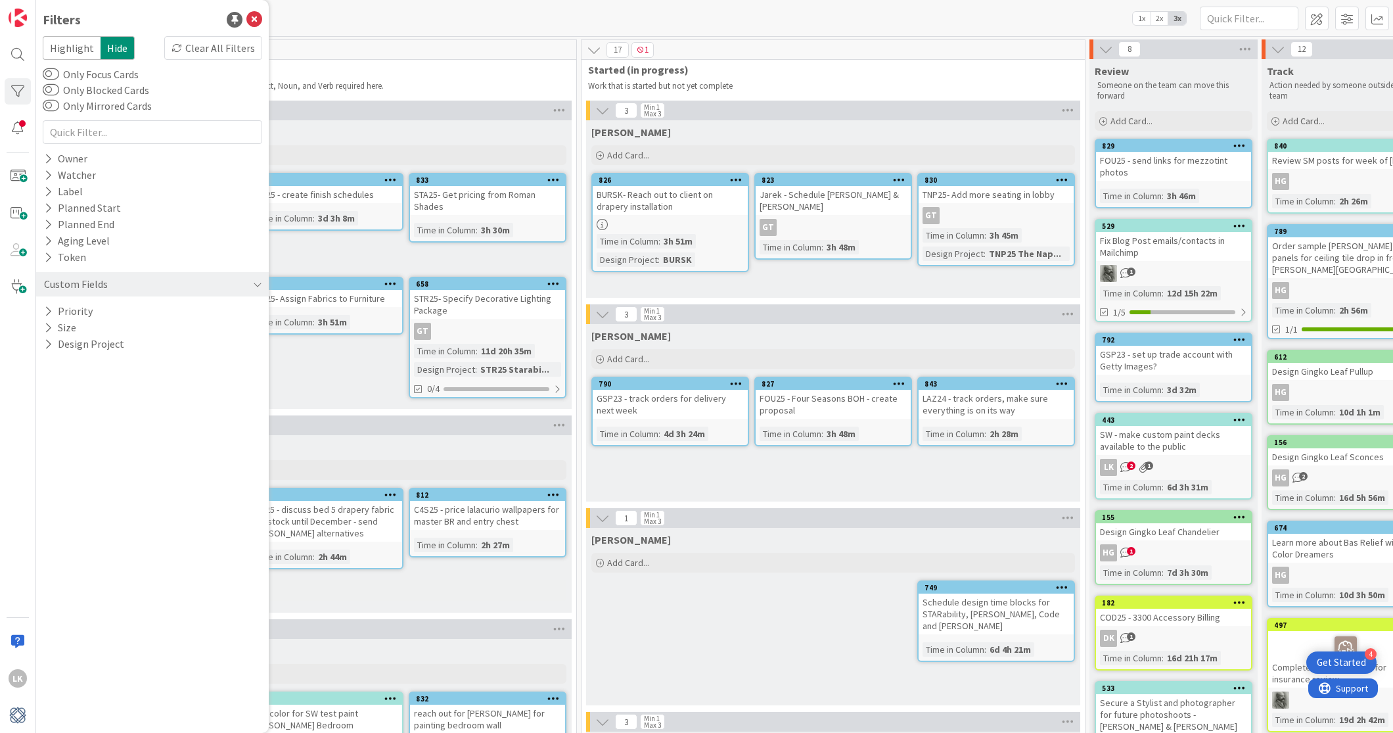
click at [69, 49] on span "Highlight" at bounding box center [72, 48] width 58 height 24
click at [106, 46] on span "Hide" at bounding box center [118, 48] width 34 height 24
click at [75, 48] on span "Highlight" at bounding box center [72, 48] width 58 height 24
click at [252, 19] on icon at bounding box center [254, 20] width 16 height 16
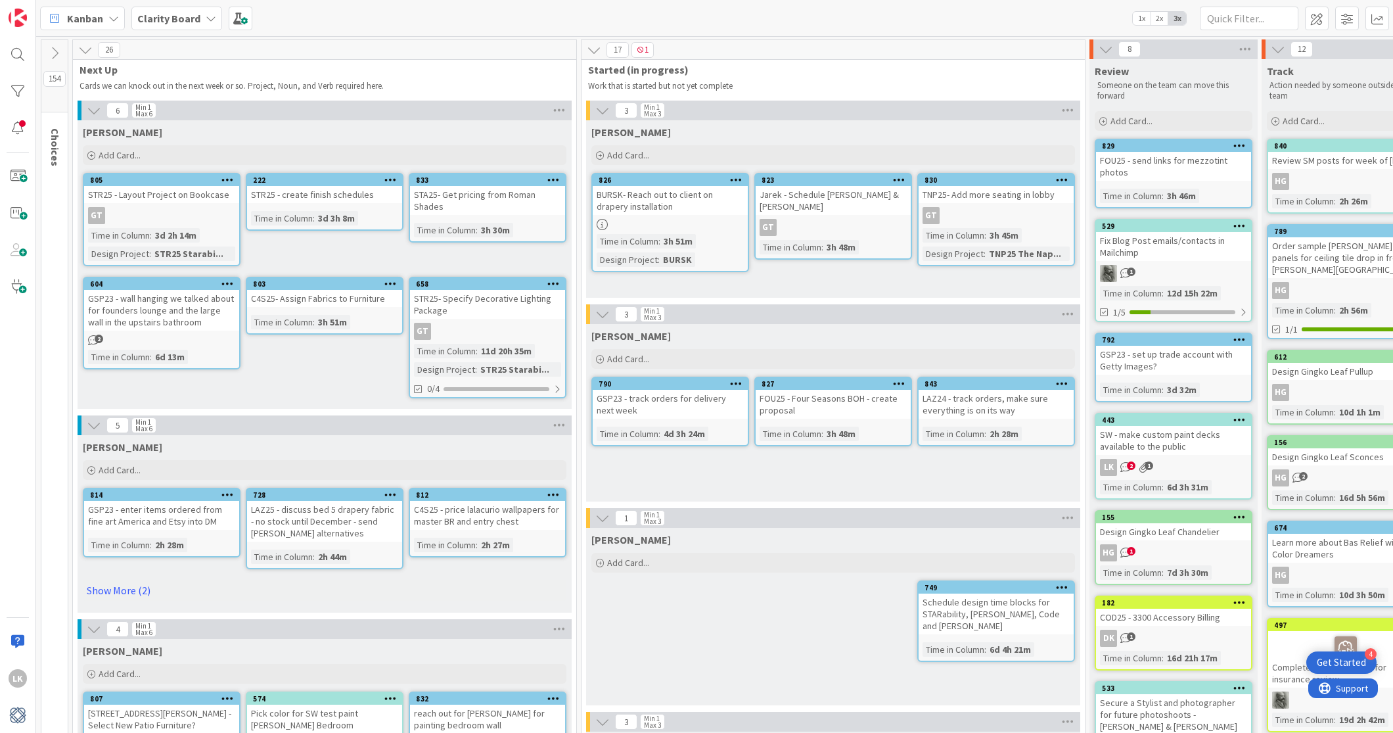
click at [207, 18] on icon at bounding box center [211, 18] width 11 height 11
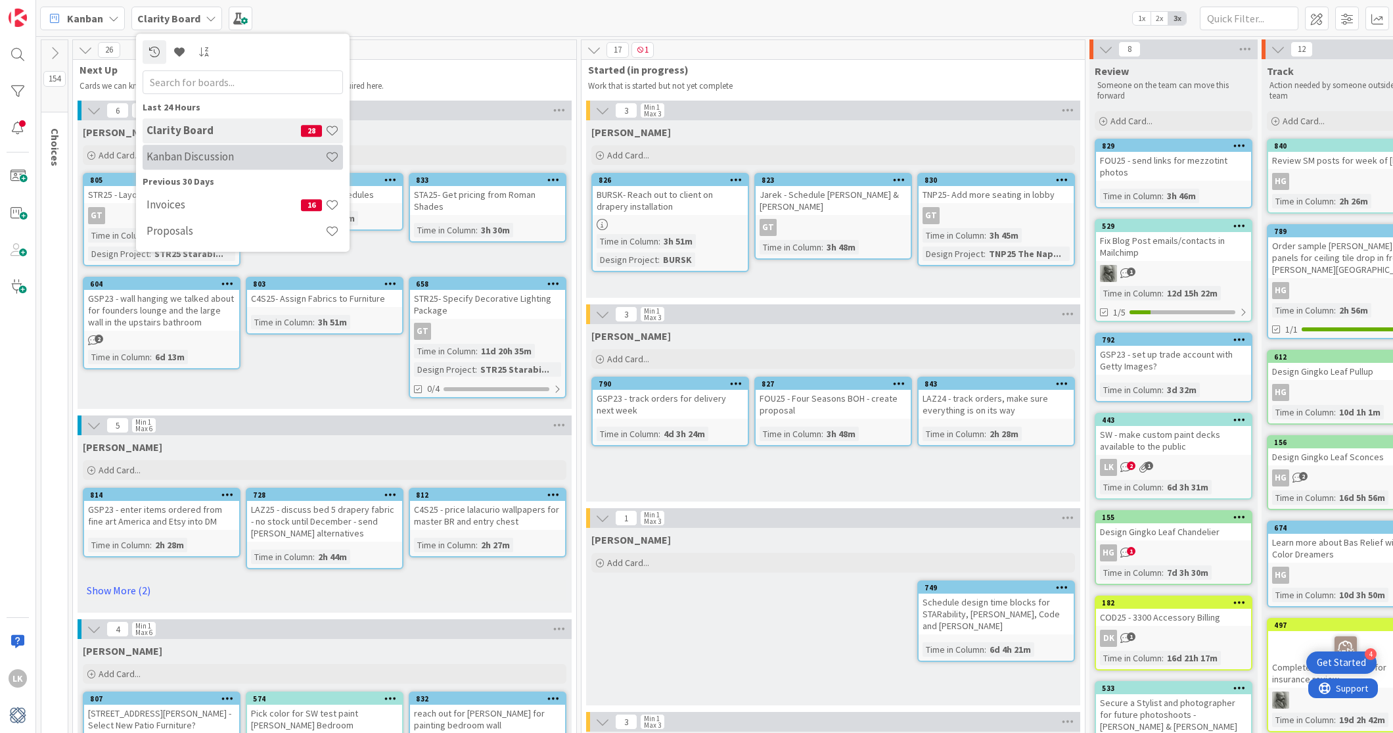
click at [211, 162] on h4 "Kanban Discussion" at bounding box center [236, 156] width 179 height 13
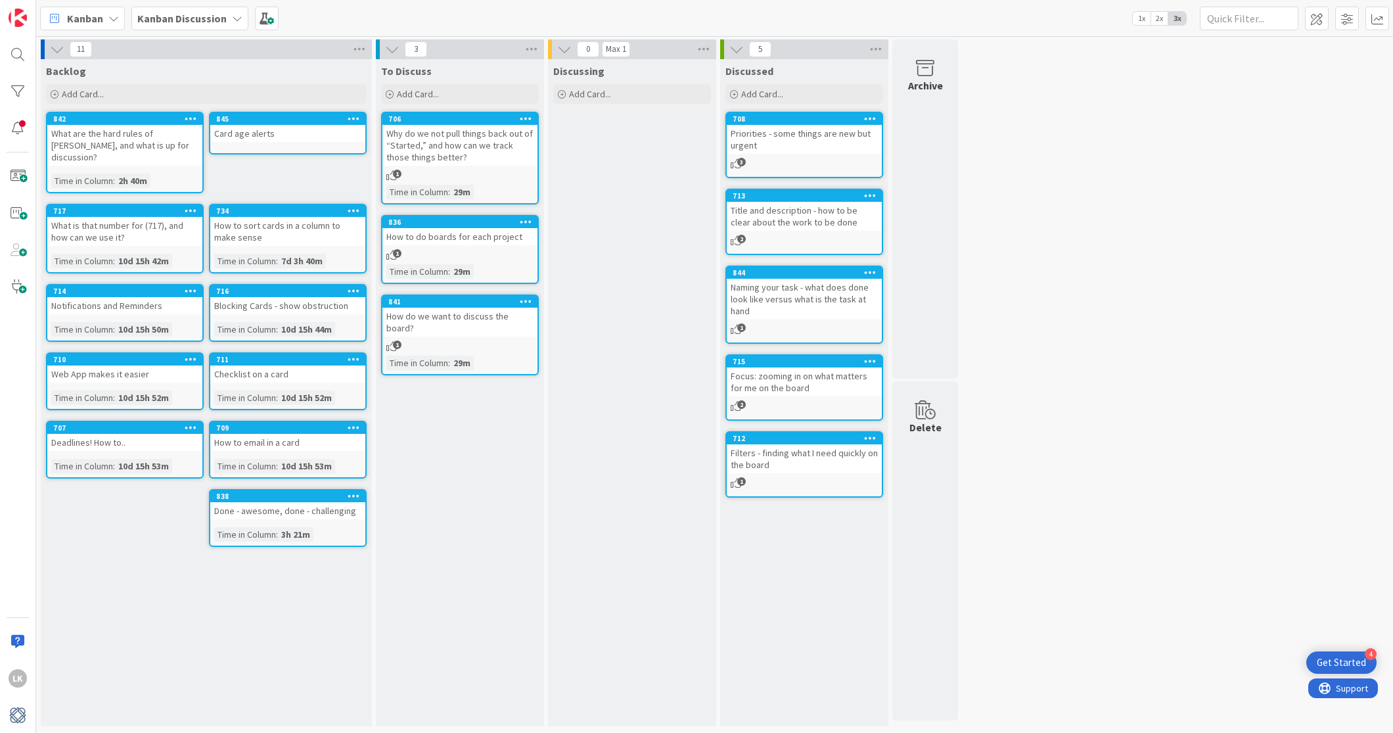
click at [221, 22] on b "Kanban Discussion" at bounding box center [181, 18] width 89 height 13
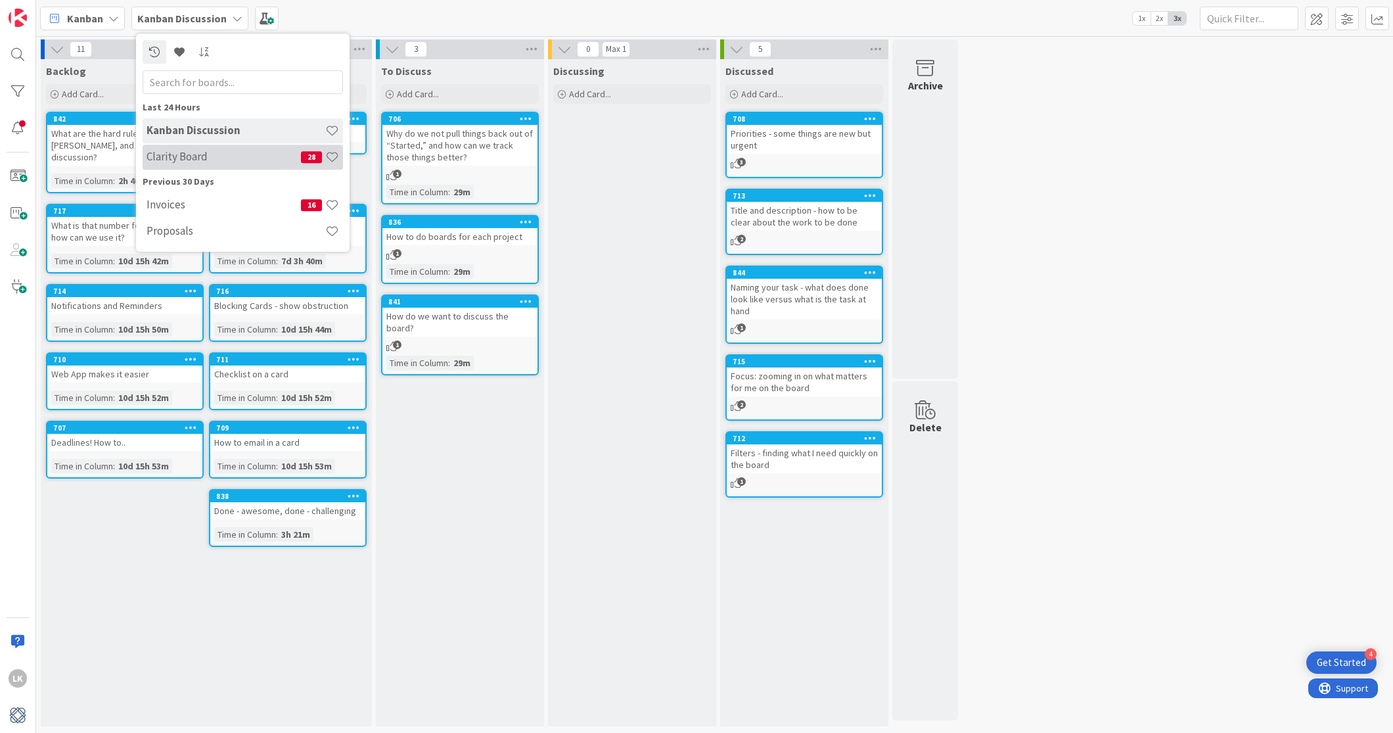
click at [210, 160] on h4 "Clarity Board" at bounding box center [224, 156] width 154 height 13
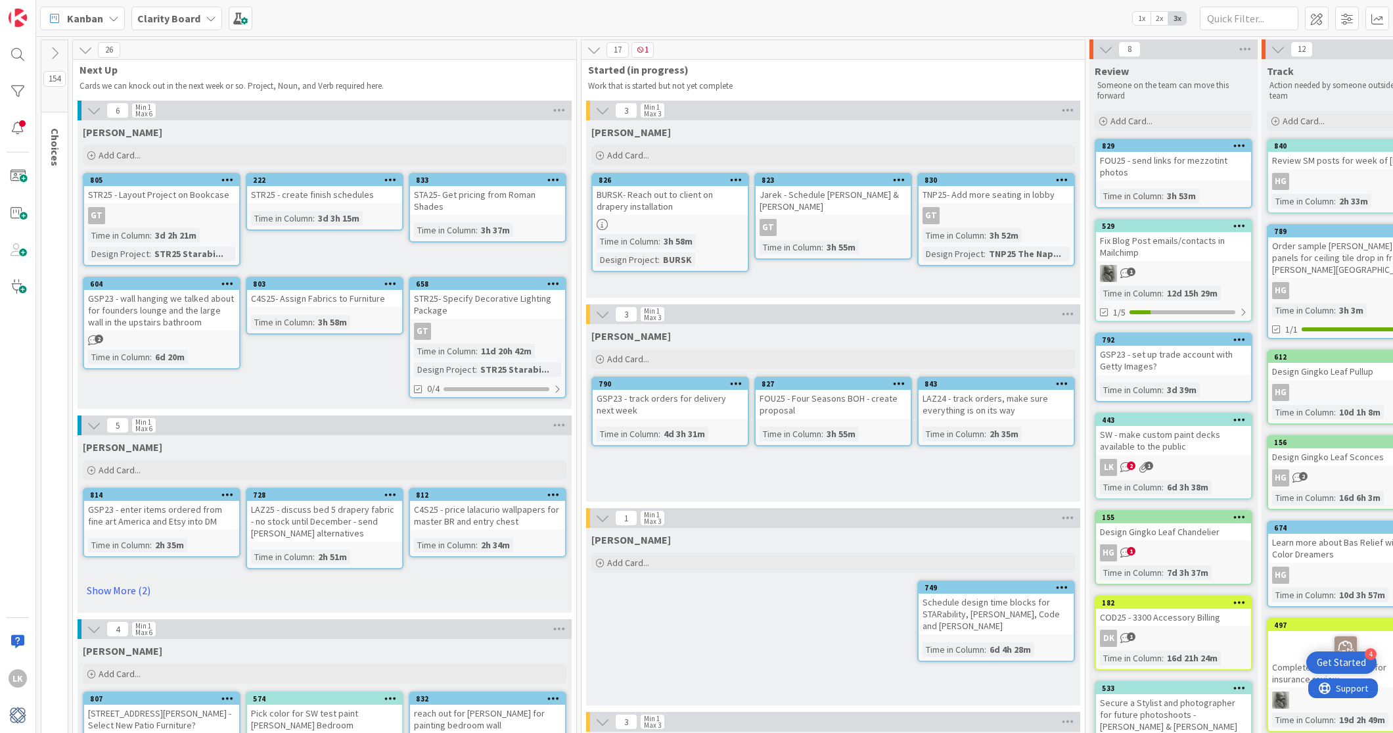
click at [54, 48] on icon at bounding box center [54, 53] width 14 height 14
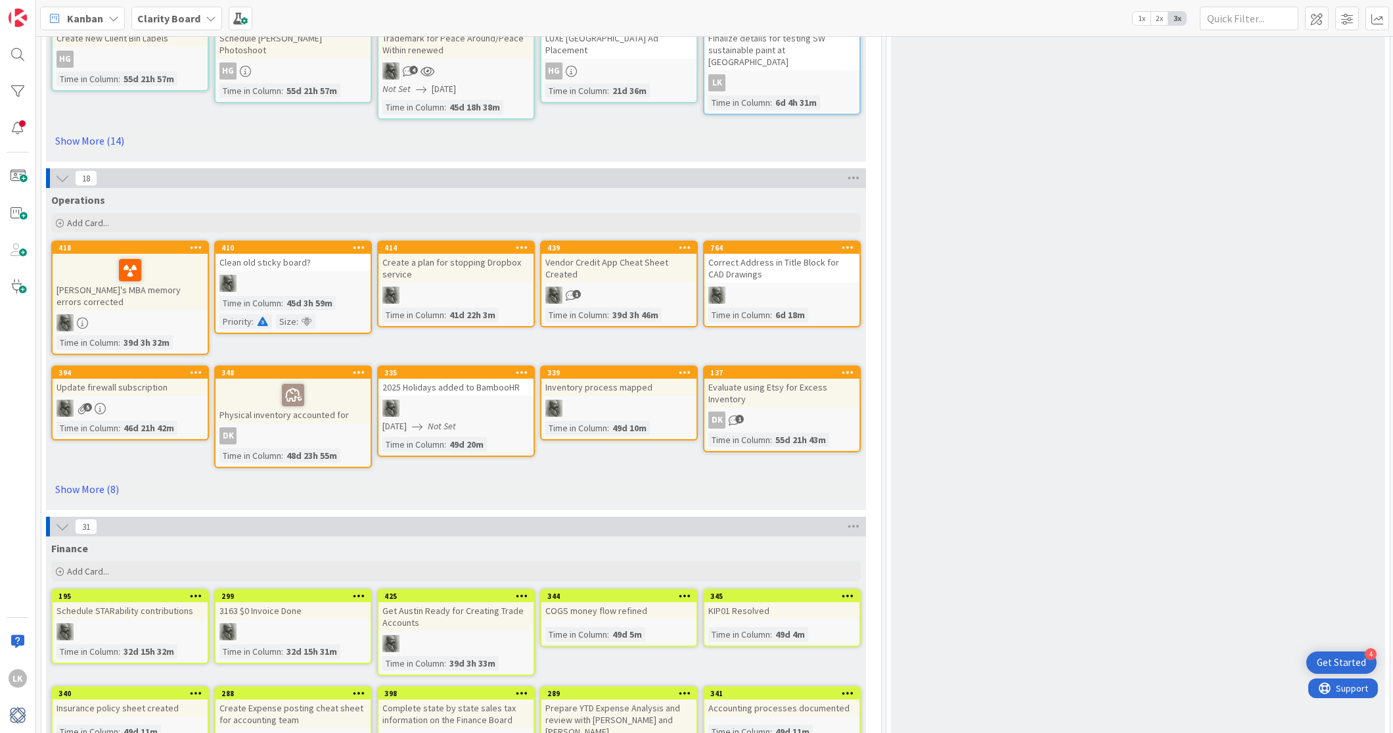
scroll to position [4054, 0]
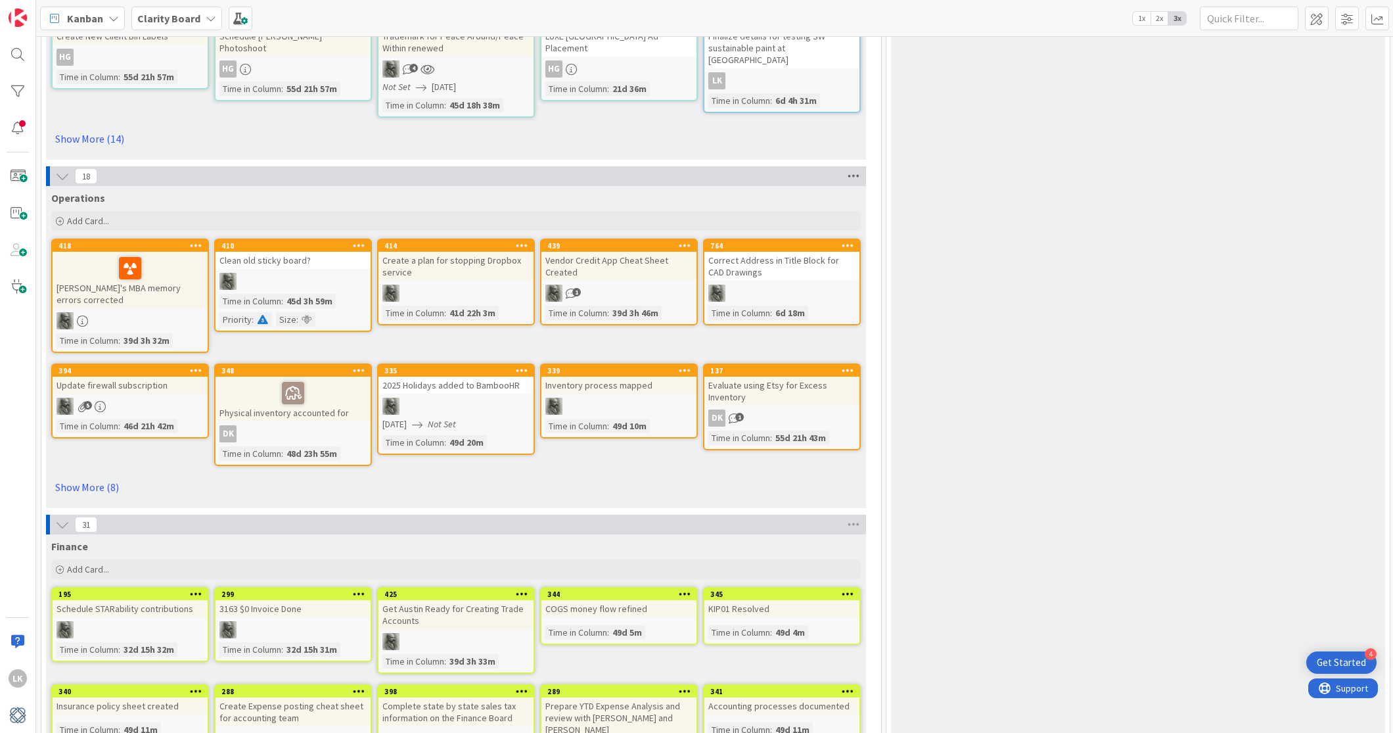
click at [853, 166] on icon at bounding box center [853, 176] width 17 height 20
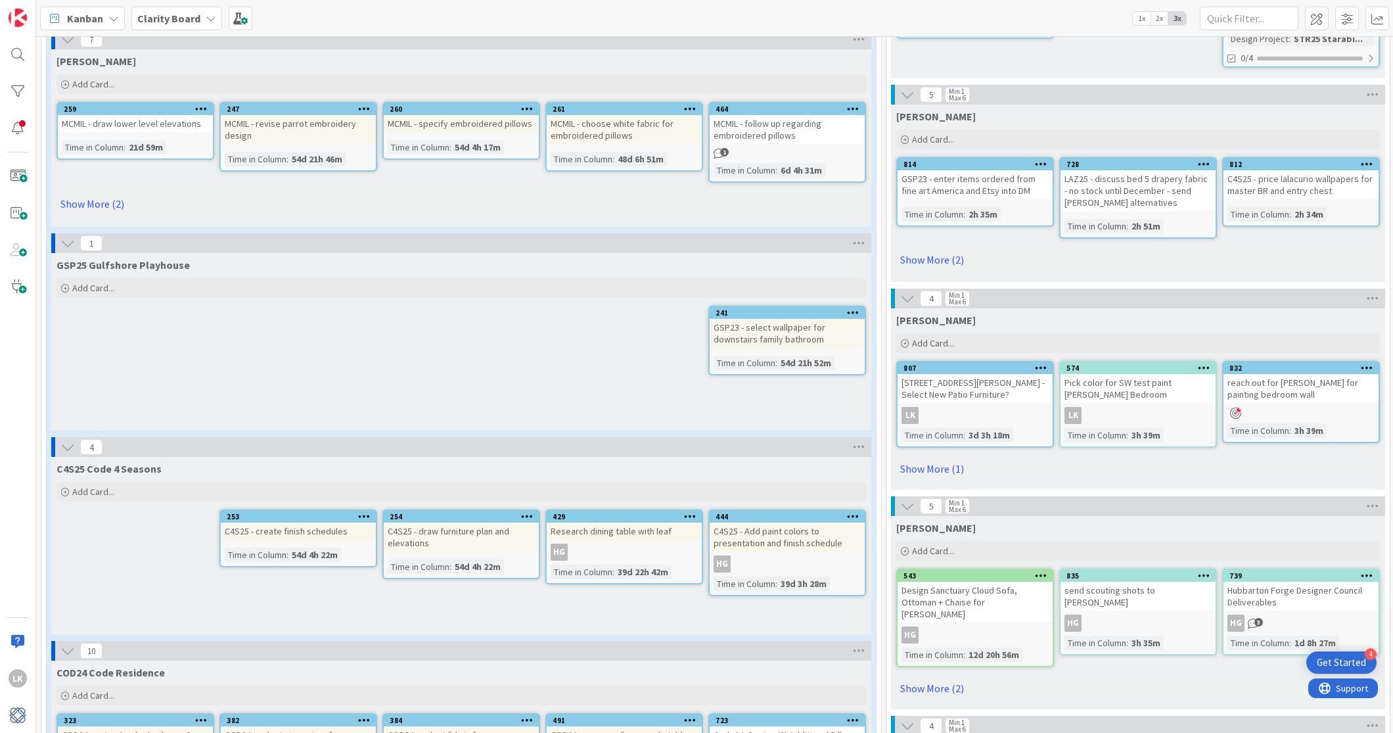
scroll to position [0, 0]
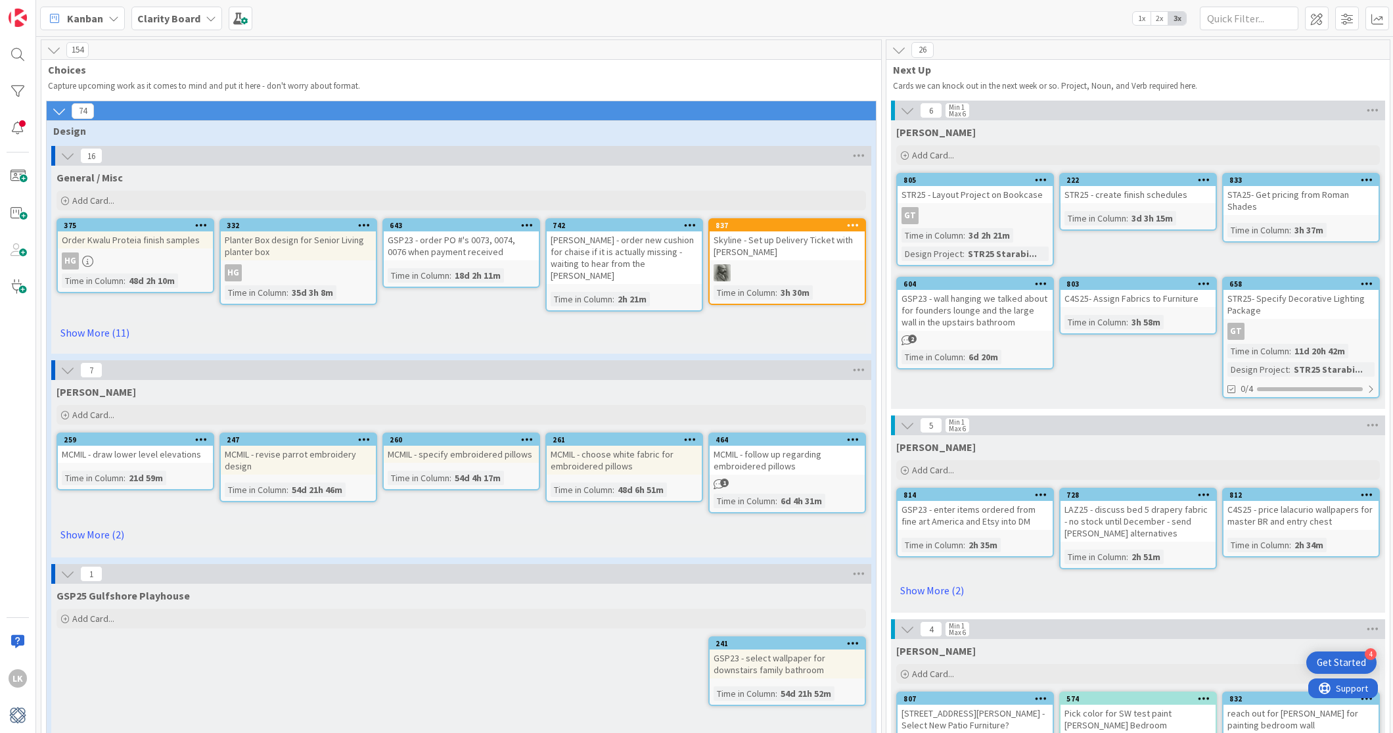
click at [57, 108] on icon at bounding box center [59, 111] width 14 height 14
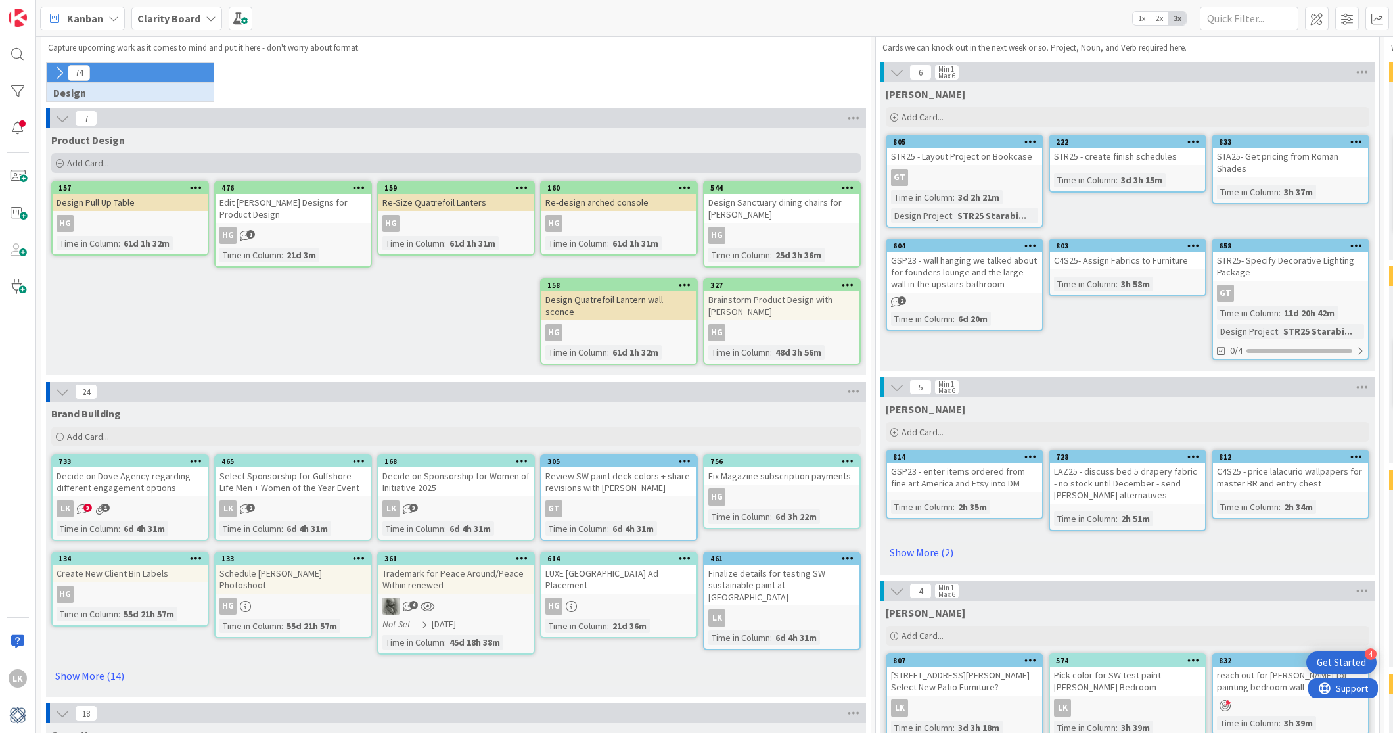
scroll to position [18, 0]
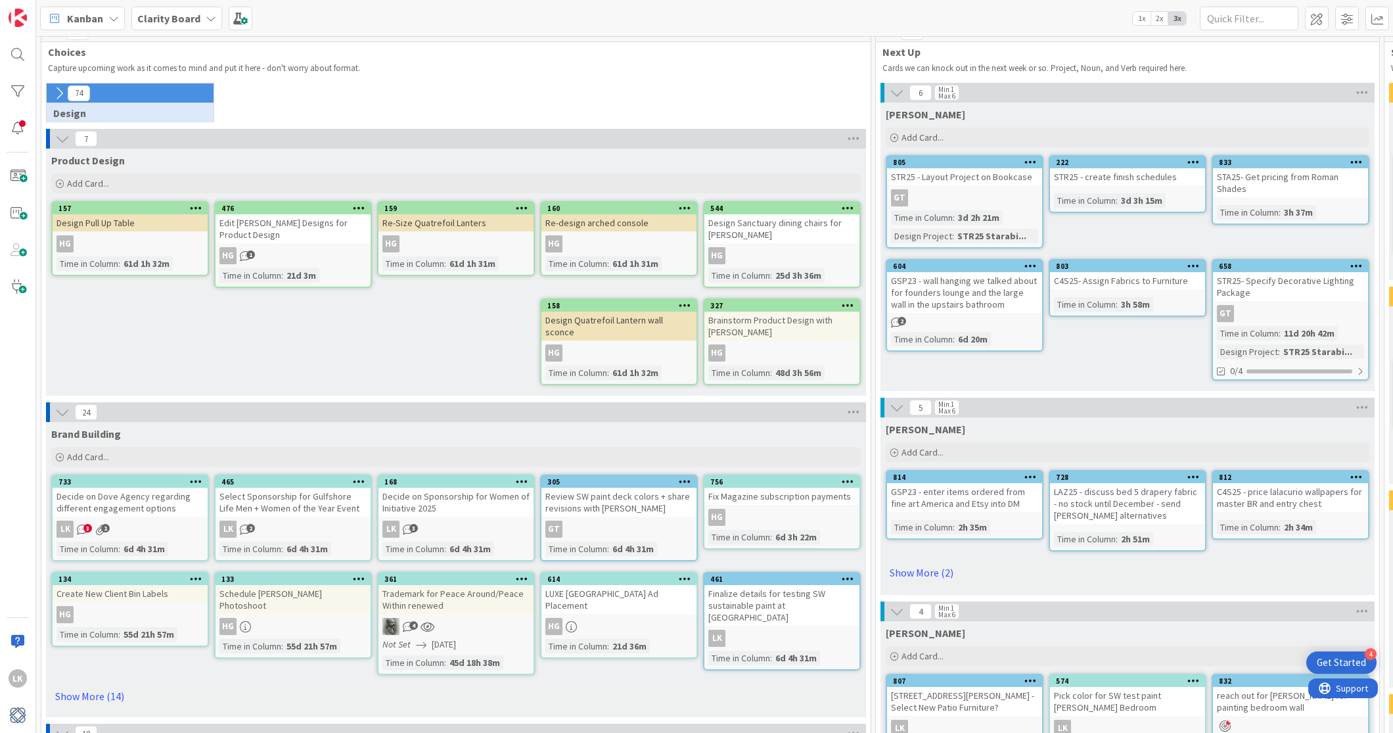
click at [58, 91] on icon at bounding box center [59, 93] width 14 height 14
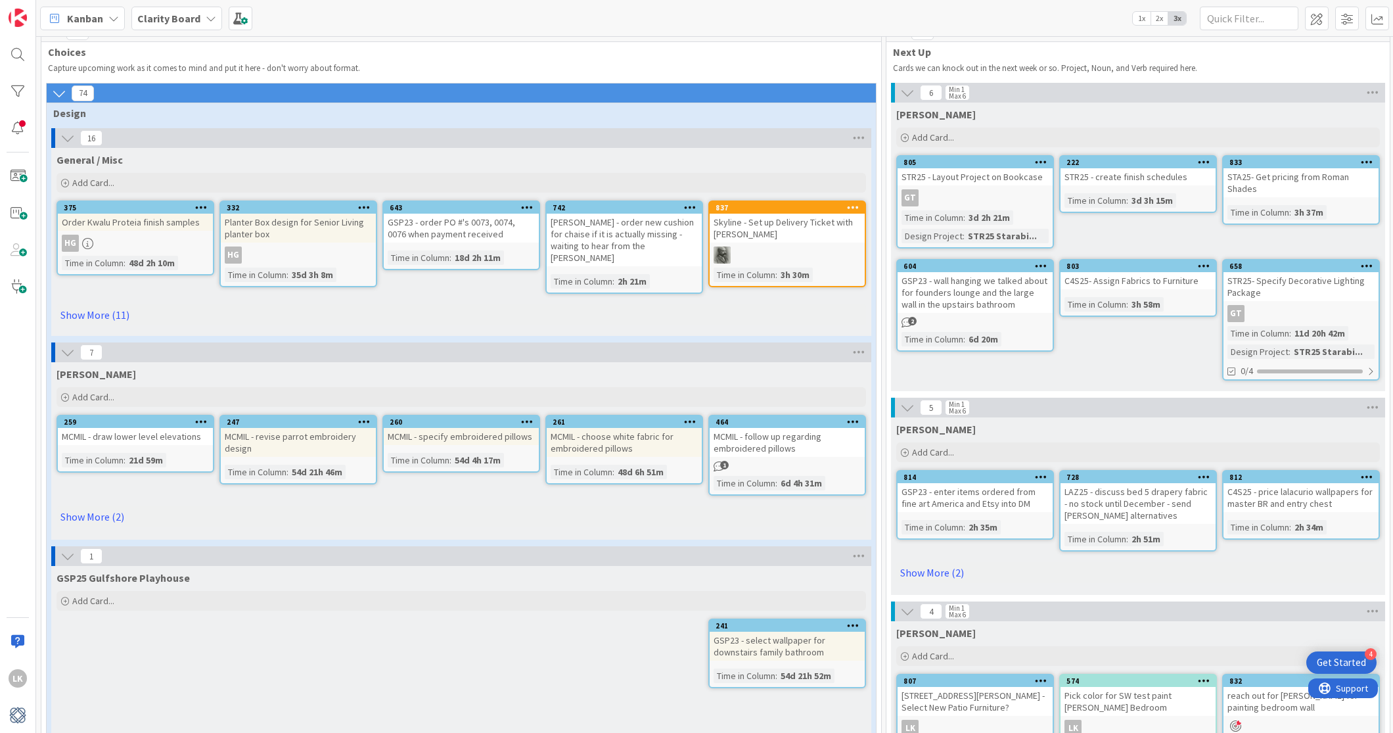
click at [61, 89] on icon at bounding box center [59, 93] width 14 height 14
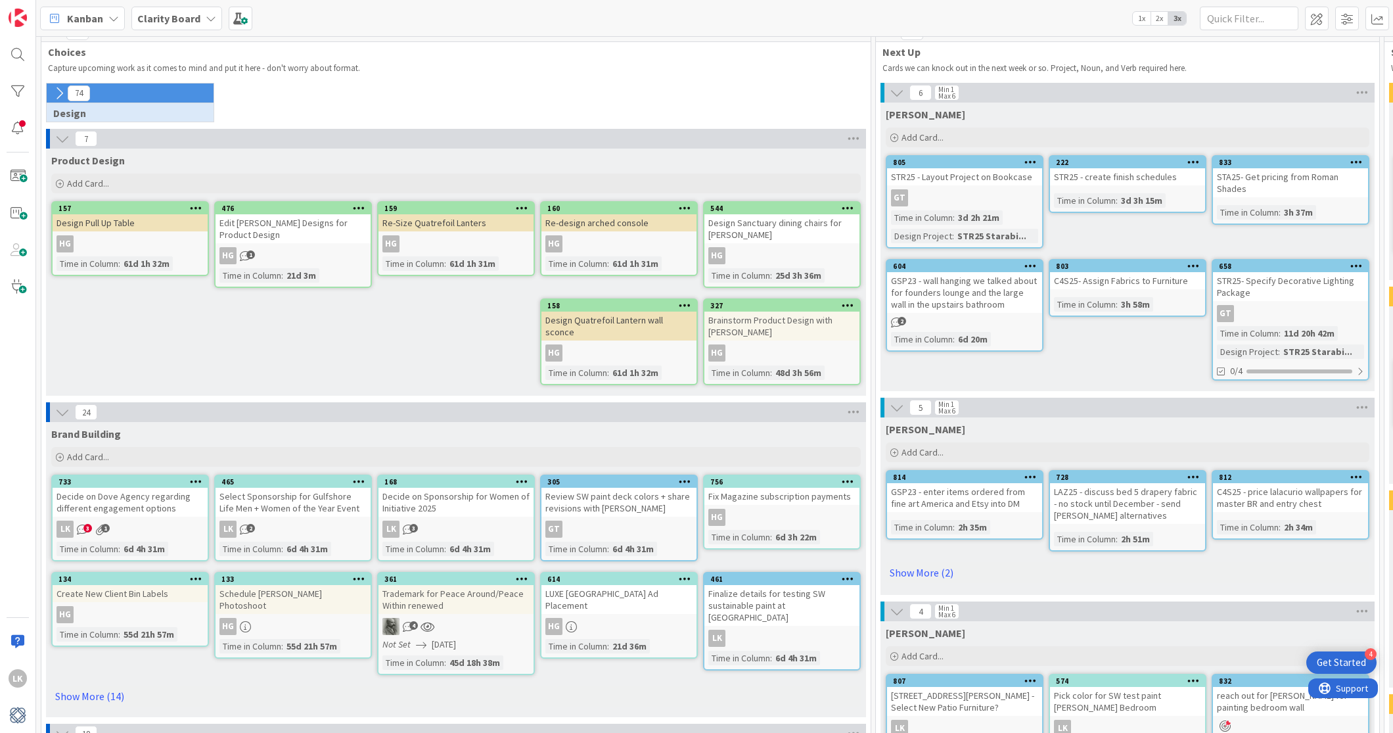
click at [61, 89] on icon at bounding box center [59, 93] width 14 height 14
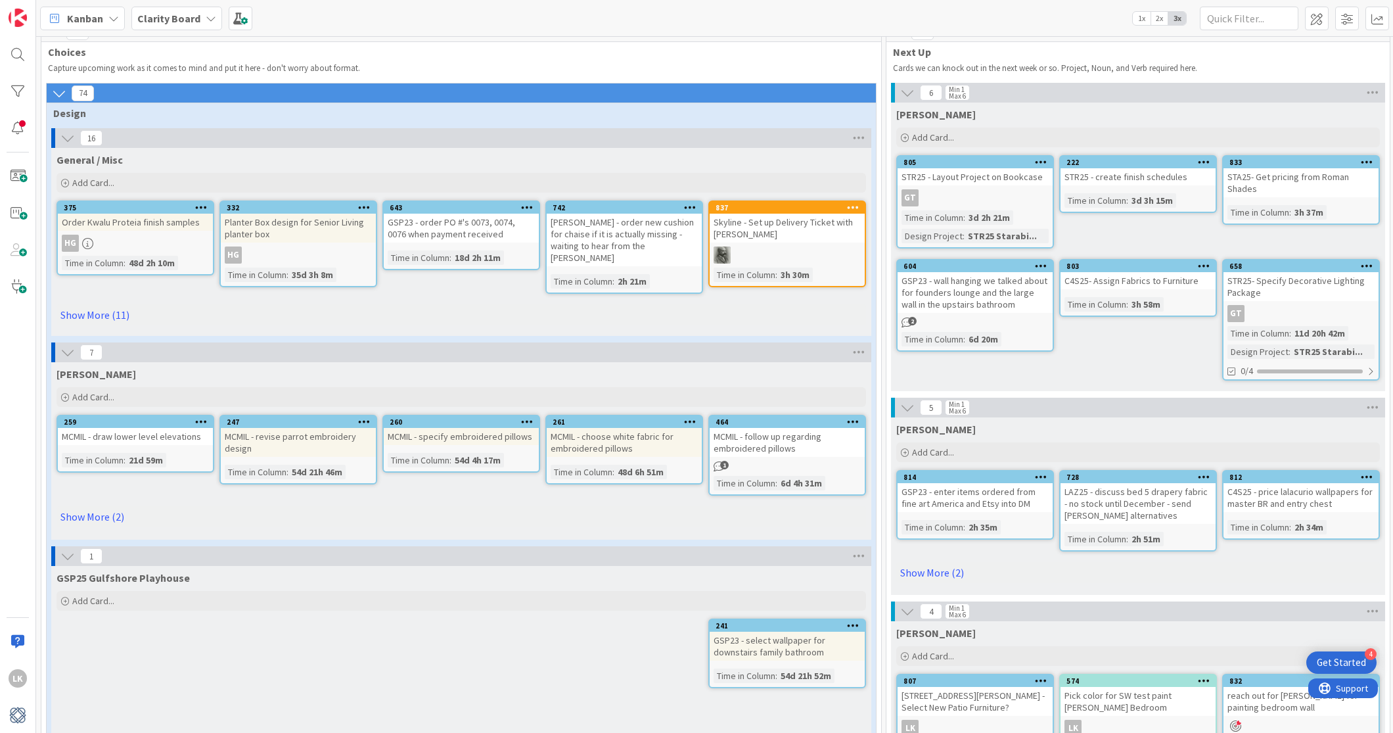
click at [57, 52] on span "Choices" at bounding box center [456, 51] width 817 height 13
click at [60, 58] on div "154 Choices Capture upcoming work as it comes to mind and put it here - don't w…" at bounding box center [461, 49] width 840 height 54
click at [55, 49] on span "Choices" at bounding box center [456, 51] width 817 height 13
click at [56, 92] on icon at bounding box center [59, 93] width 14 height 14
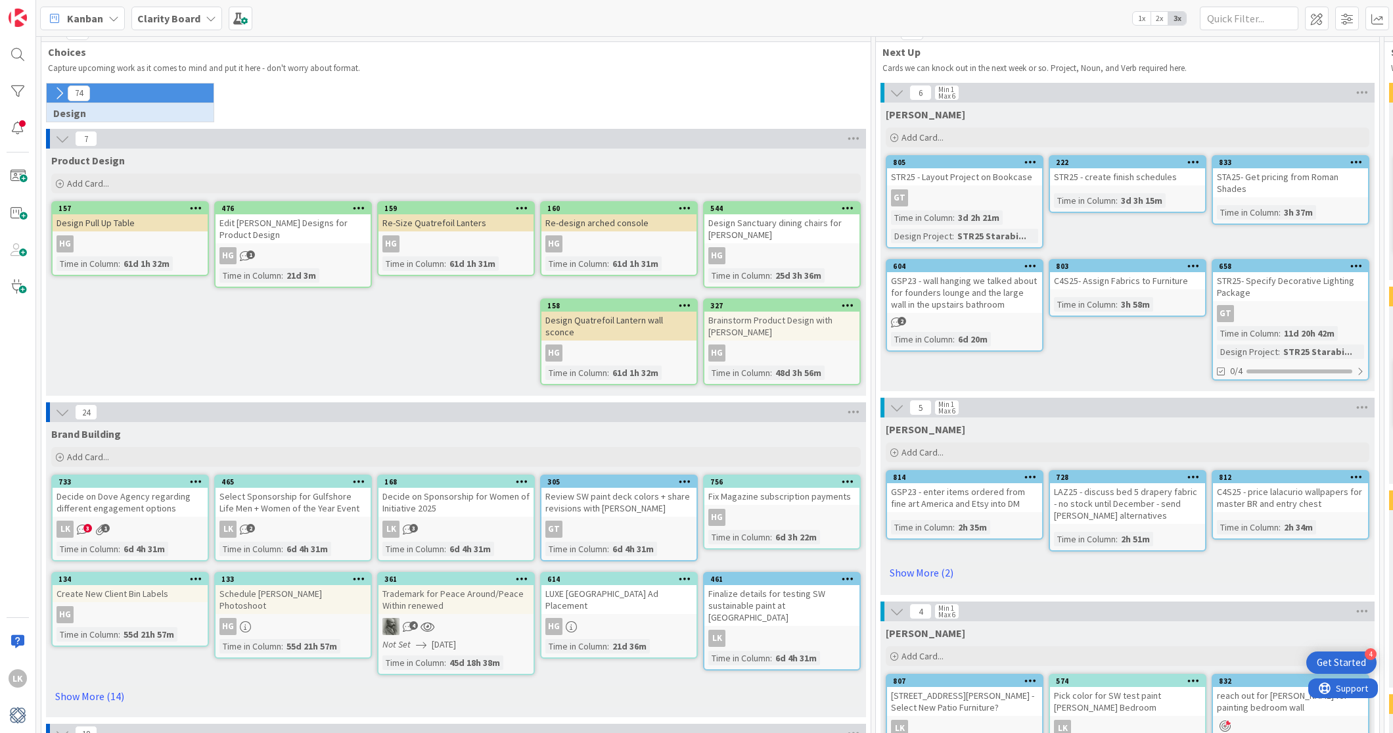
scroll to position [0, 0]
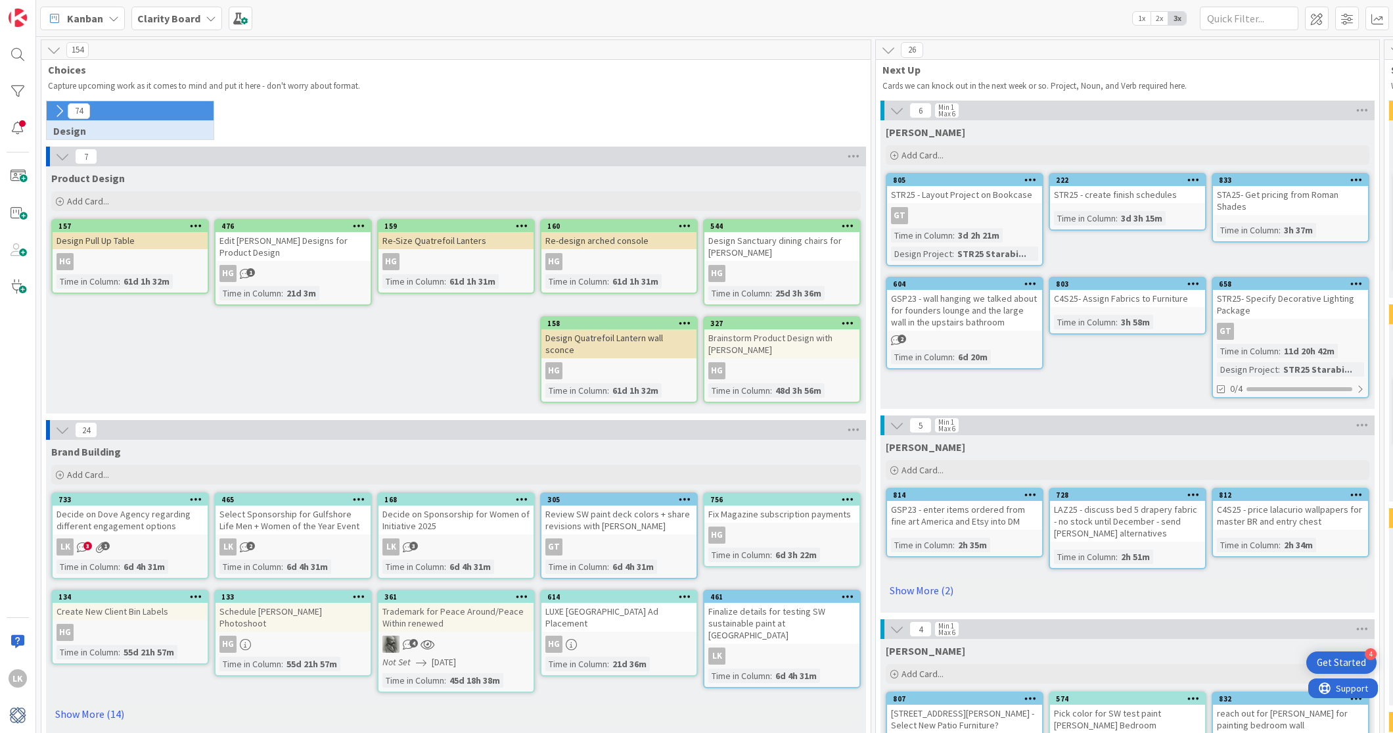
click at [56, 114] on icon at bounding box center [59, 111] width 14 height 14
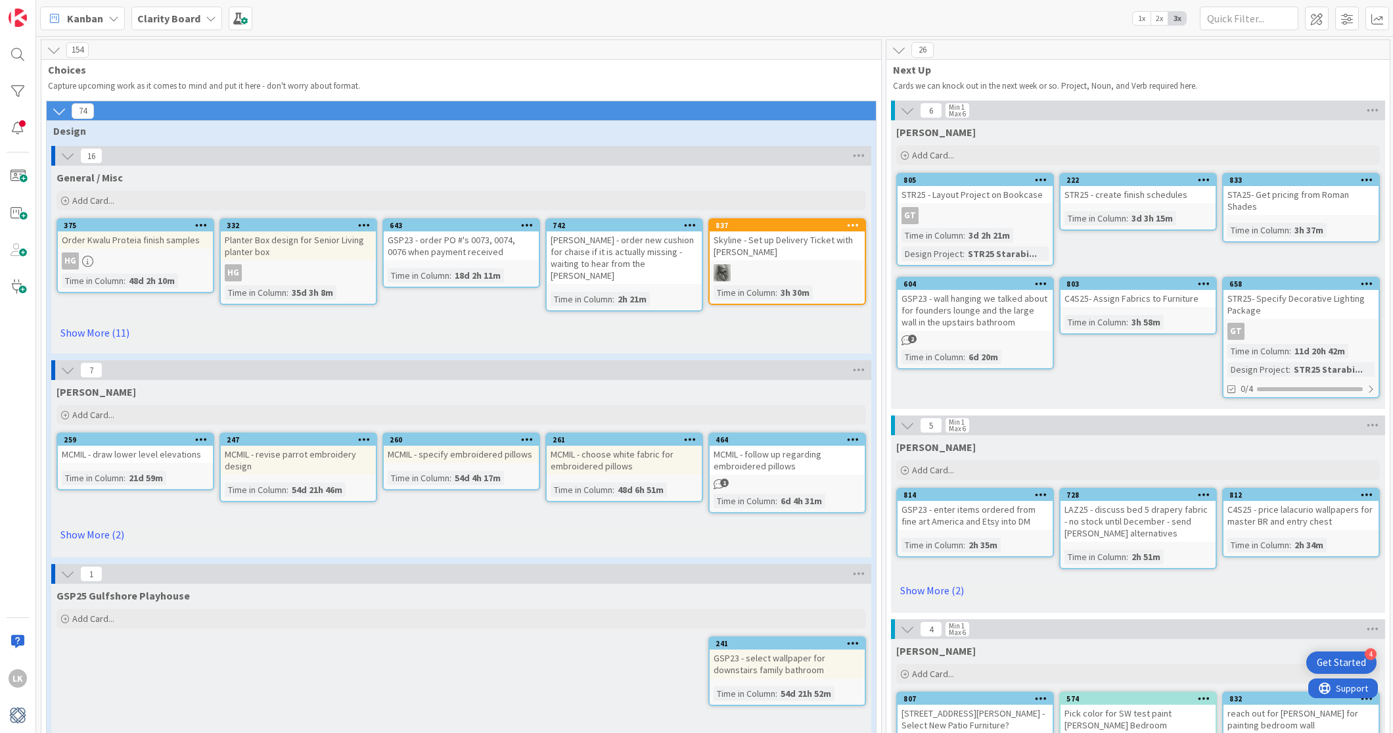
click at [53, 49] on icon at bounding box center [54, 50] width 14 height 14
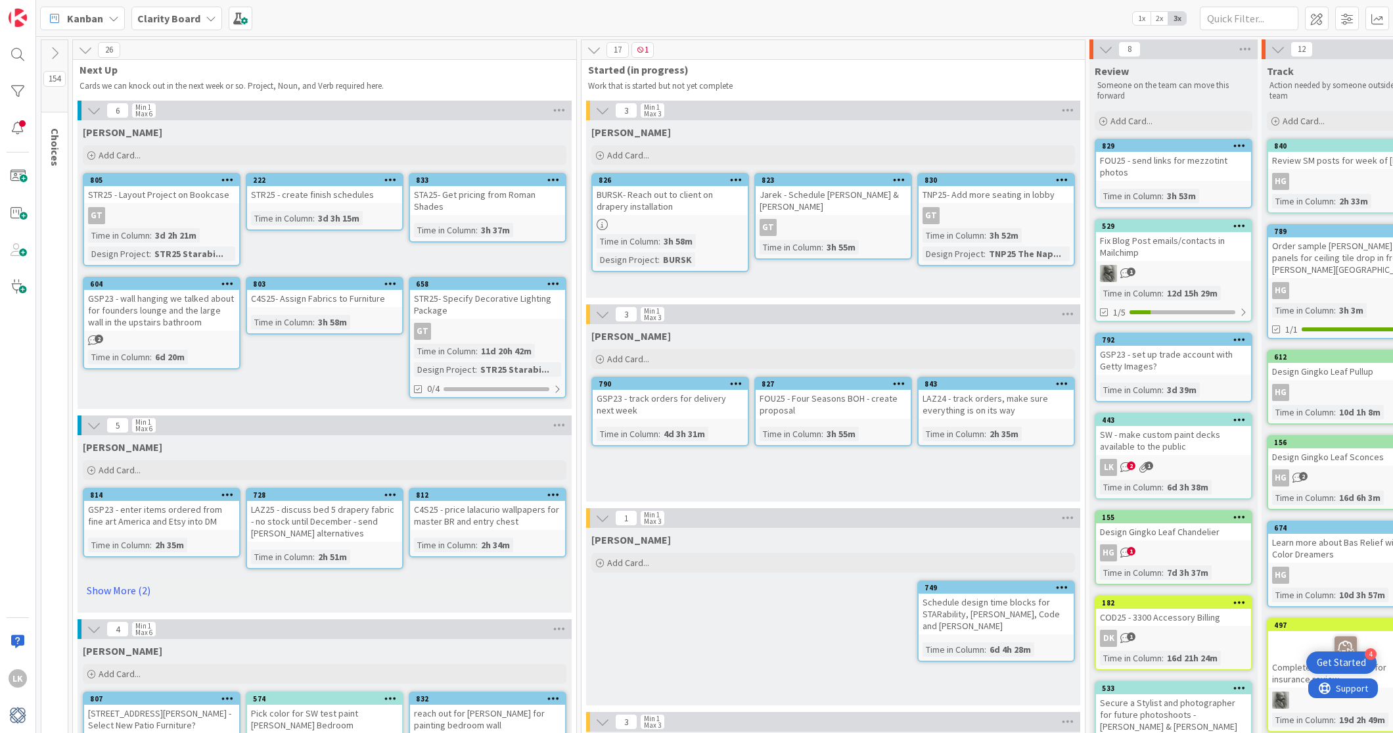
click at [210, 14] on icon at bounding box center [211, 18] width 11 height 11
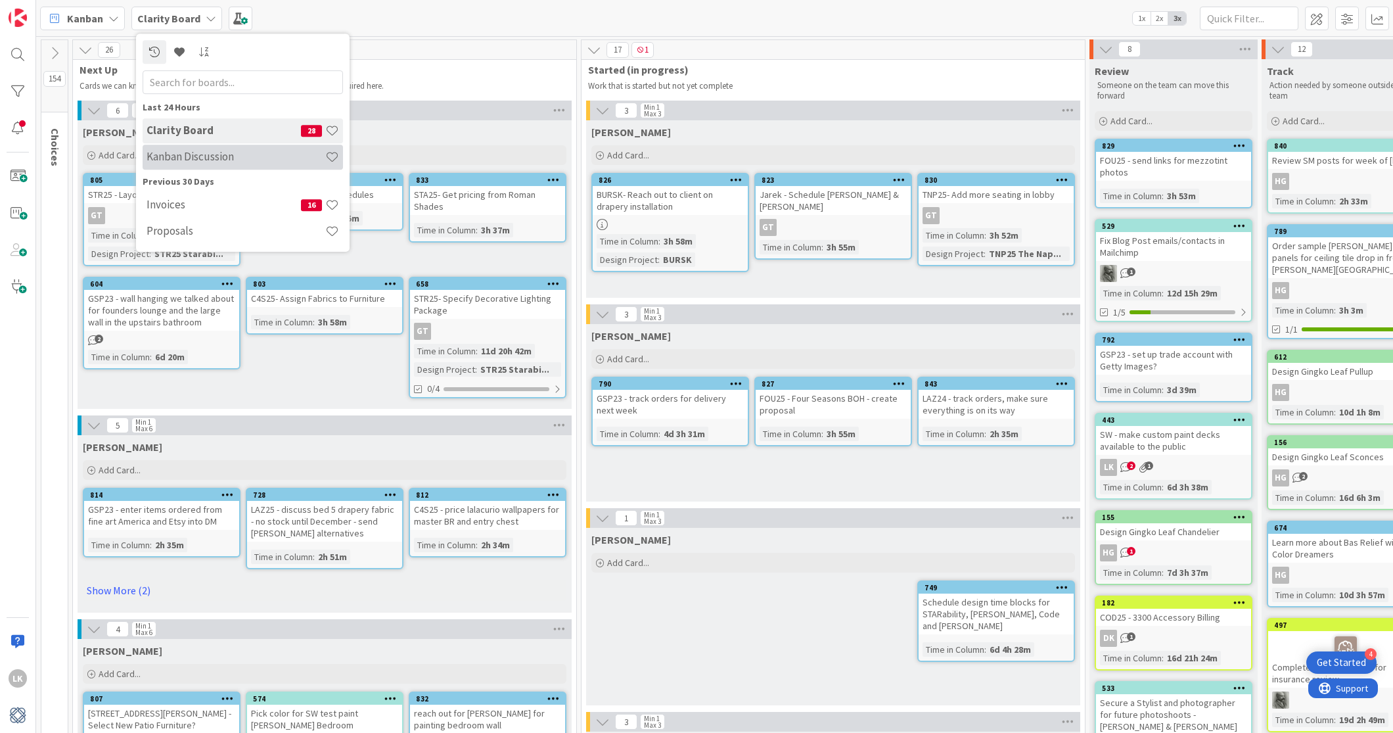
click at [187, 168] on div "Kanban Discussion" at bounding box center [243, 157] width 200 height 25
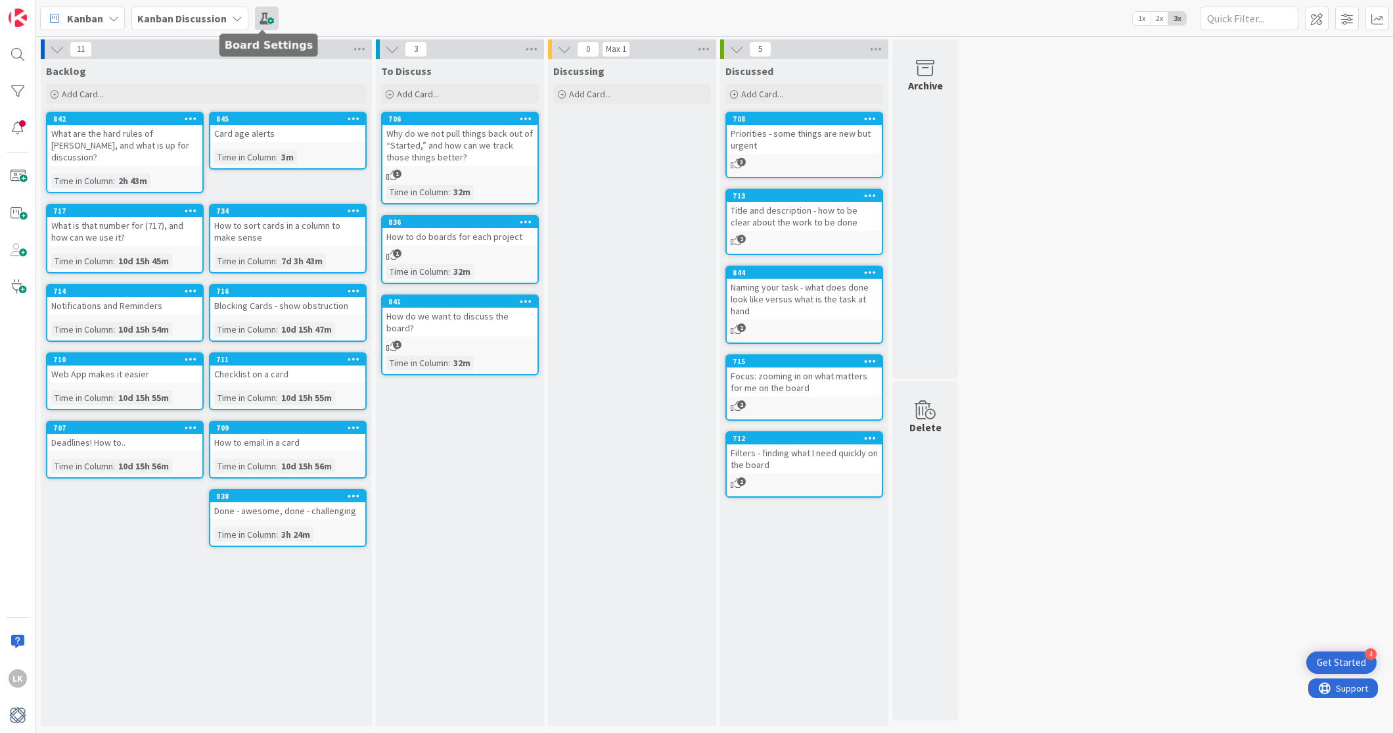
click at [267, 14] on span at bounding box center [267, 19] width 24 height 24
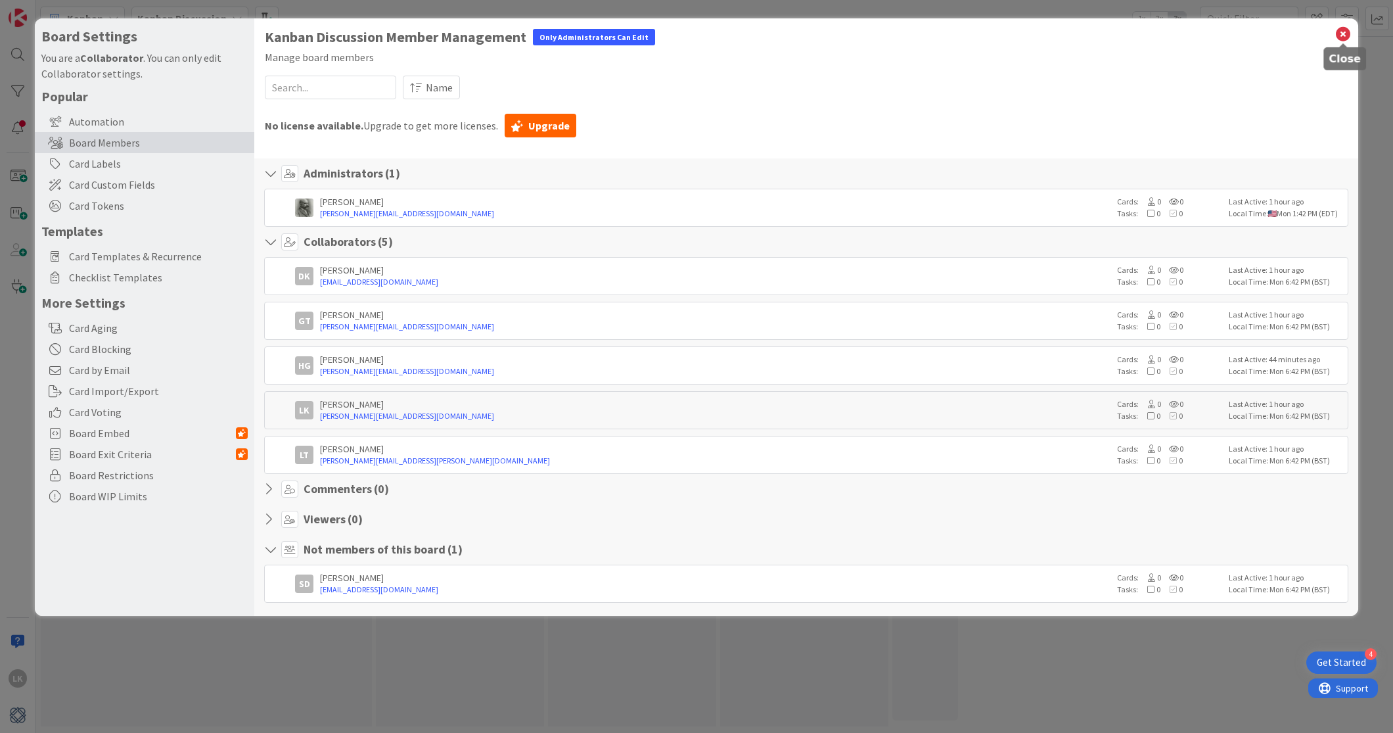
click at [1114, 34] on icon at bounding box center [1342, 34] width 17 height 18
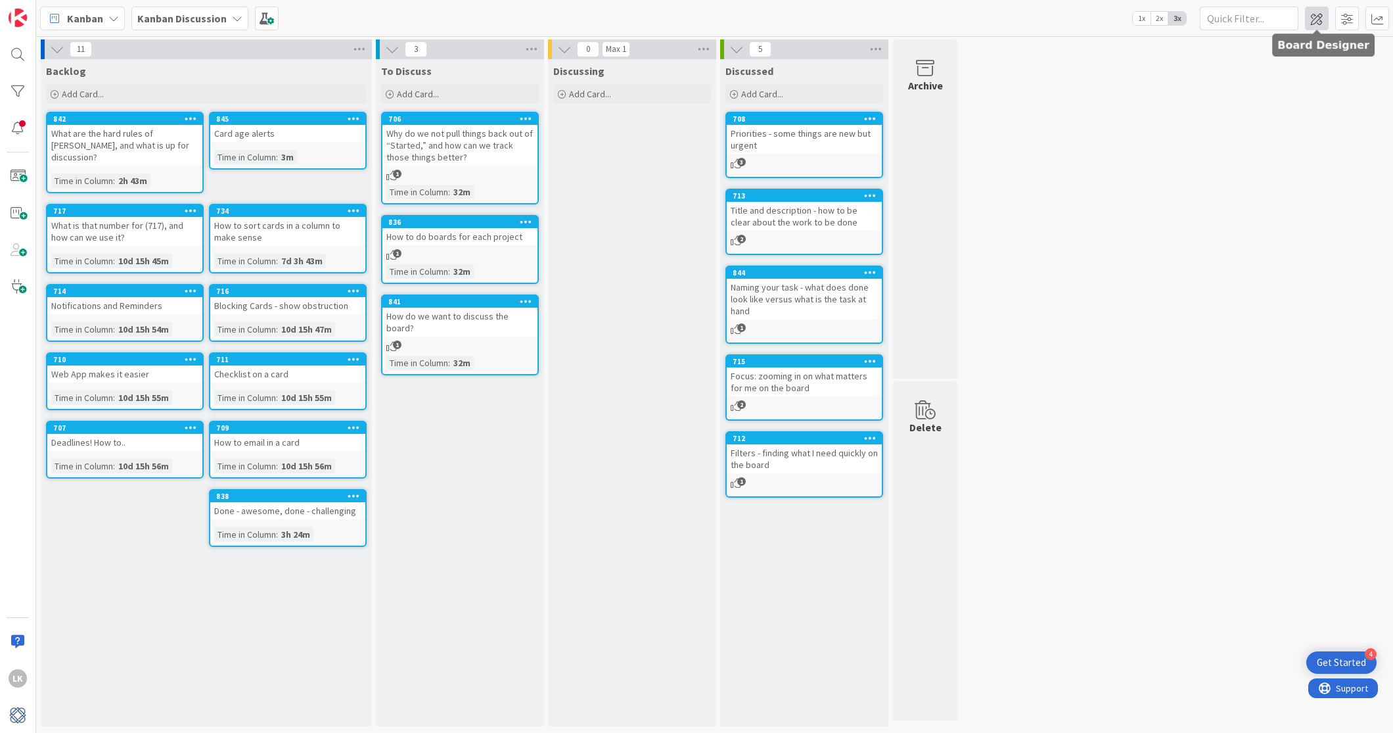
click at [1114, 22] on span at bounding box center [1317, 19] width 24 height 24
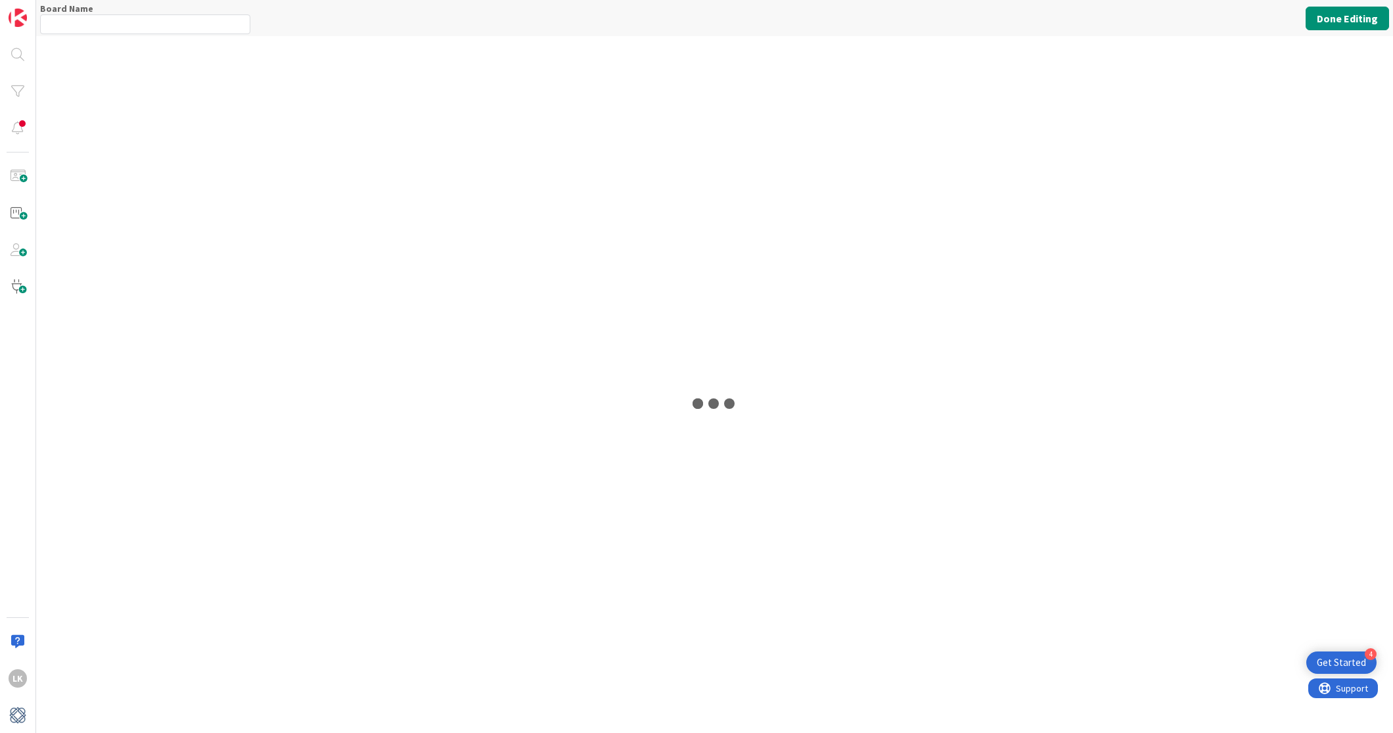
type input "Kanban Discussion"
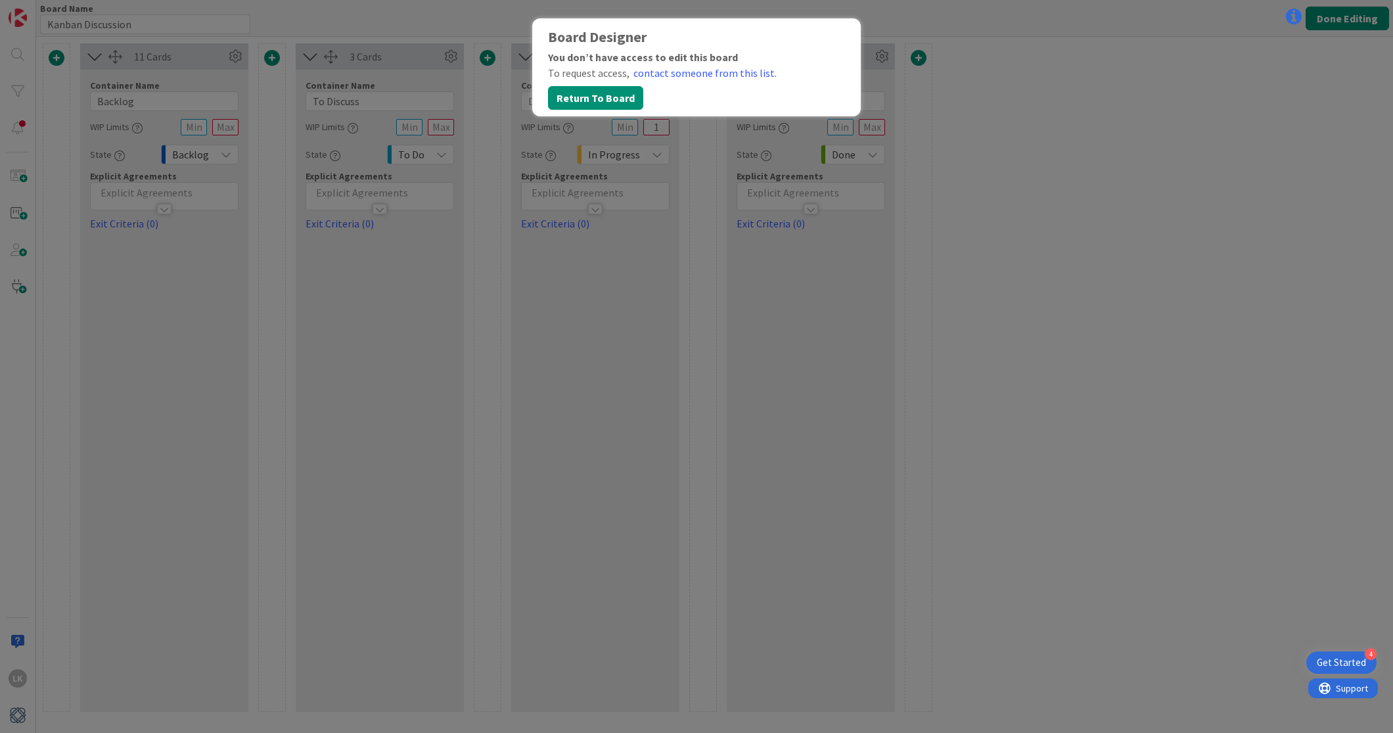
click at [1114, 47] on div "Board Designer You don’t have access to edit this board To request access, cont…" at bounding box center [696, 366] width 1393 height 733
click at [573, 92] on button "Return To Board" at bounding box center [595, 98] width 95 height 24
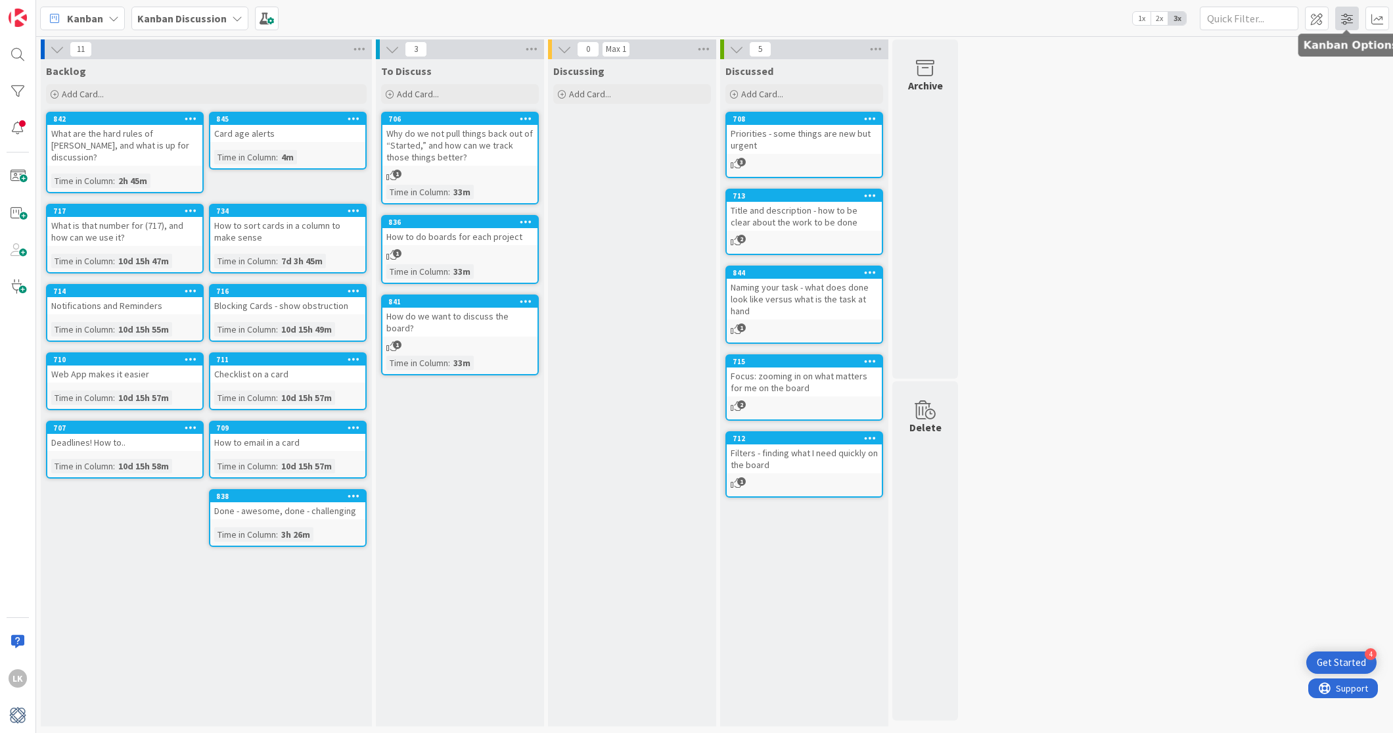
click at [1114, 20] on span at bounding box center [1347, 19] width 24 height 24
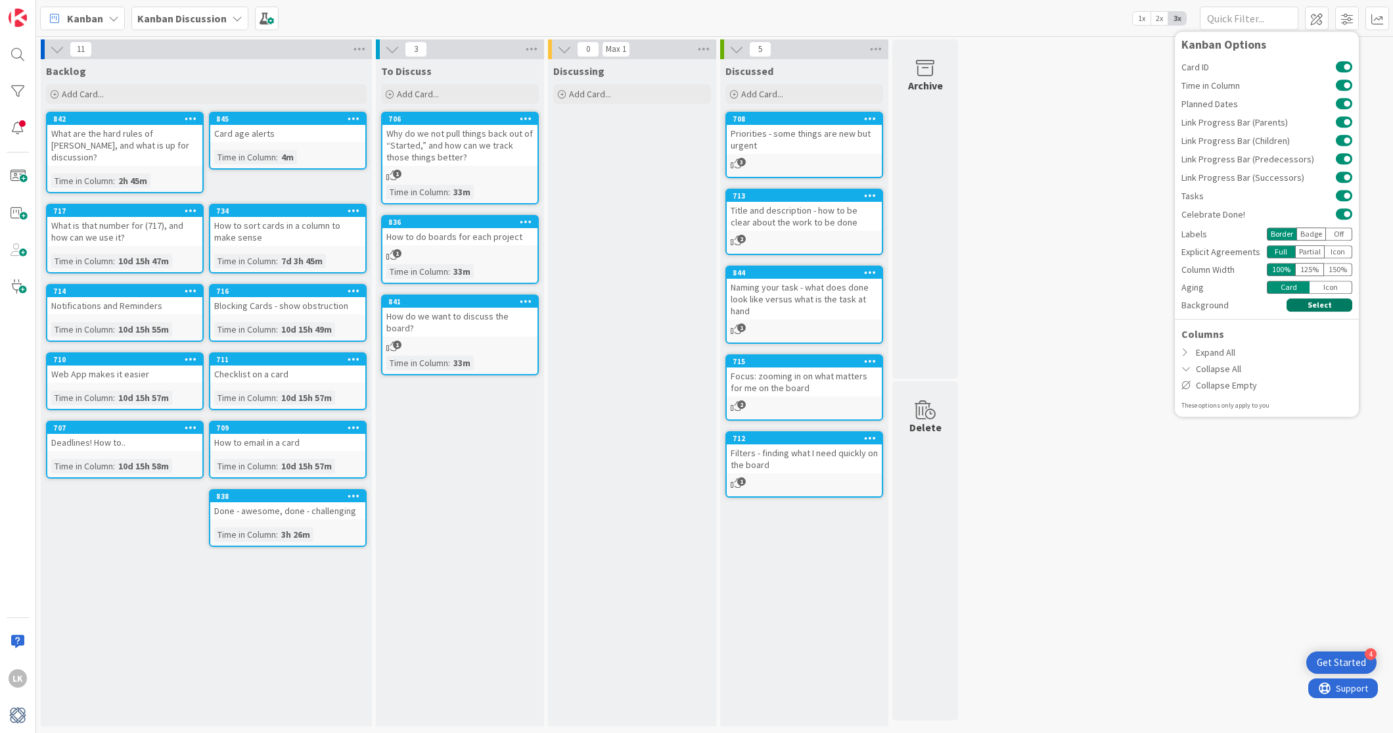
click at [1114, 304] on button "Select" at bounding box center [1319, 304] width 66 height 13
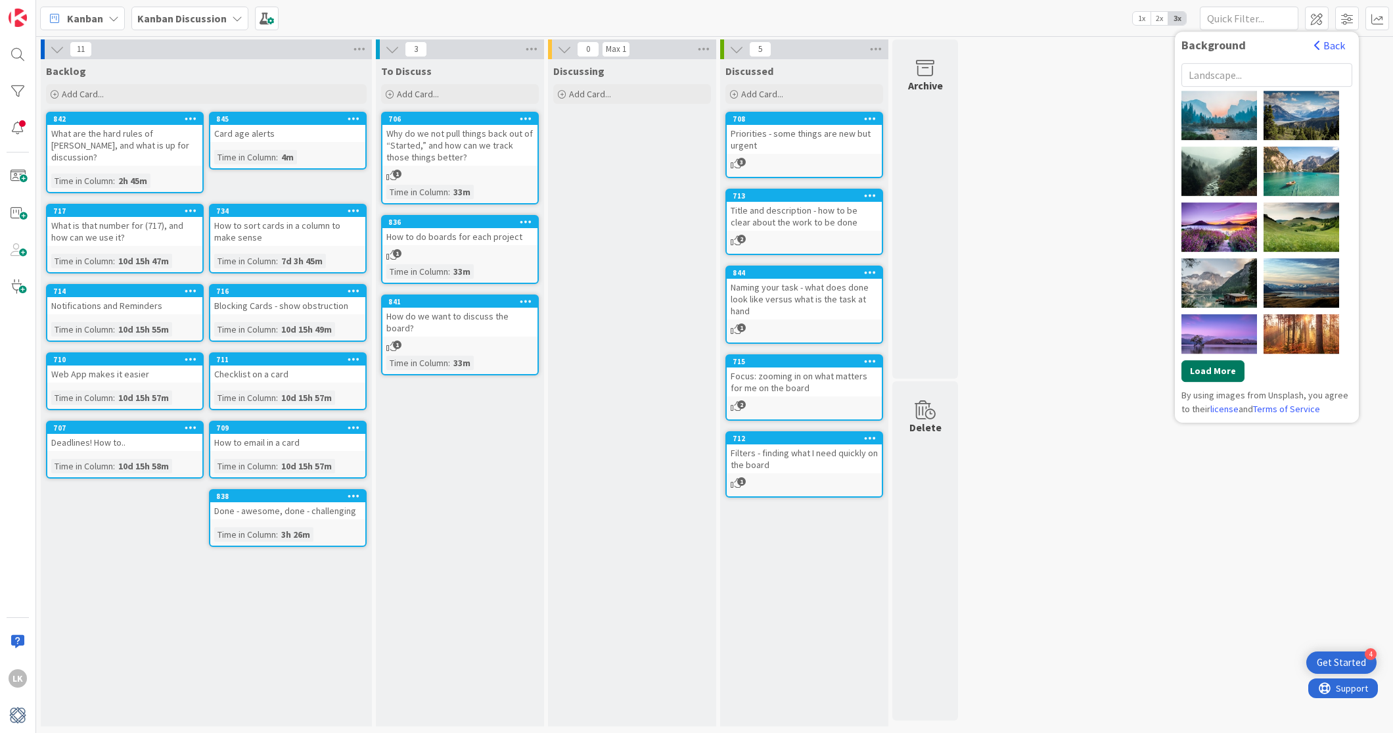
click at [1114, 372] on button "Load More" at bounding box center [1212, 371] width 63 height 22
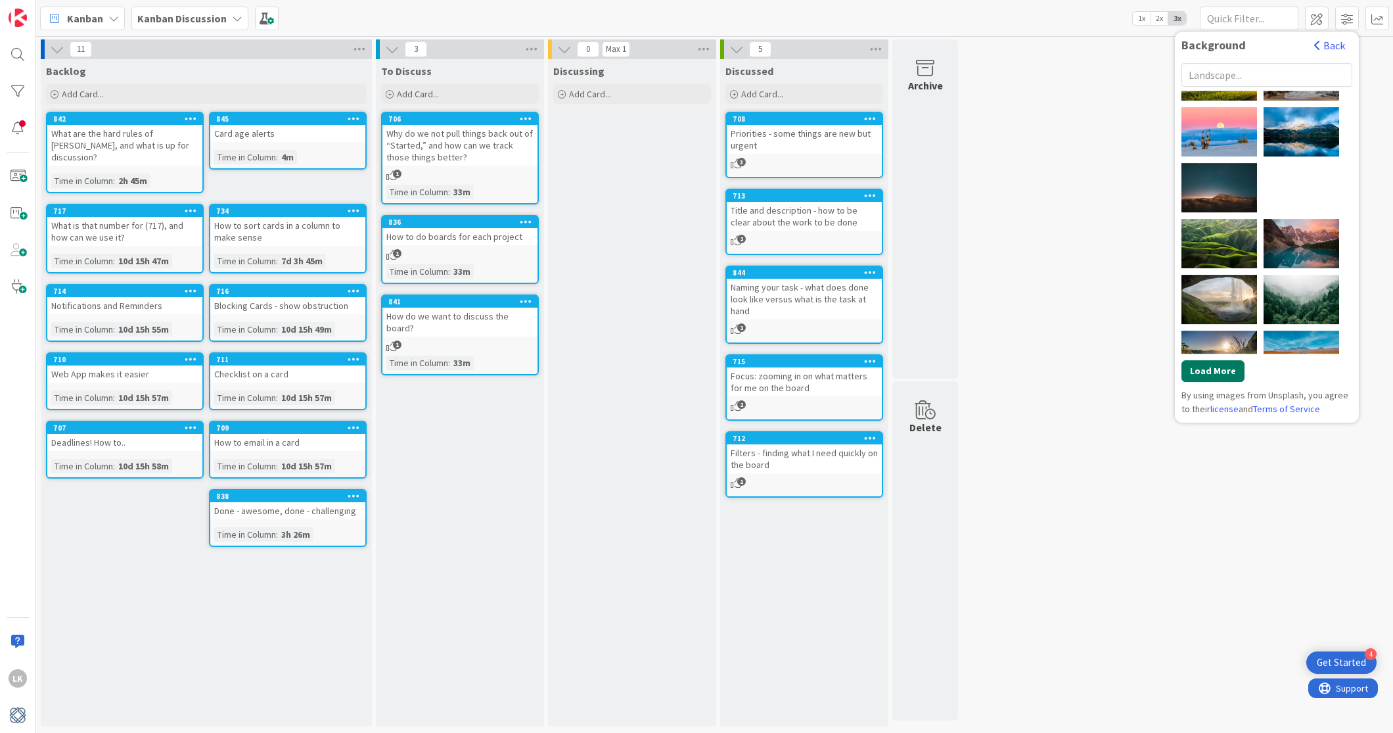
scroll to position [1272, 0]
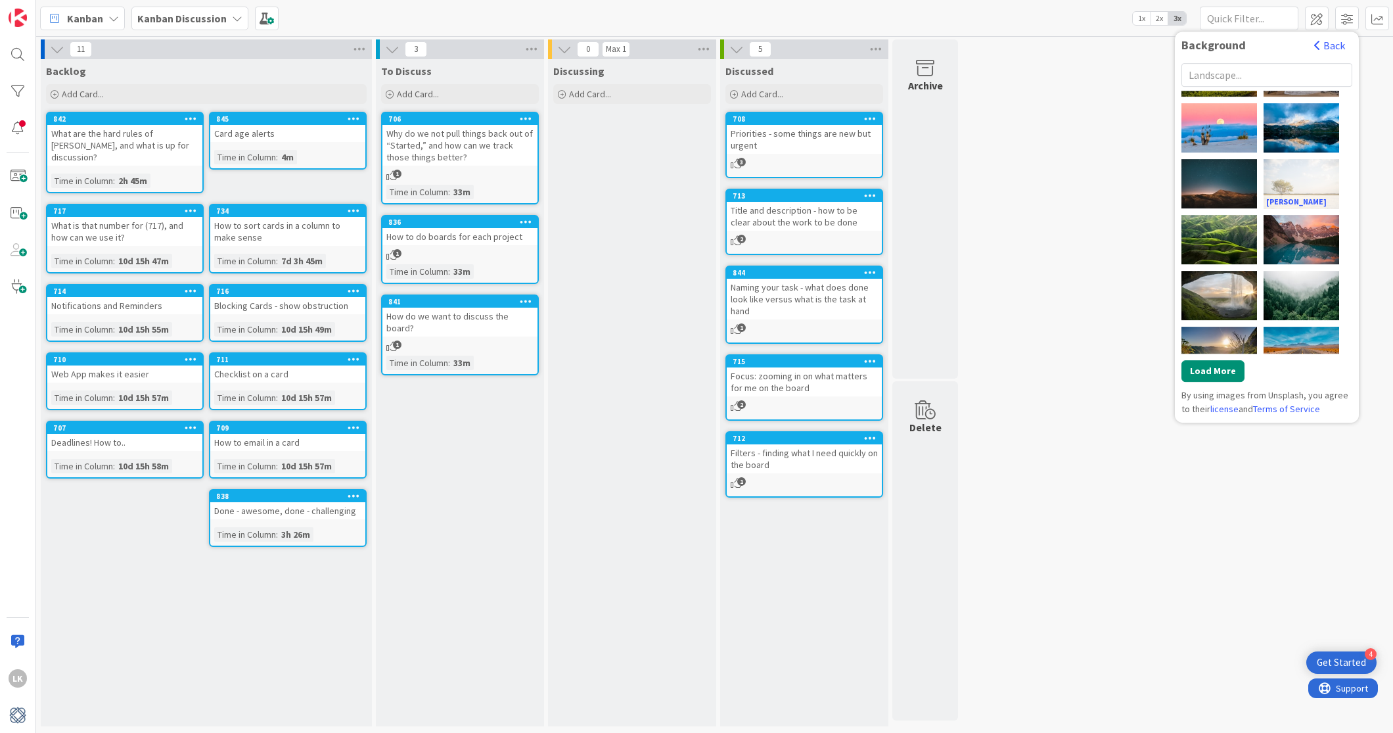
click at [1114, 188] on div "Rodion Kutsaiev" at bounding box center [1301, 183] width 76 height 49
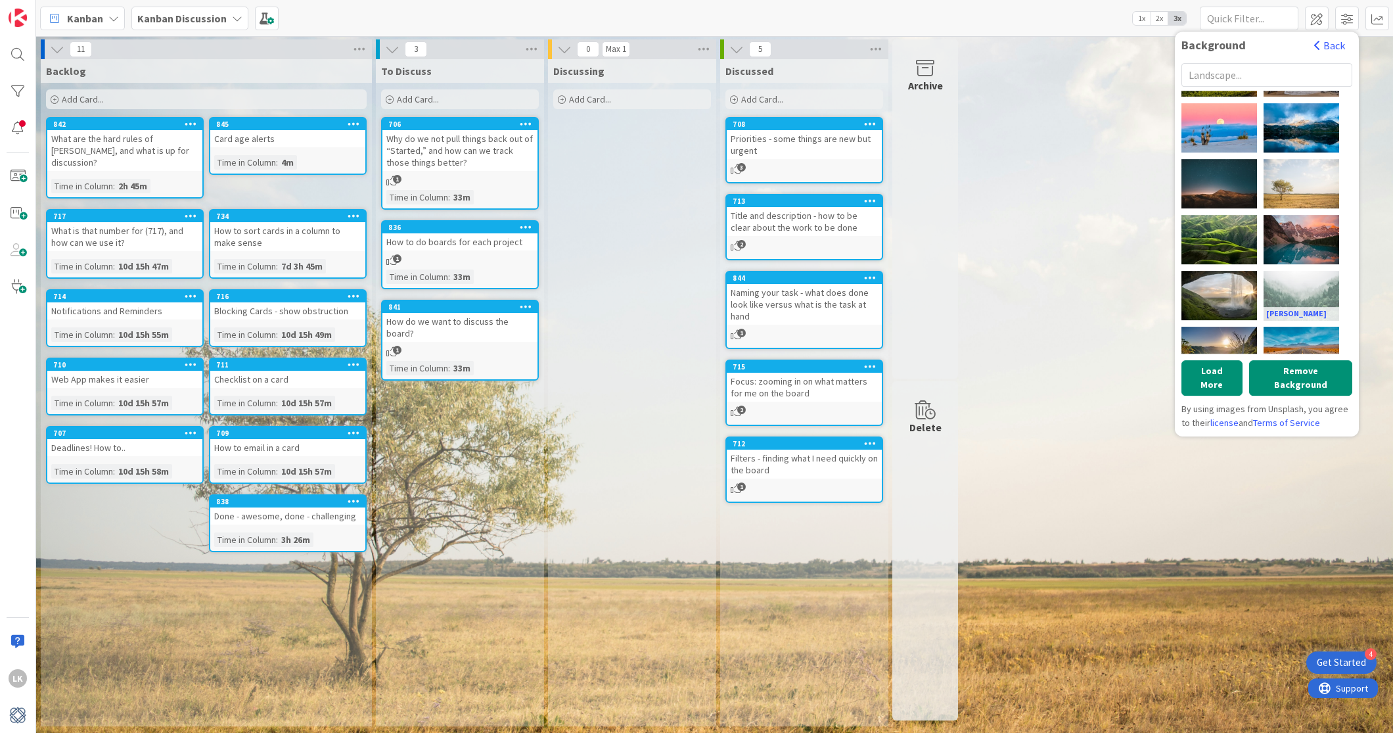
scroll to position [1273, 0]
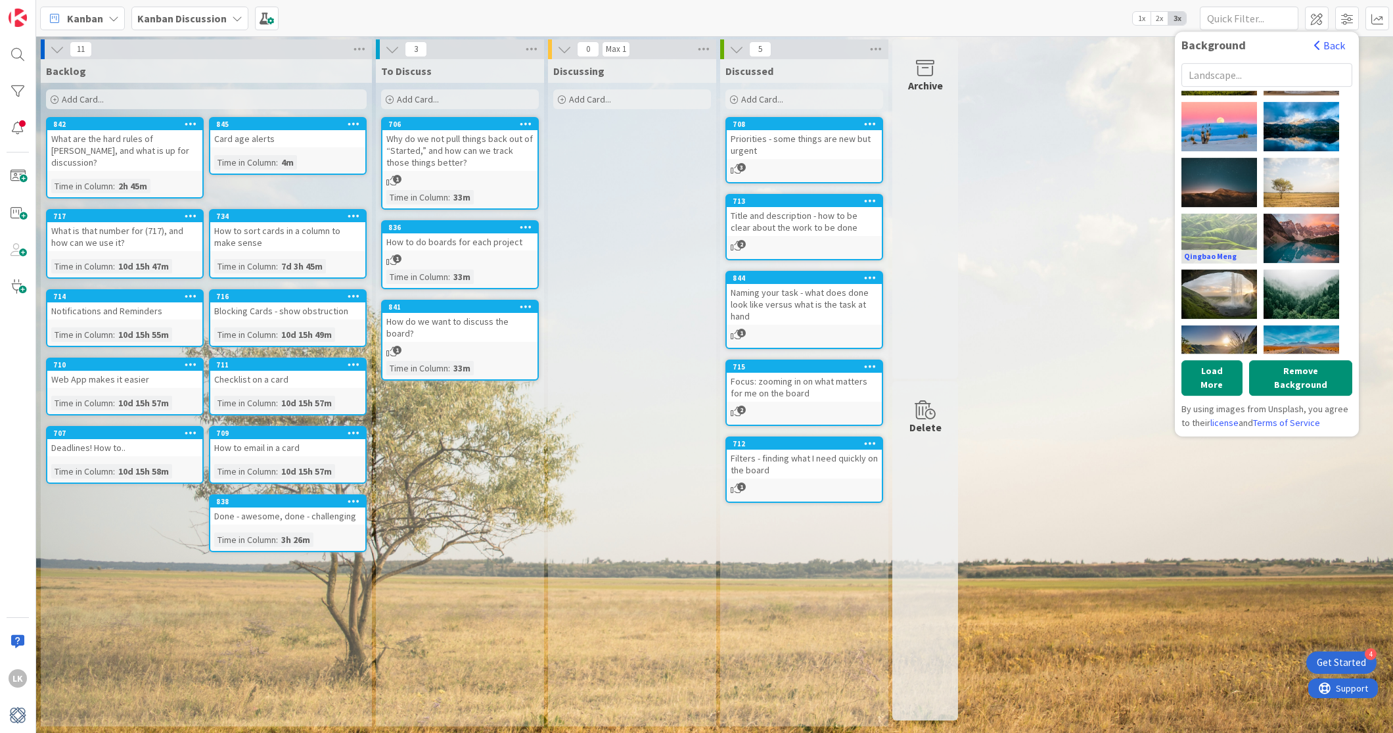
click at [1114, 241] on div "Qingbao Meng" at bounding box center [1219, 238] width 76 height 49
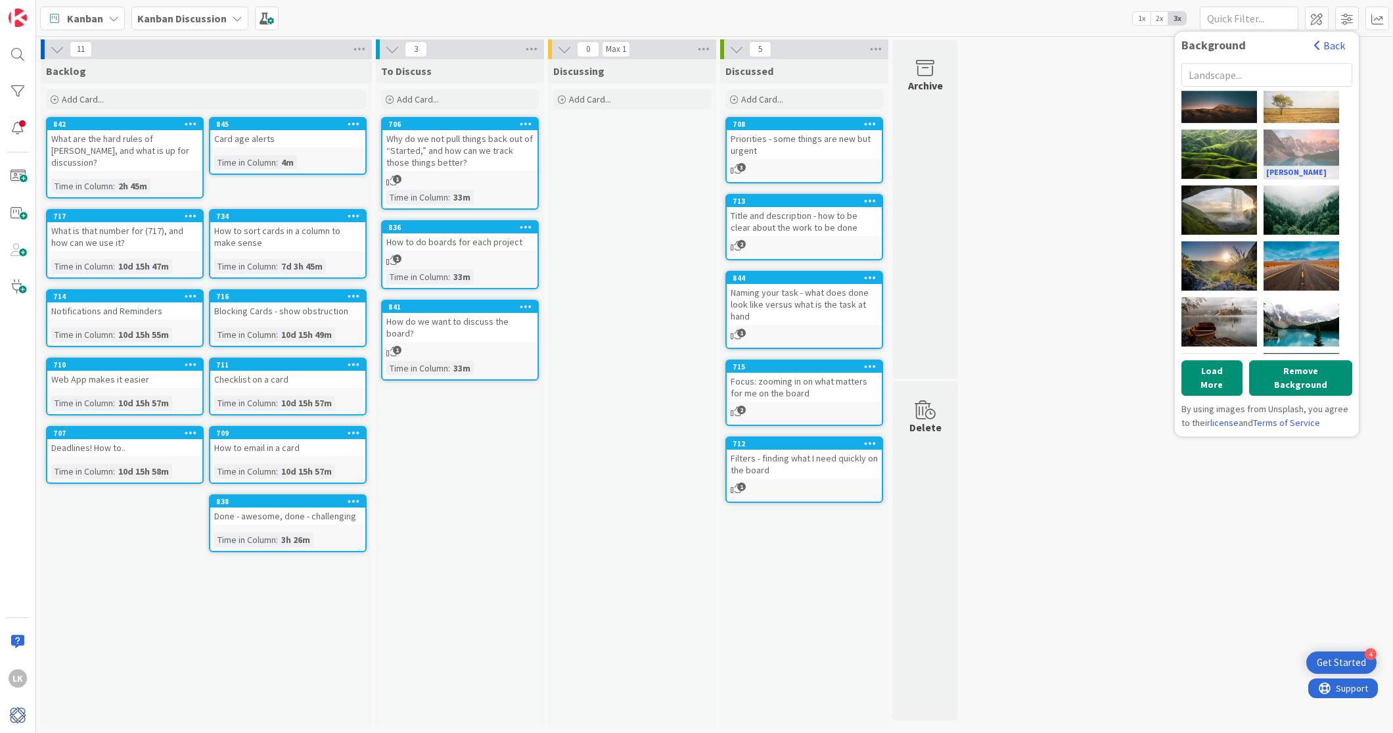
scroll to position [1406, 0]
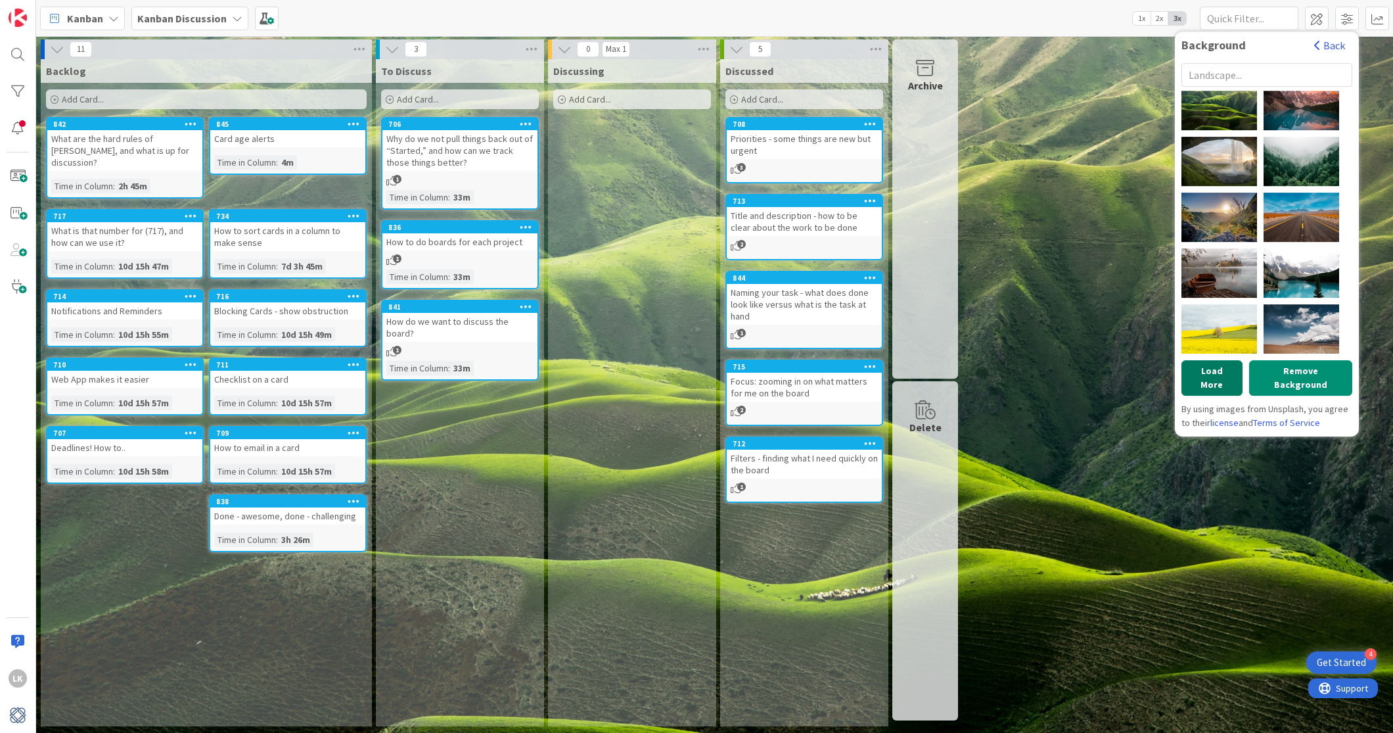
click at [1114, 369] on button "Load More" at bounding box center [1211, 377] width 61 height 35
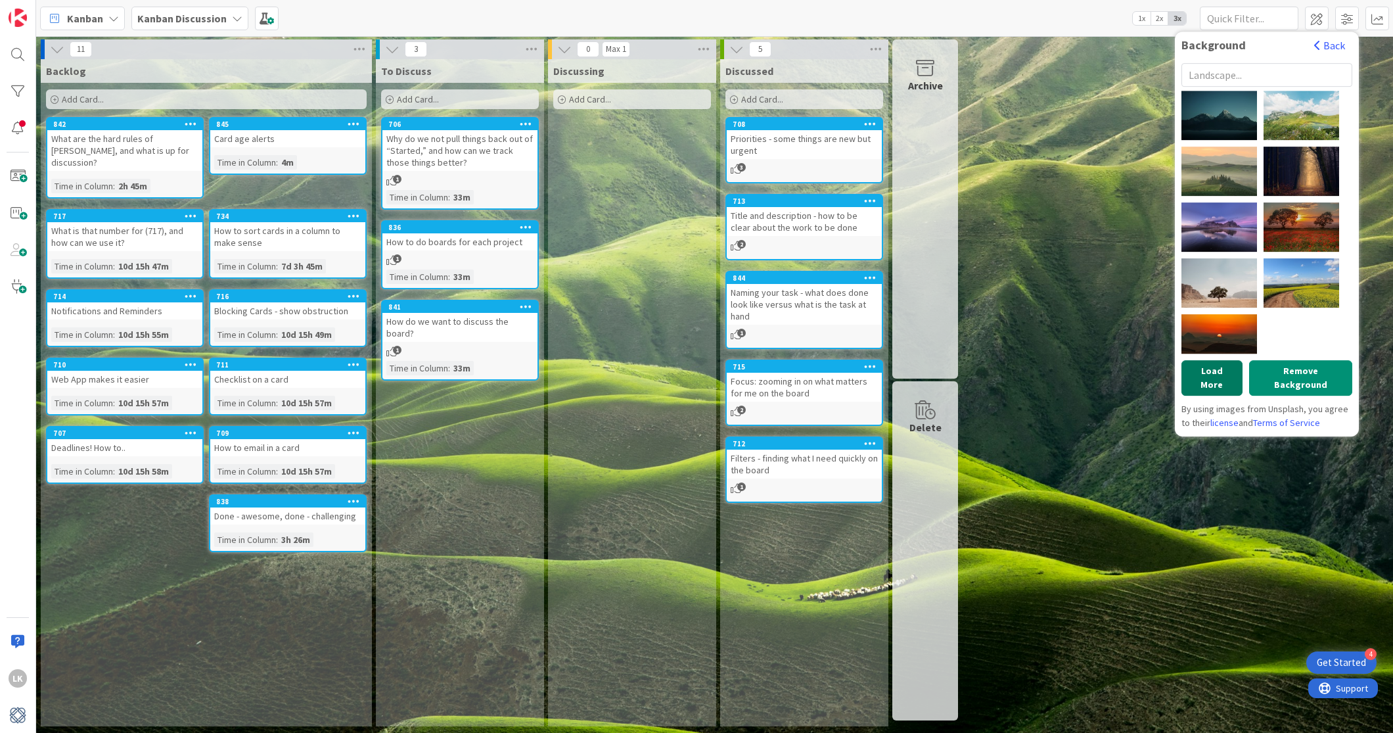
scroll to position [2243, 0]
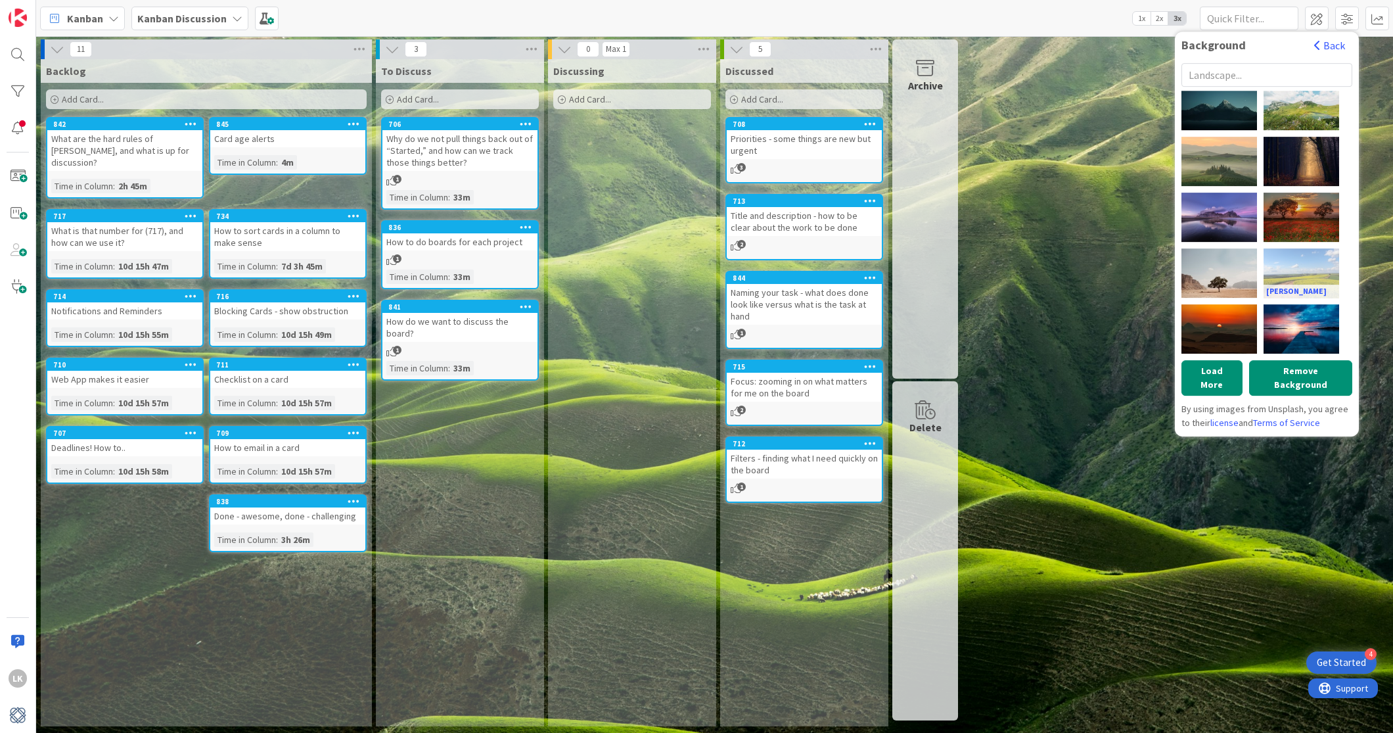
click at [1114, 263] on div "Raquel Pedrotti" at bounding box center [1301, 272] width 76 height 49
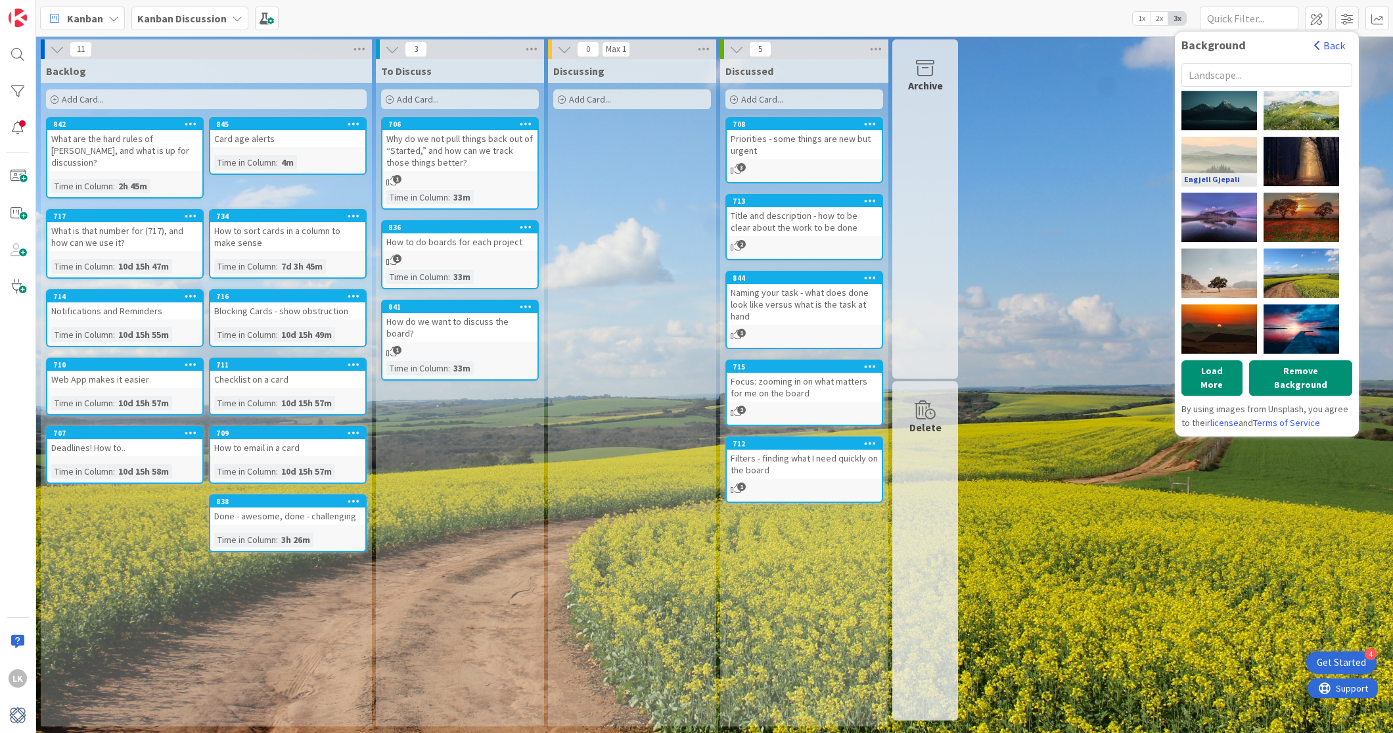
click at [1114, 177] on link "Engjell Gjepali" at bounding box center [1219, 179] width 76 height 13
click at [1114, 148] on div "Engjell Gjepali" at bounding box center [1219, 161] width 76 height 49
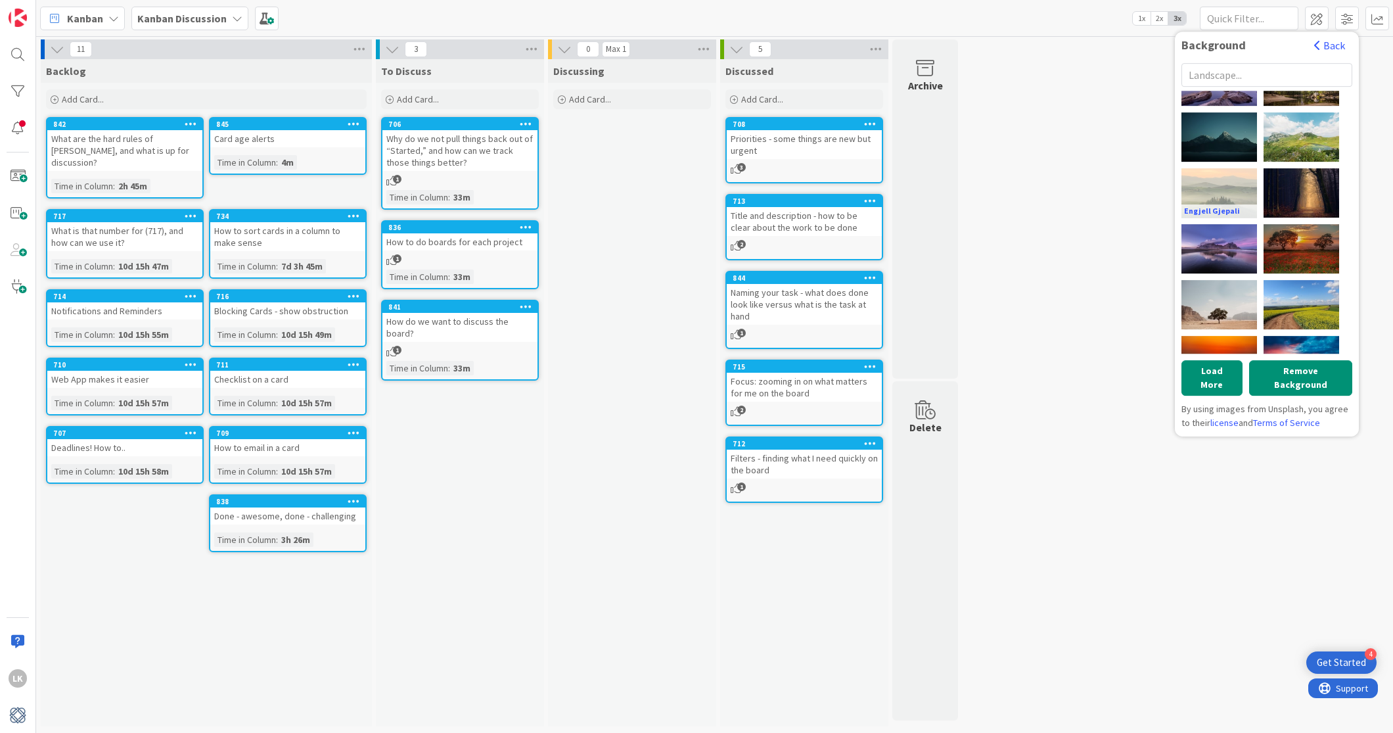
scroll to position [2195, 0]
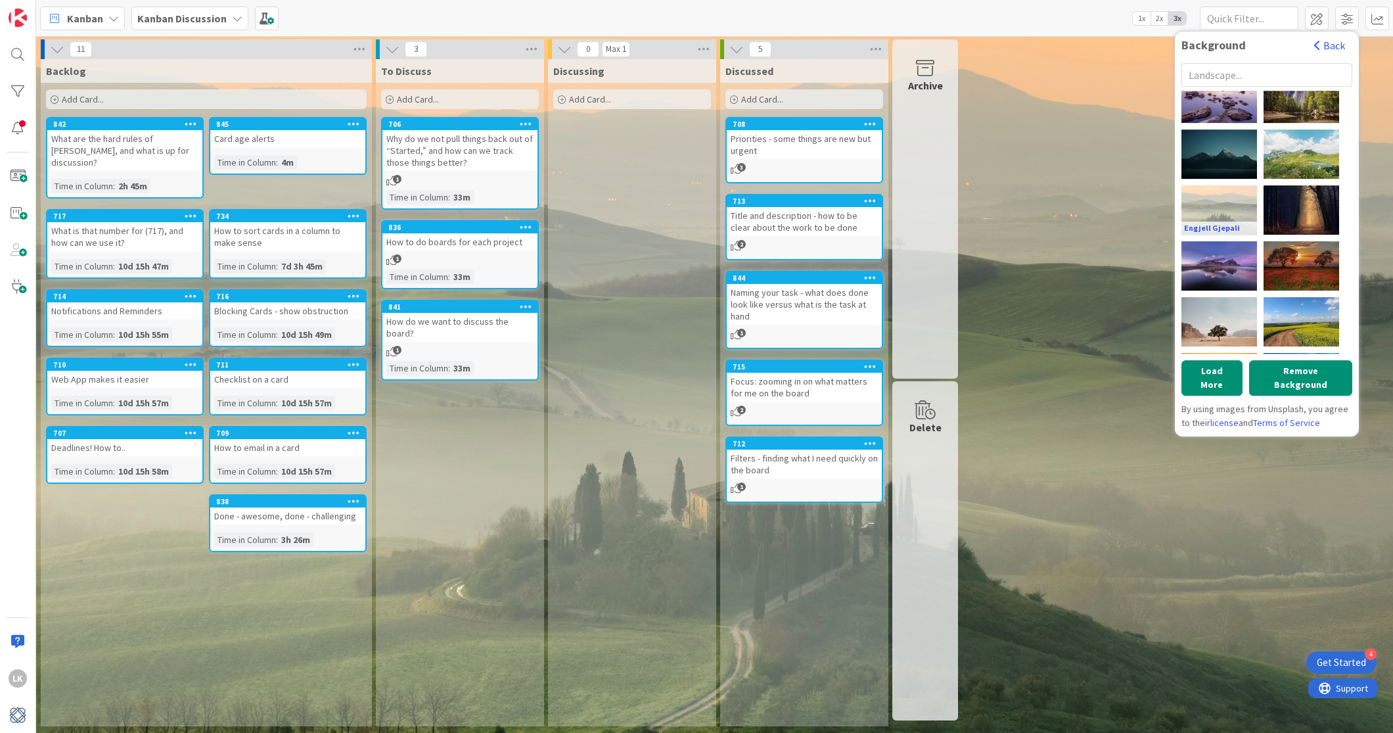
click at [0, 0] on div "Daniel Leone" at bounding box center [0, 0] width 0 height 0
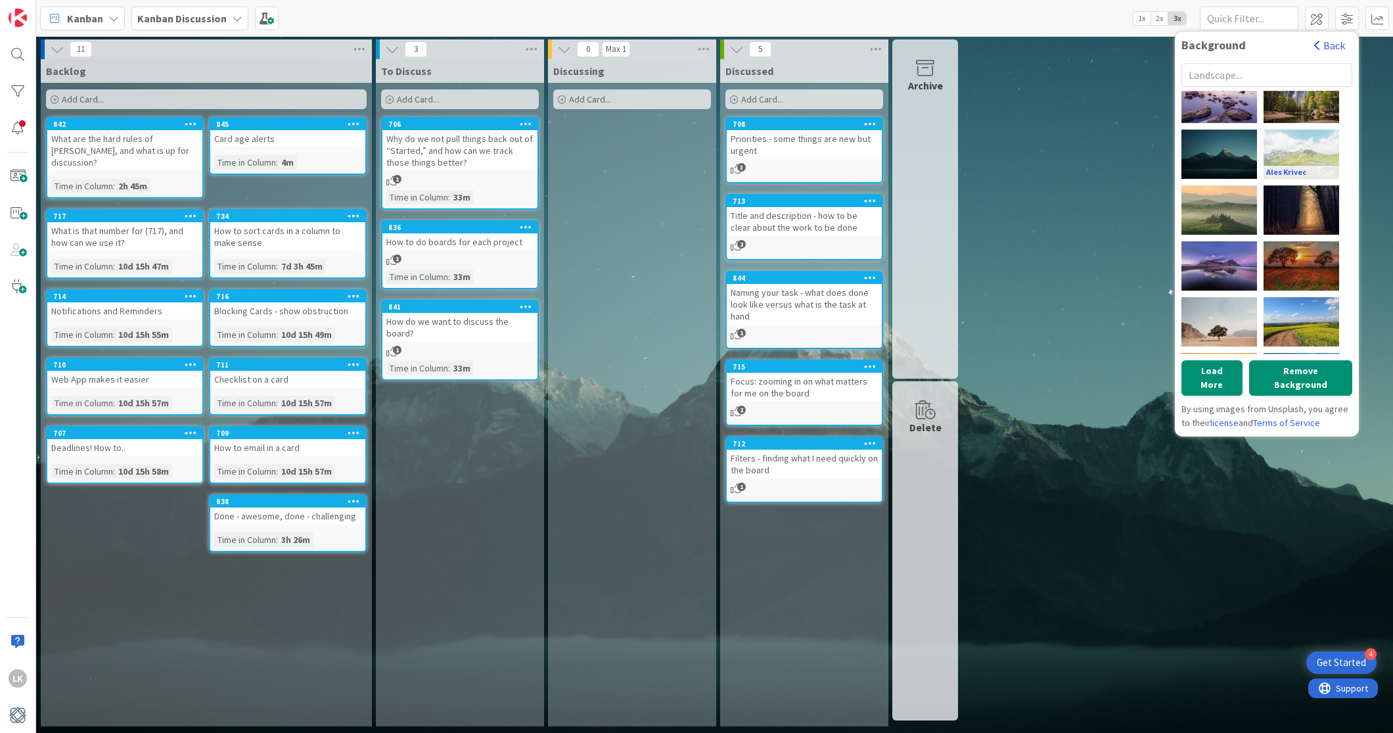
click at [1114, 154] on div "Ales Krivec" at bounding box center [1301, 153] width 76 height 49
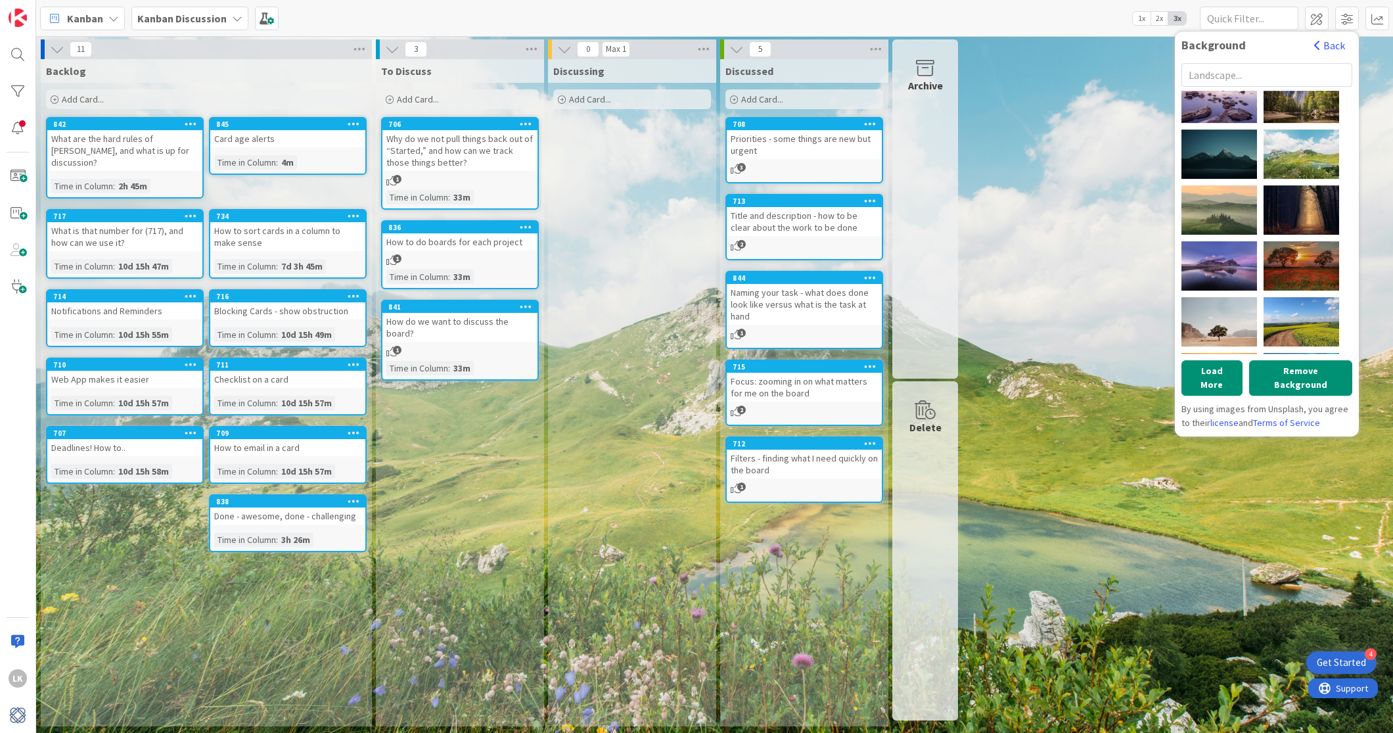
click at [1065, 145] on div "11 Backlog Add Card... 845 Card age alerts Time in Column : 4m 842 What are the…" at bounding box center [714, 385] width 1351 height 693
